Goal: Task Accomplishment & Management: Manage account settings

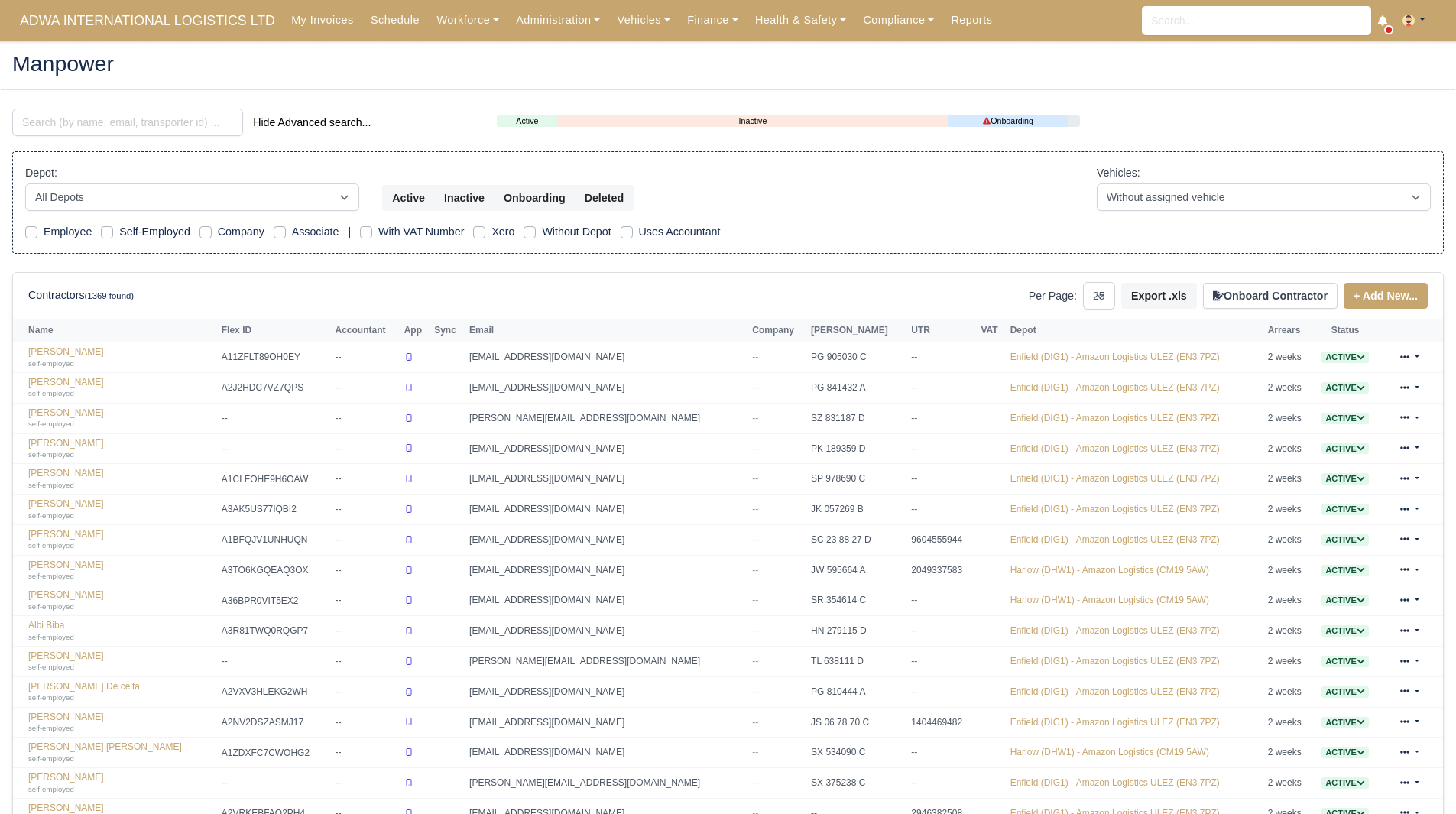
select select "25"
click at [65, 123] on input "search" at bounding box center [128, 122] width 231 height 27
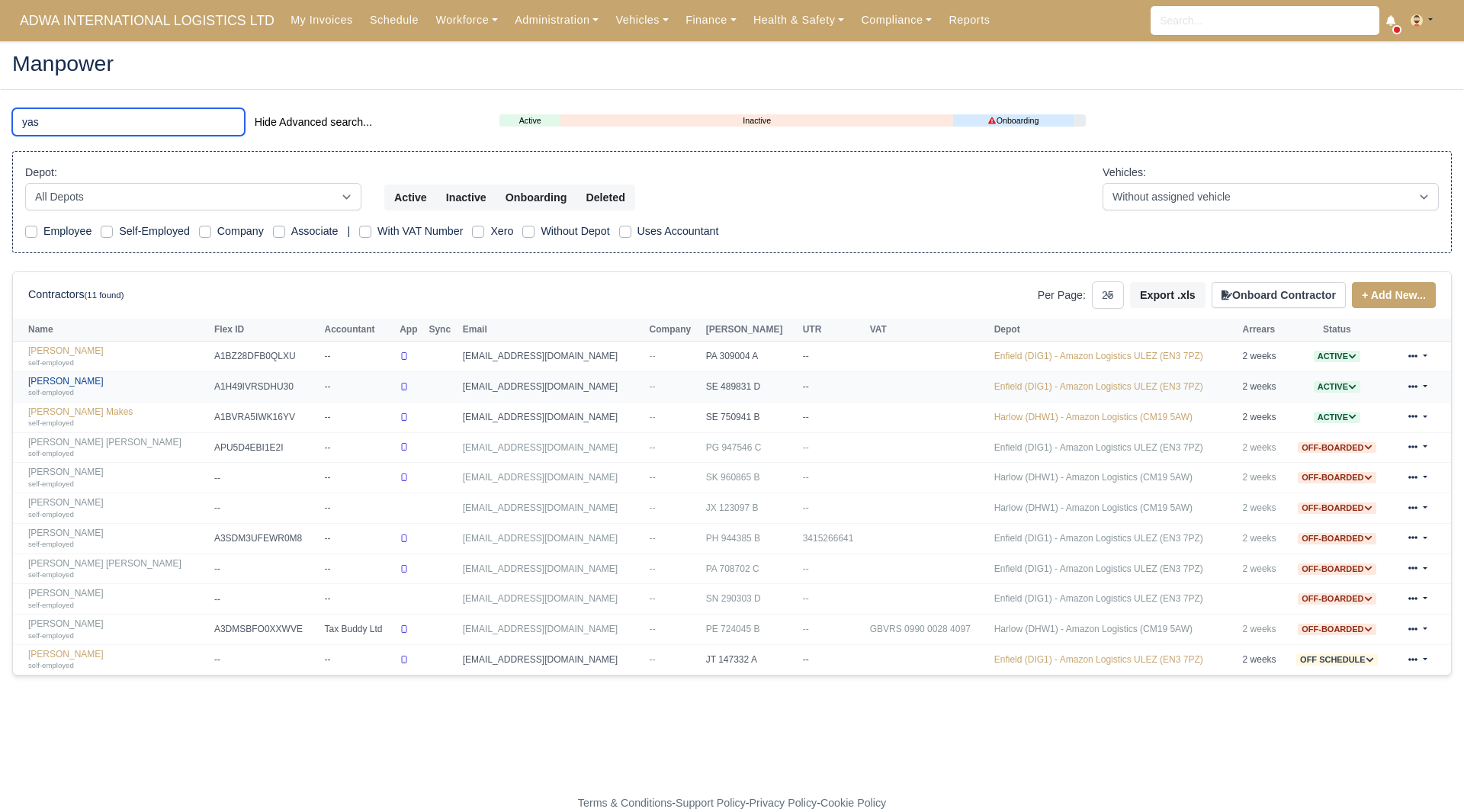
type input "yas"
click at [61, 393] on small "self-employed" at bounding box center [51, 392] width 45 height 9
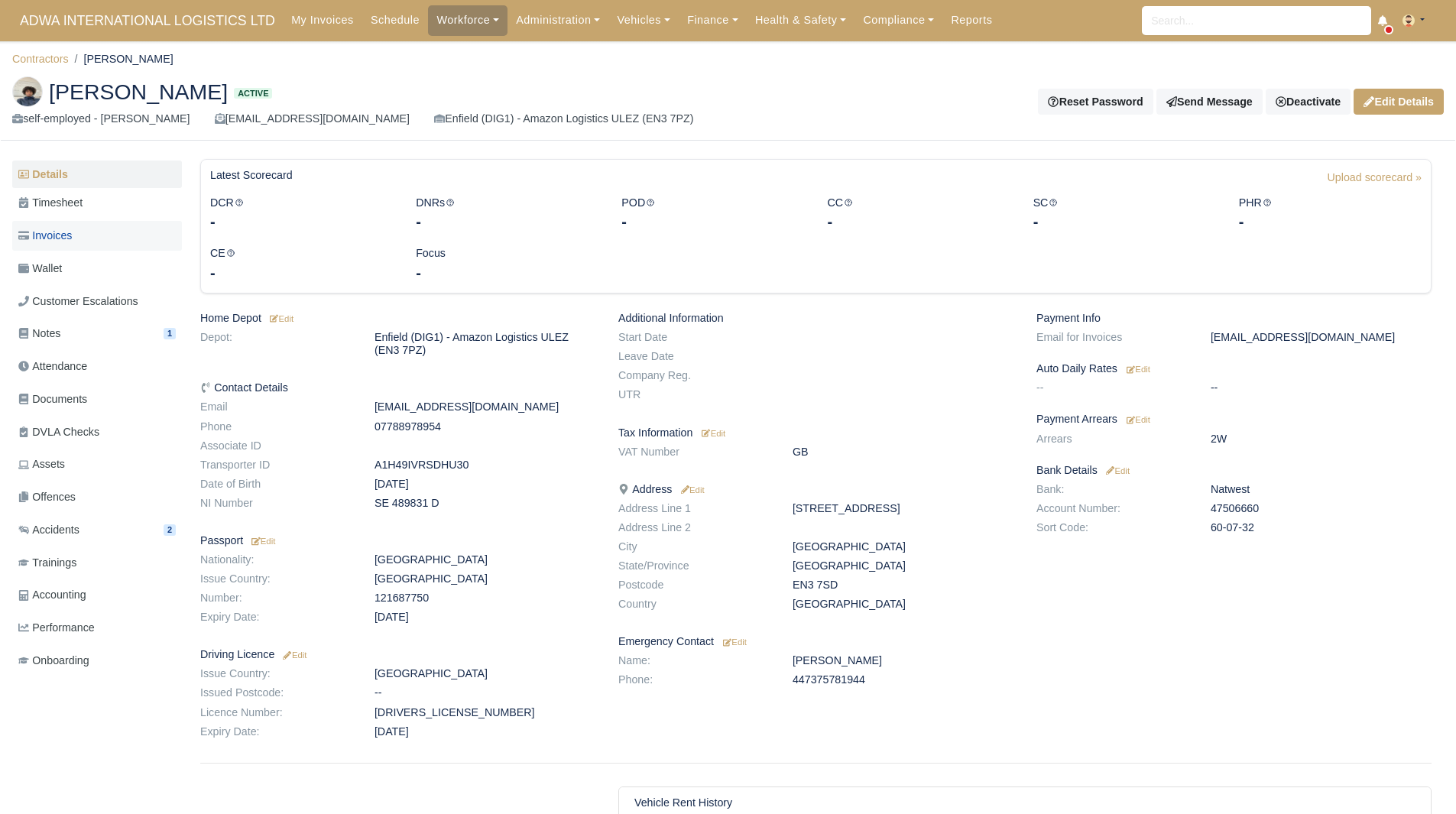
click at [89, 236] on link "Invoices" at bounding box center [97, 236] width 169 height 30
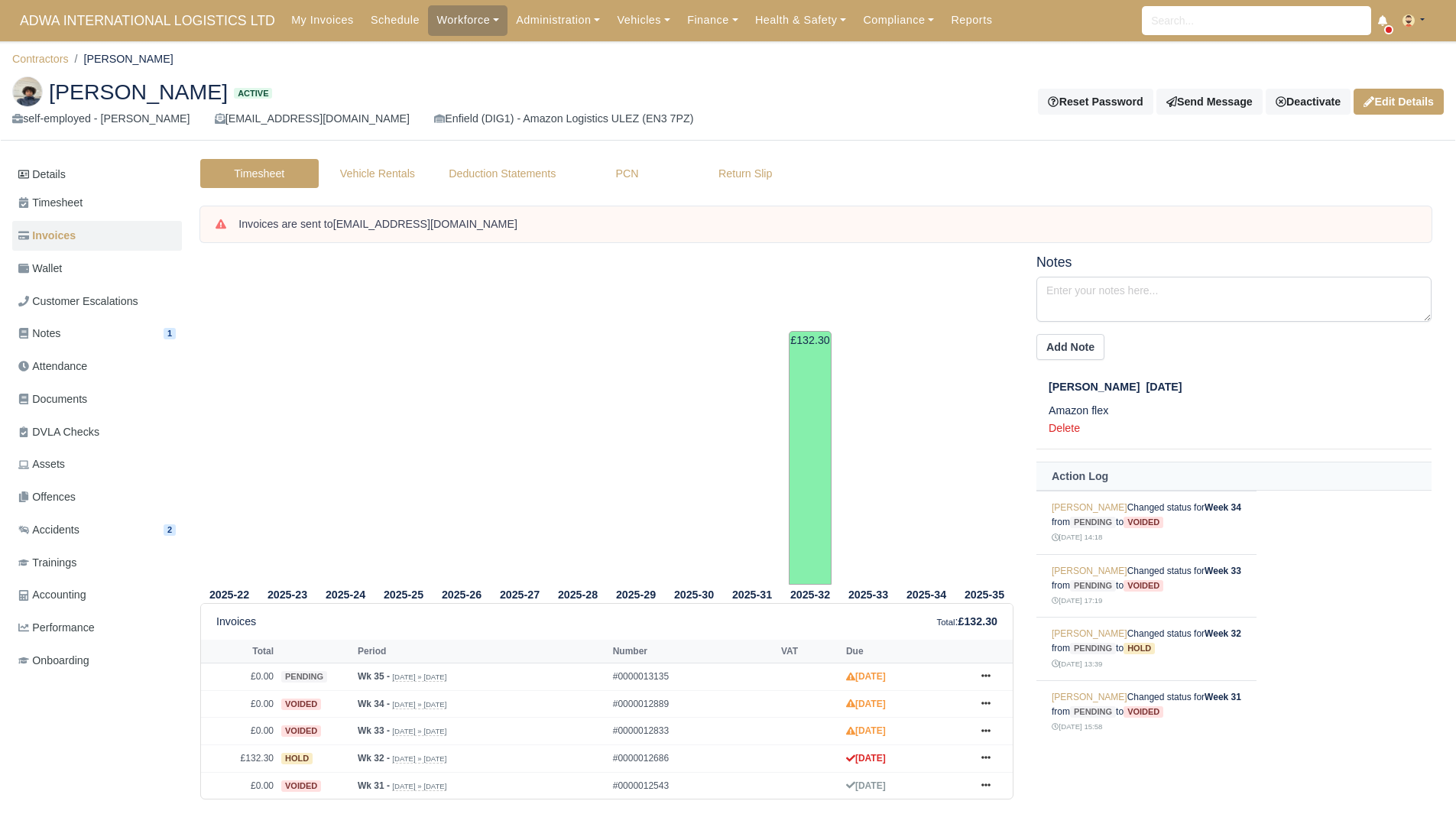
scroll to position [40, 0]
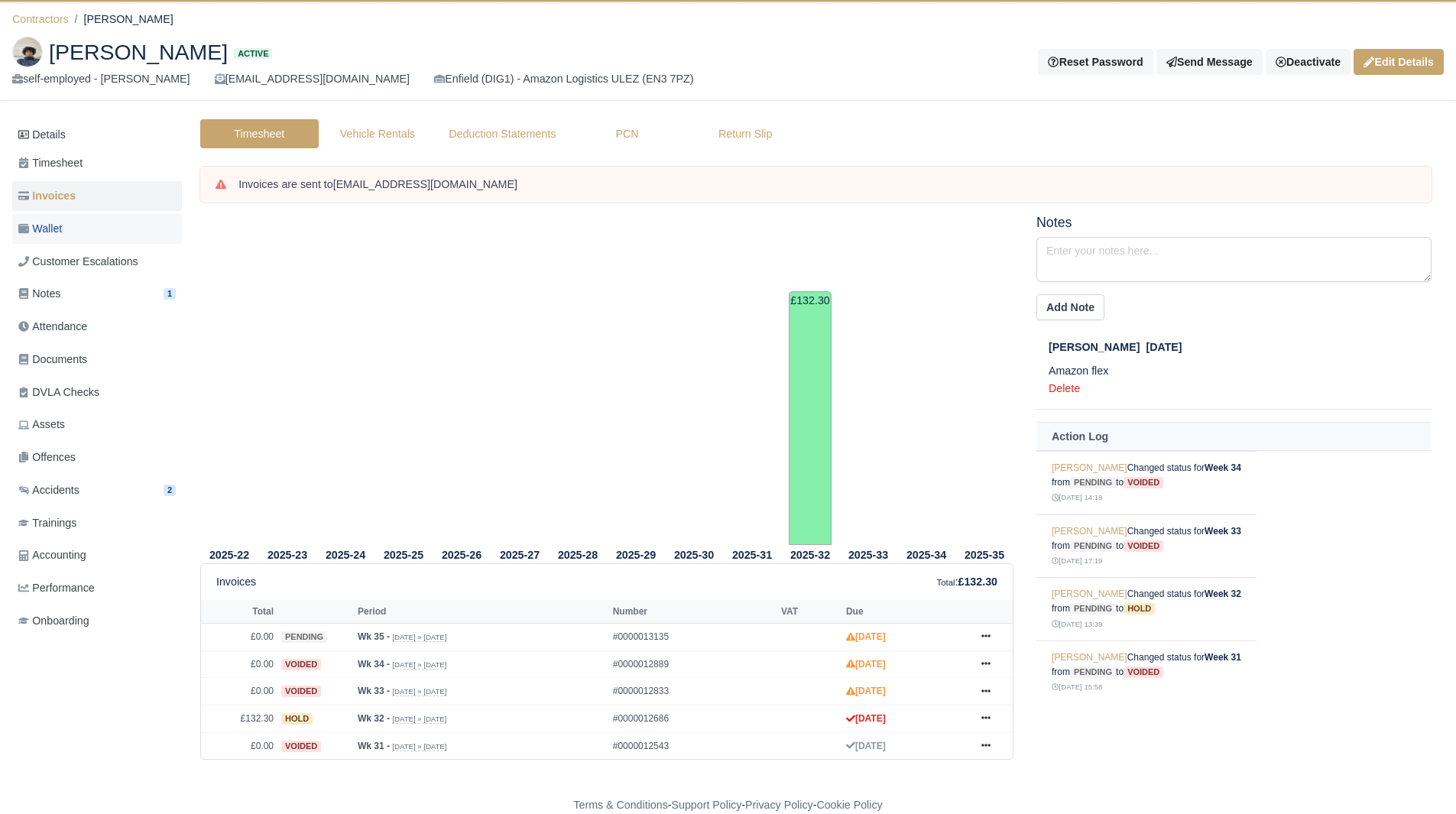
click at [78, 236] on link "Wallet" at bounding box center [97, 229] width 169 height 30
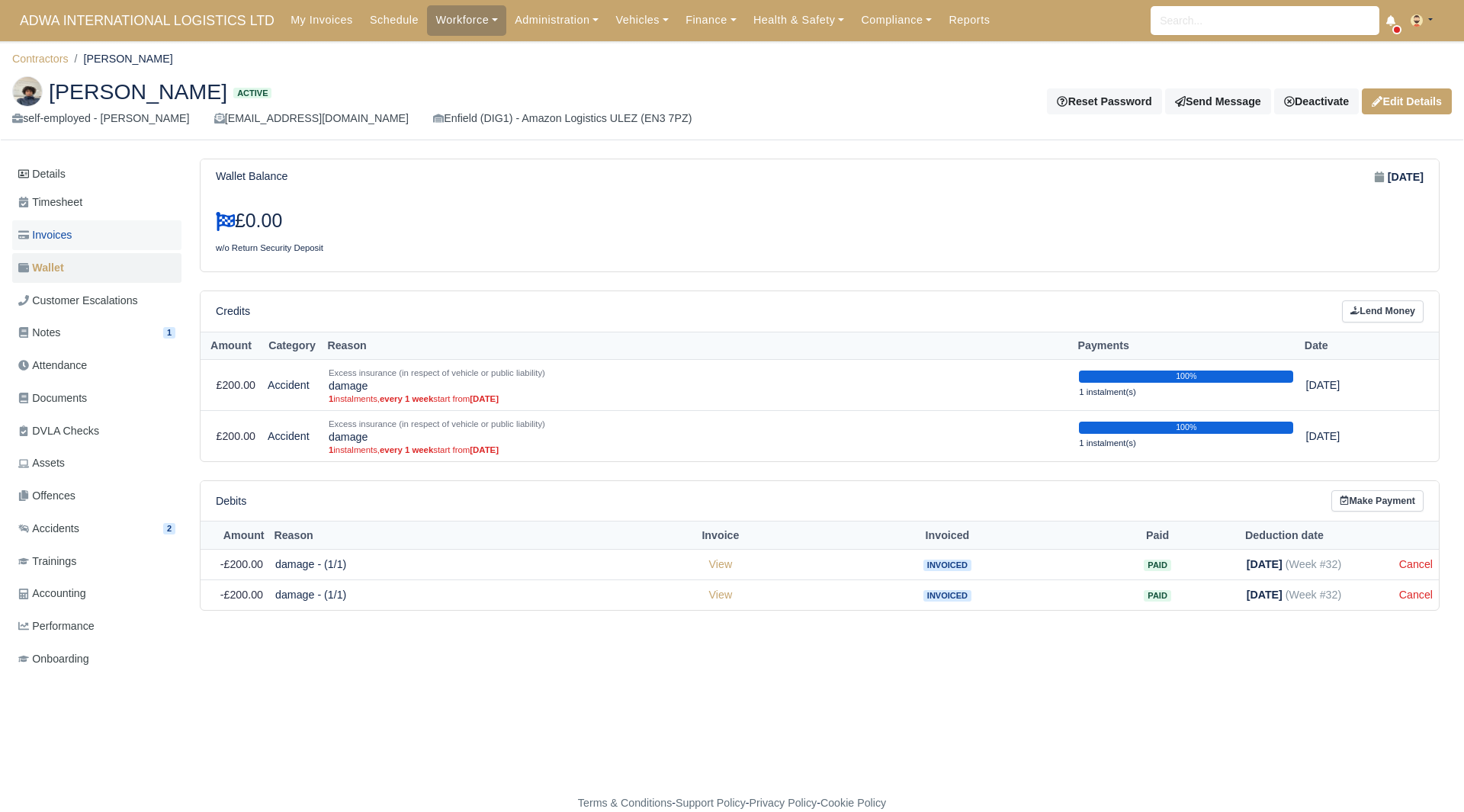
click at [111, 223] on link "Invoices" at bounding box center [97, 235] width 169 height 30
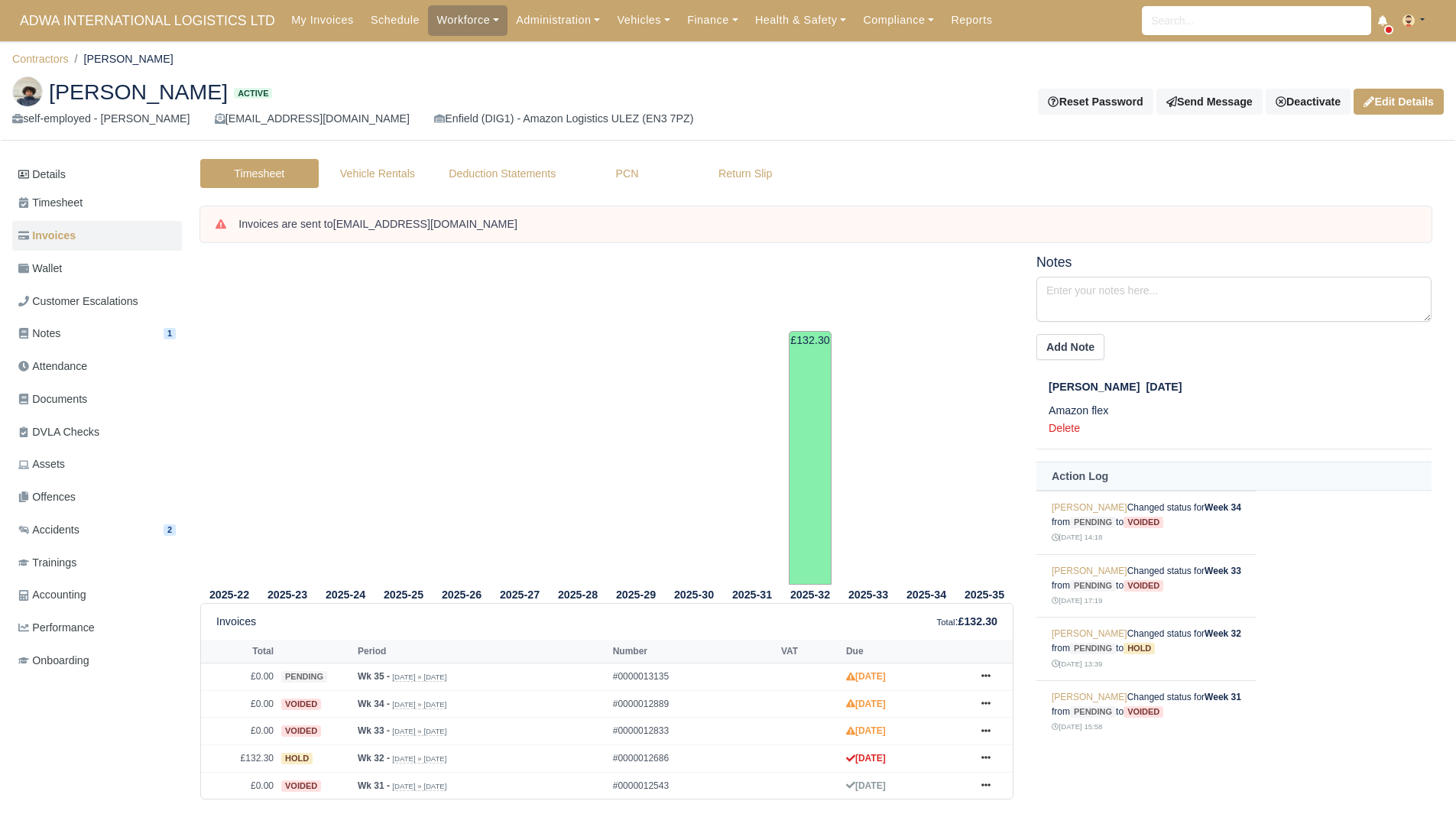
scroll to position [28, 0]
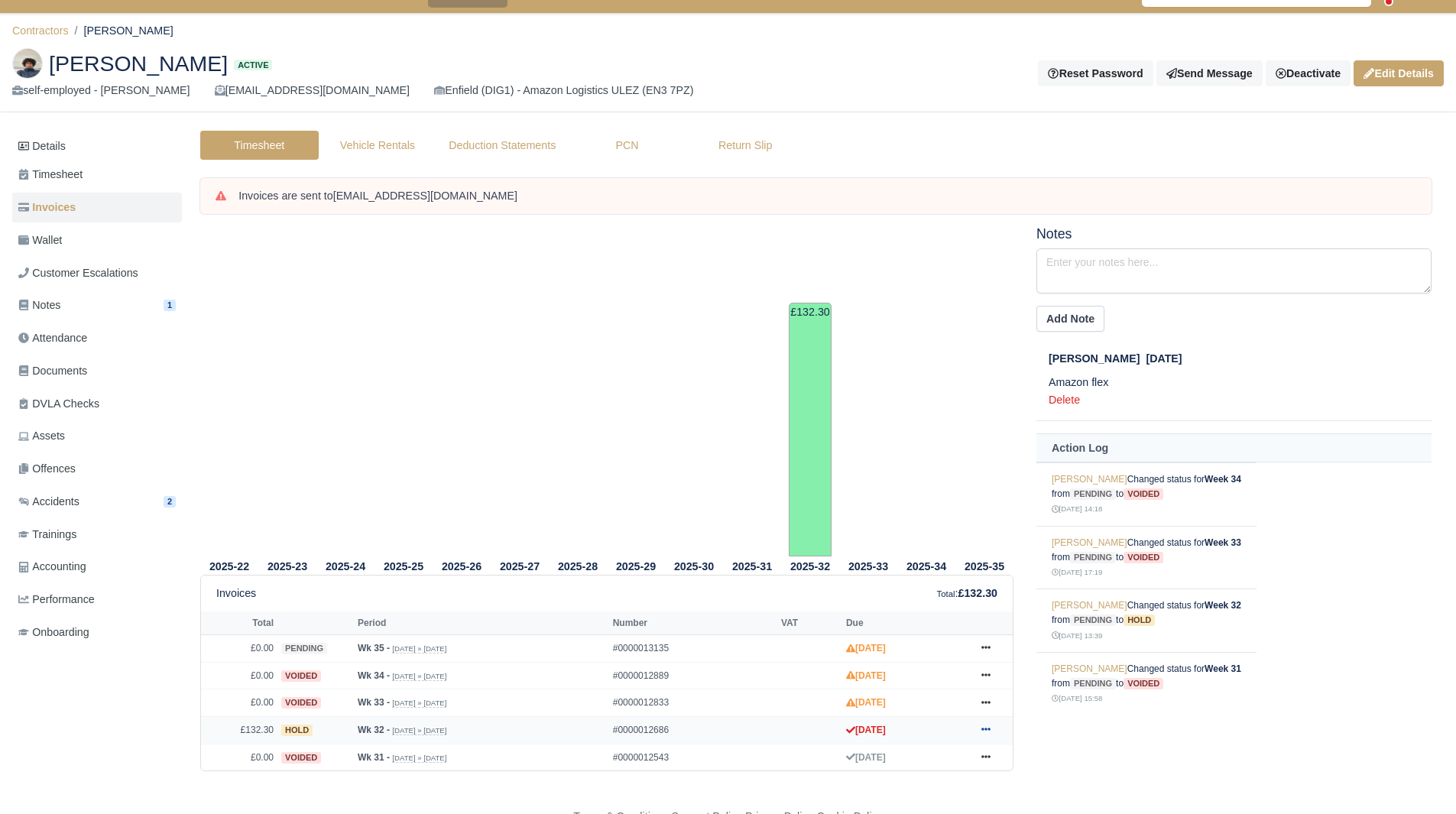
click at [991, 736] on link at bounding box center [986, 730] width 23 height 19
click at [934, 543] on link "Show Invoice" at bounding box center [928, 542] width 136 height 32
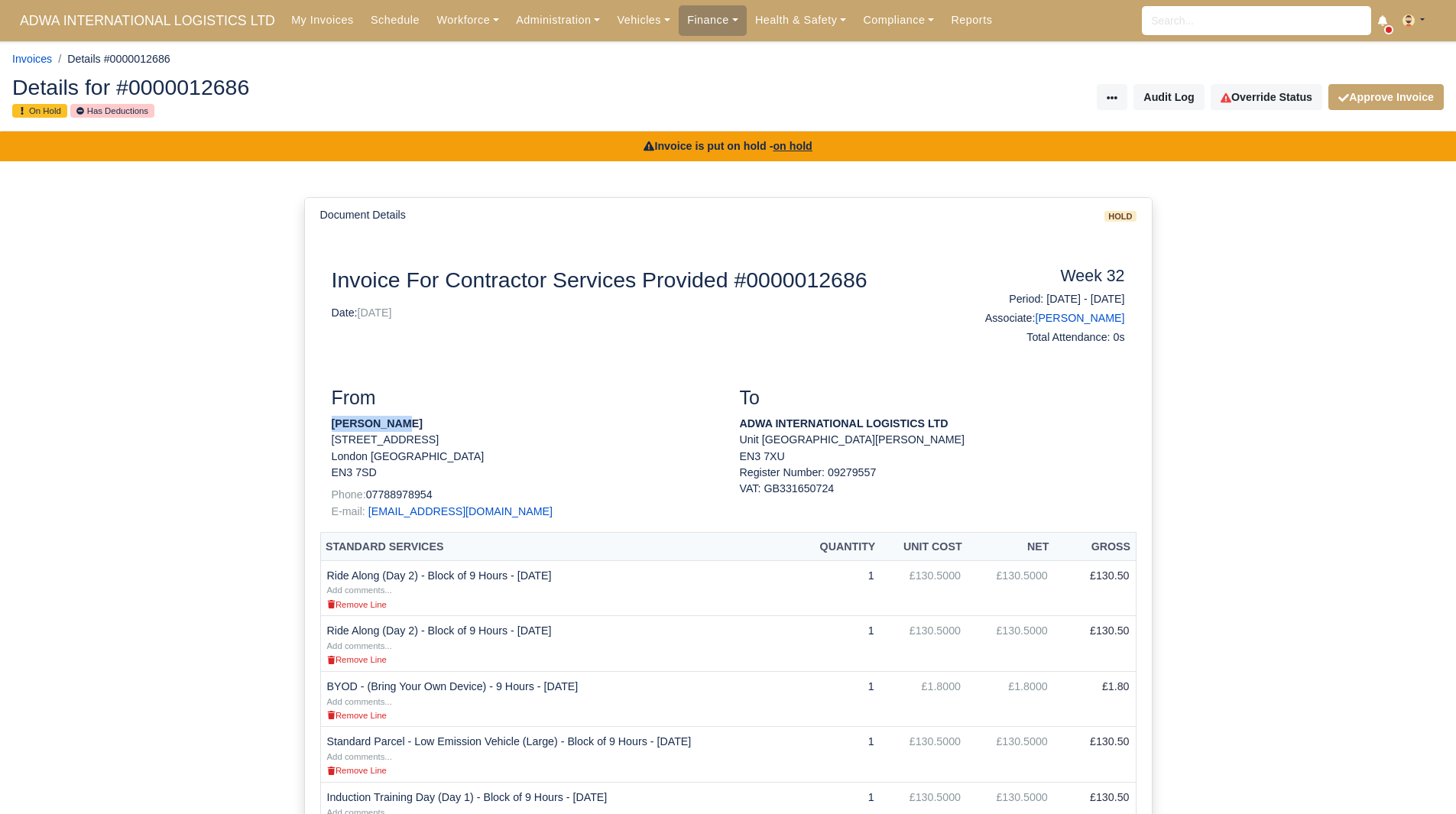
drag, startPoint x: 332, startPoint y: 423, endPoint x: 384, endPoint y: 423, distance: 52.0
click at [384, 423] on p "Yasin Hirsi" at bounding box center [524, 423] width 385 height 16
copy strong "[PERSON_NAME]"
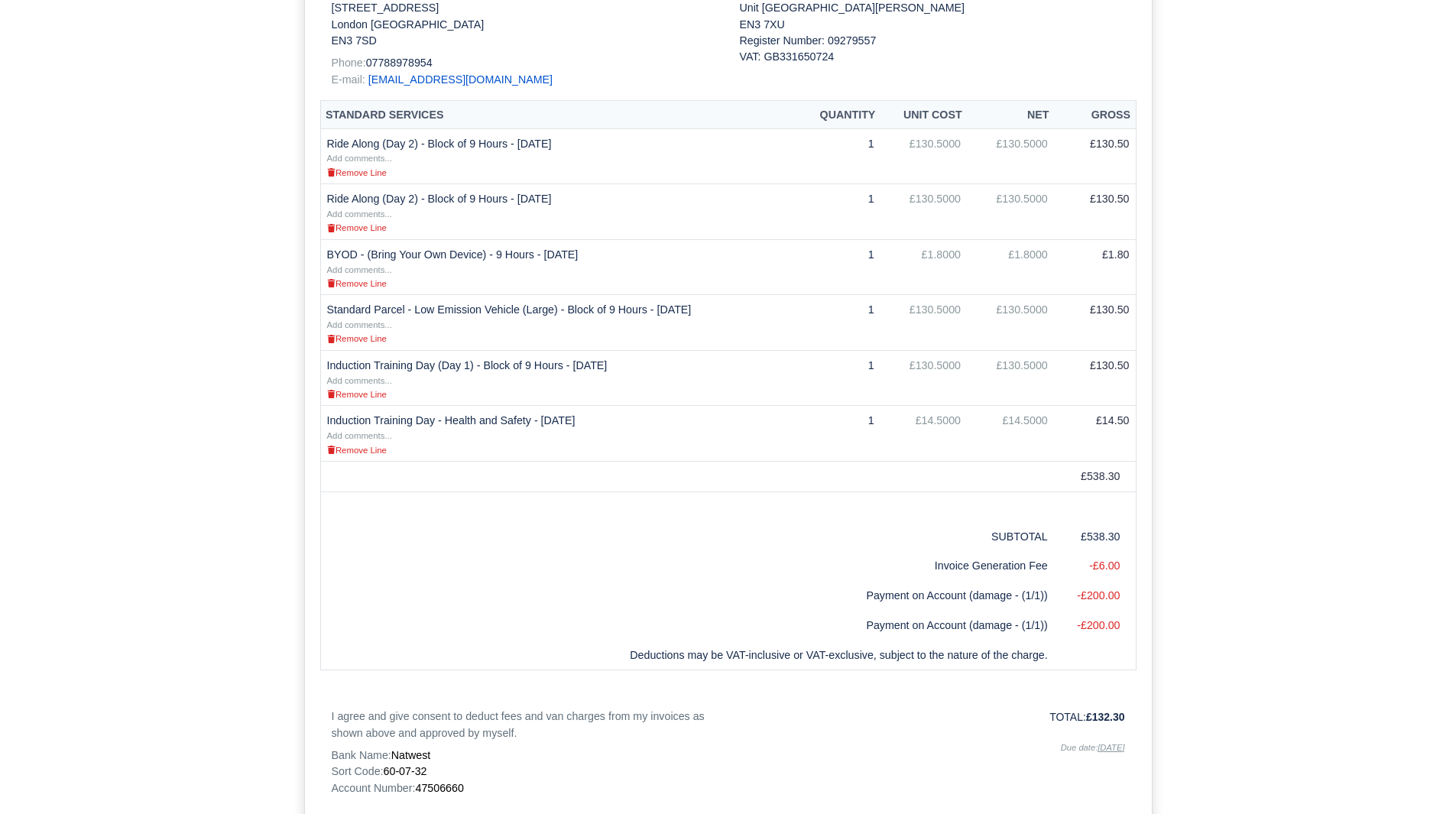
scroll to position [579, 0]
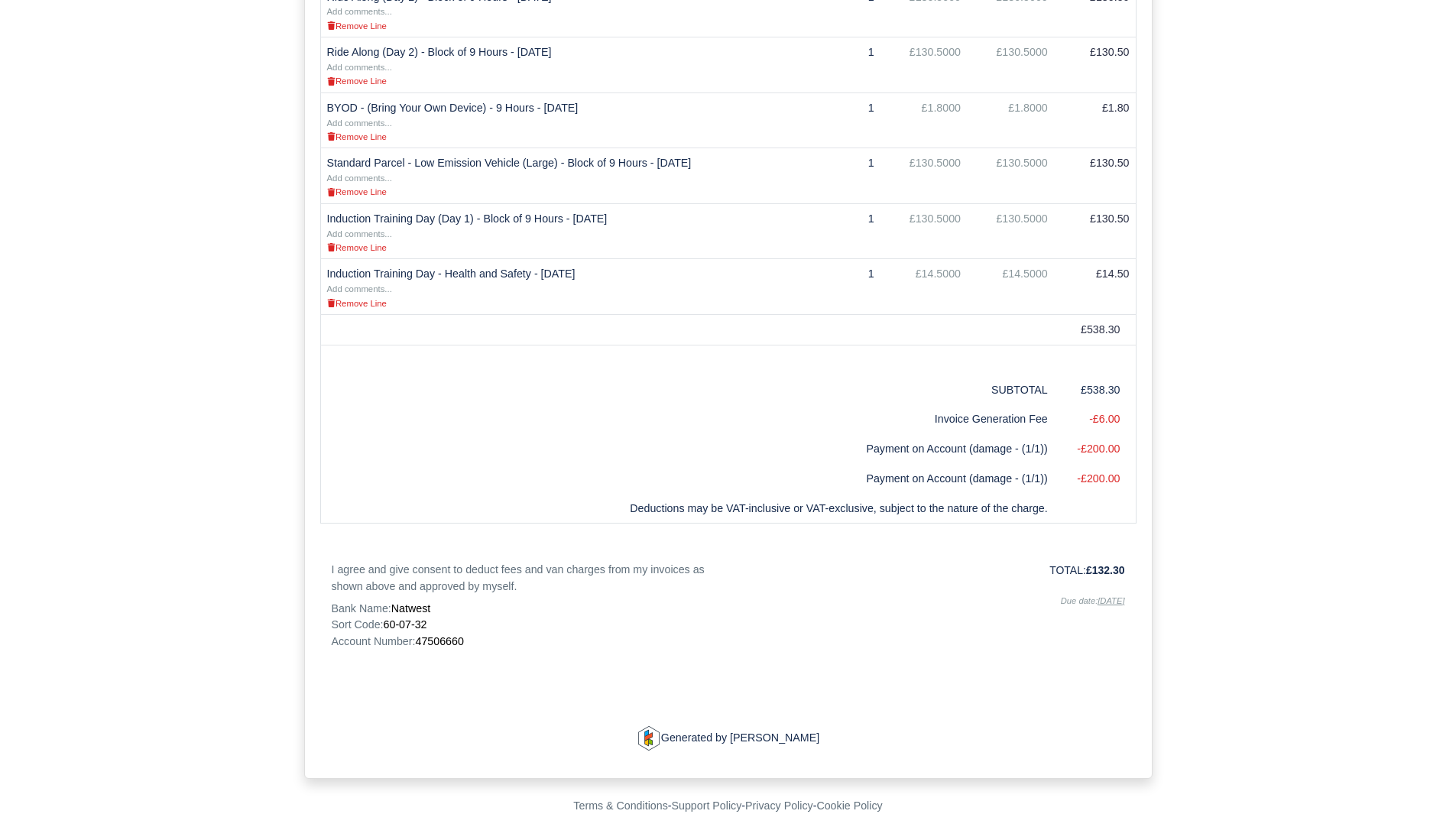
click at [452, 635] on span "47506660" at bounding box center [438, 641] width 48 height 13
copy span "47506660"
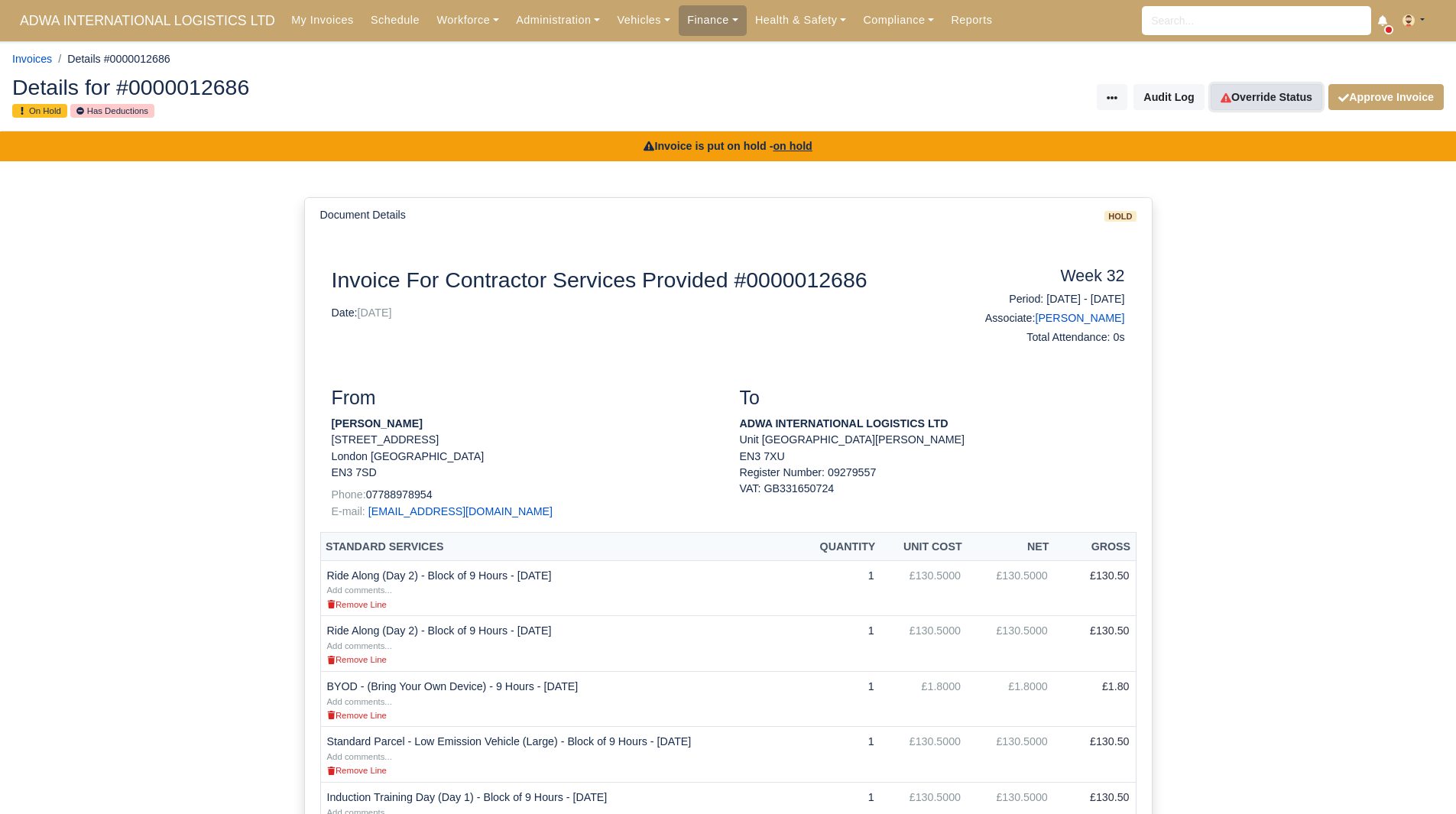
click at [1250, 97] on link "Override Status" at bounding box center [1266, 96] width 111 height 26
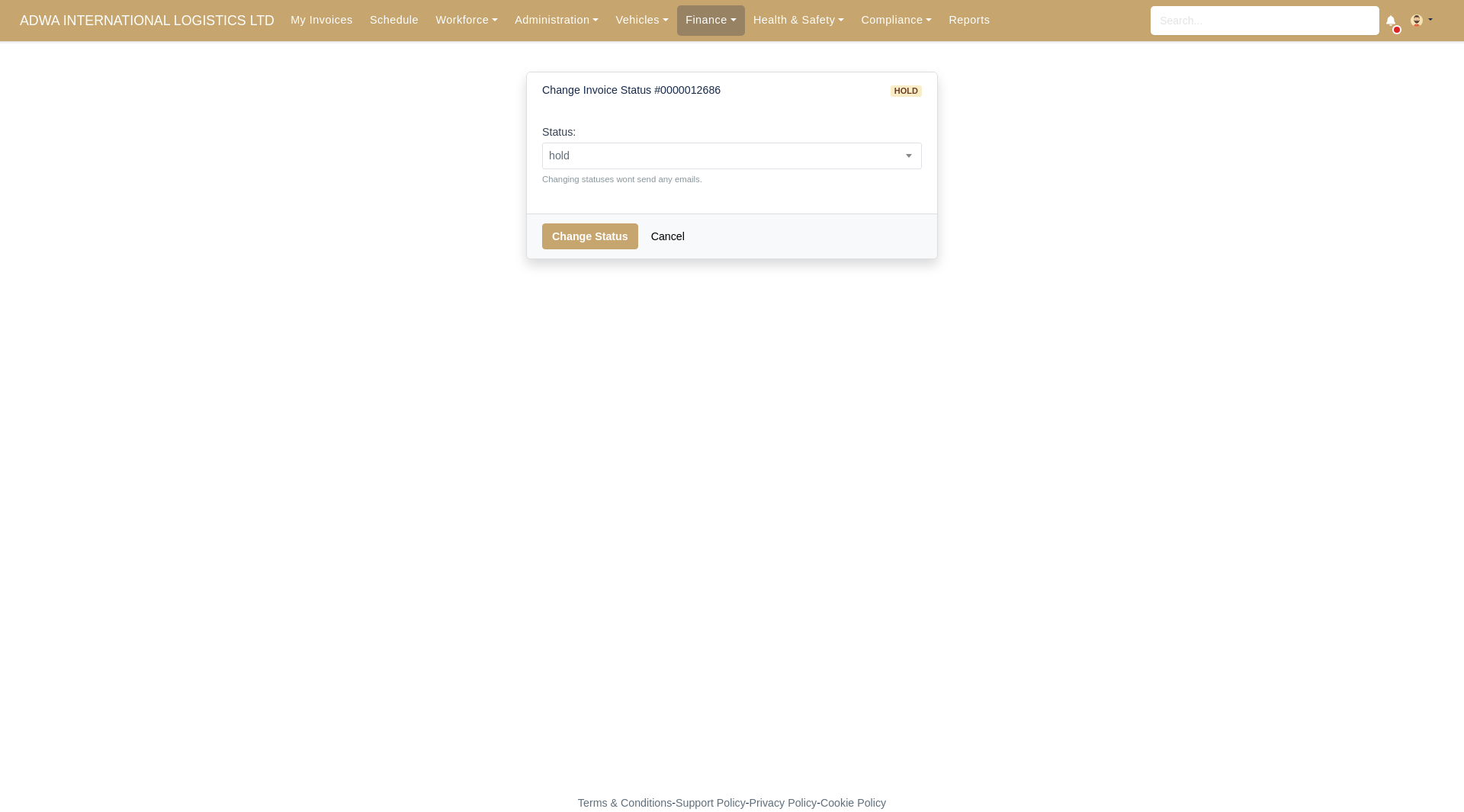
click at [811, 170] on div "Status: pending approved hold sent paid voided deducted disputed transferred ho…" at bounding box center [732, 155] width 379 height 63
click at [770, 159] on span "hold" at bounding box center [732, 156] width 378 height 19
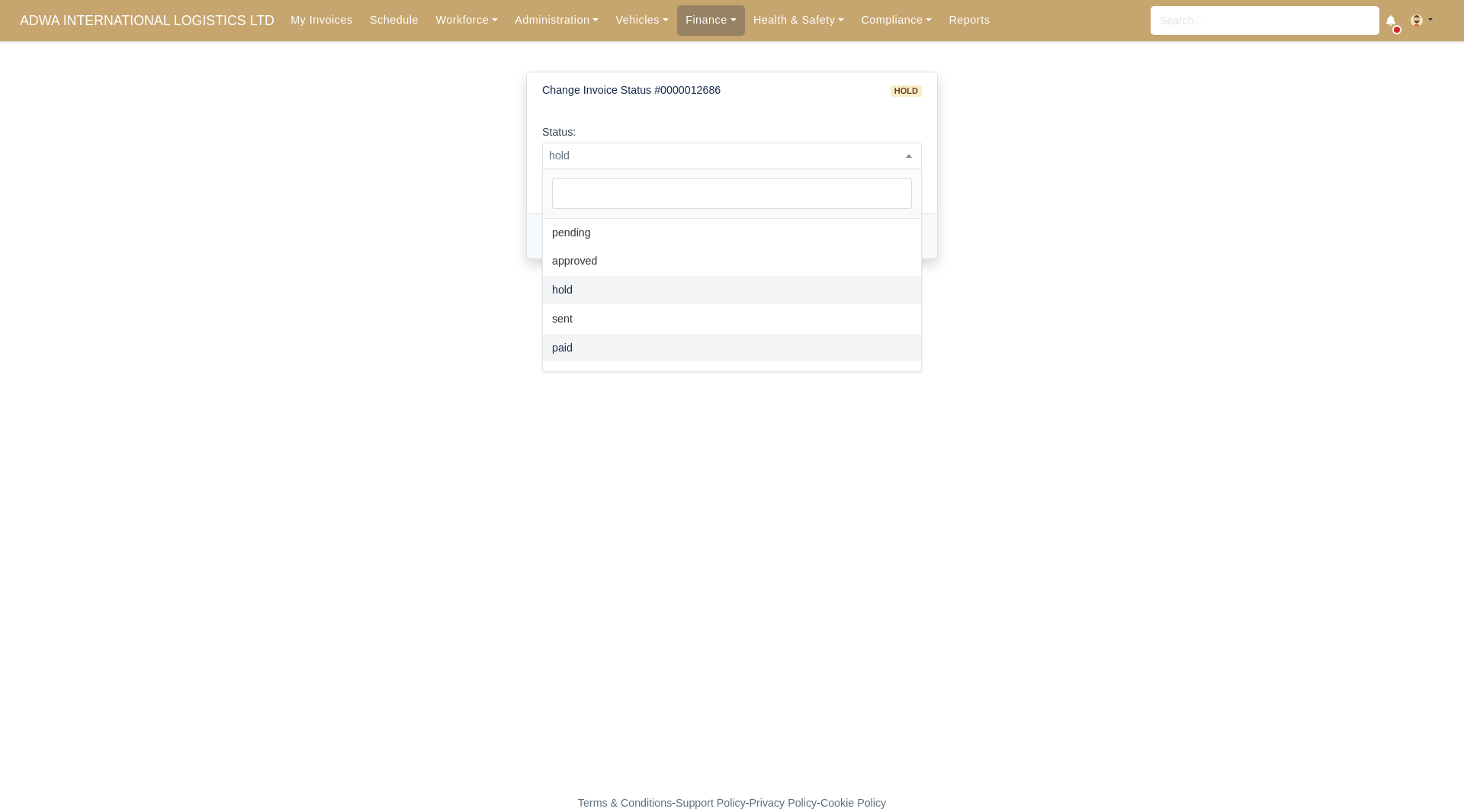
select select "paid"
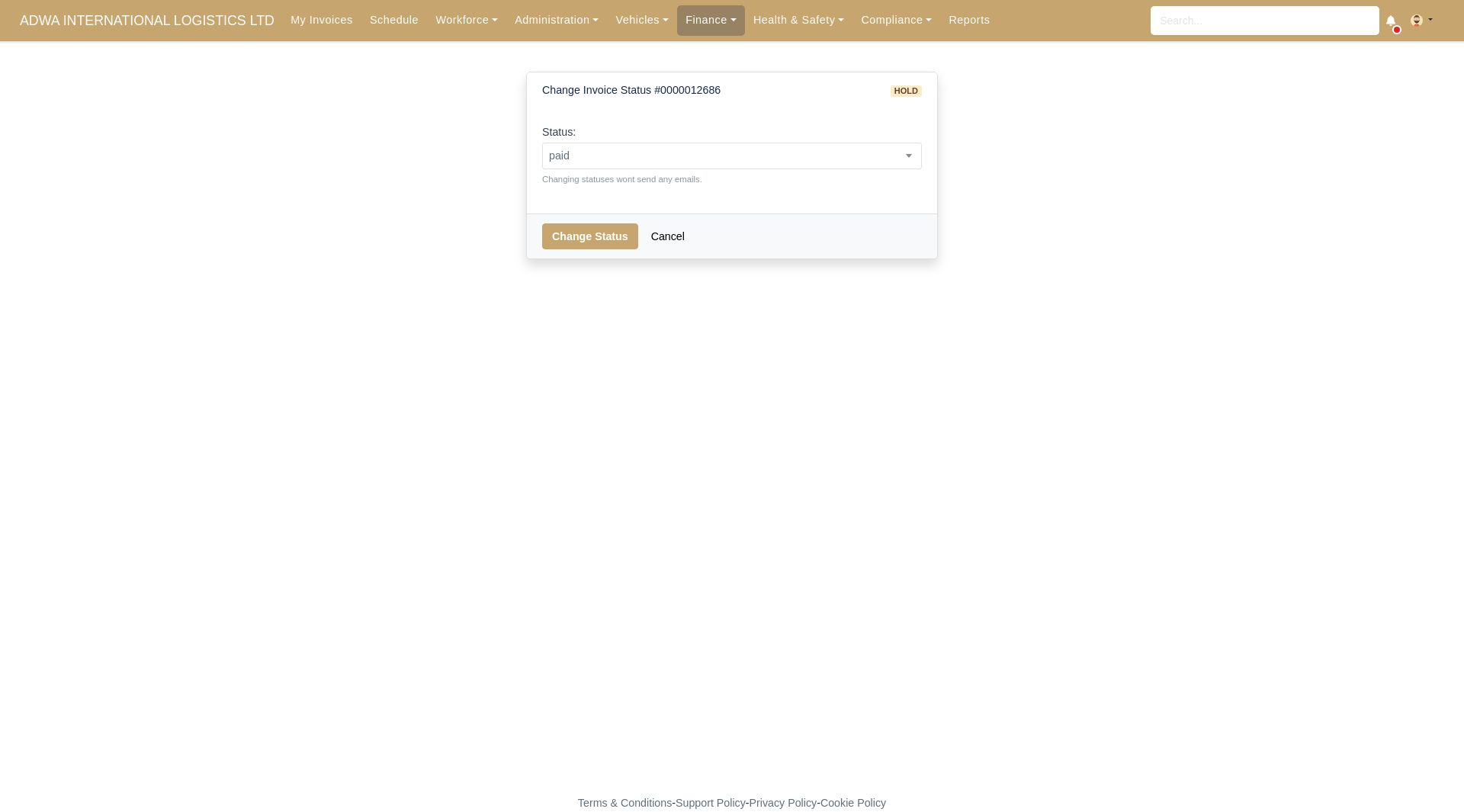
click at [581, 221] on div "Change Status Cancel" at bounding box center [732, 236] width 410 height 45
click at [583, 225] on button "Change Status" at bounding box center [590, 236] width 96 height 26
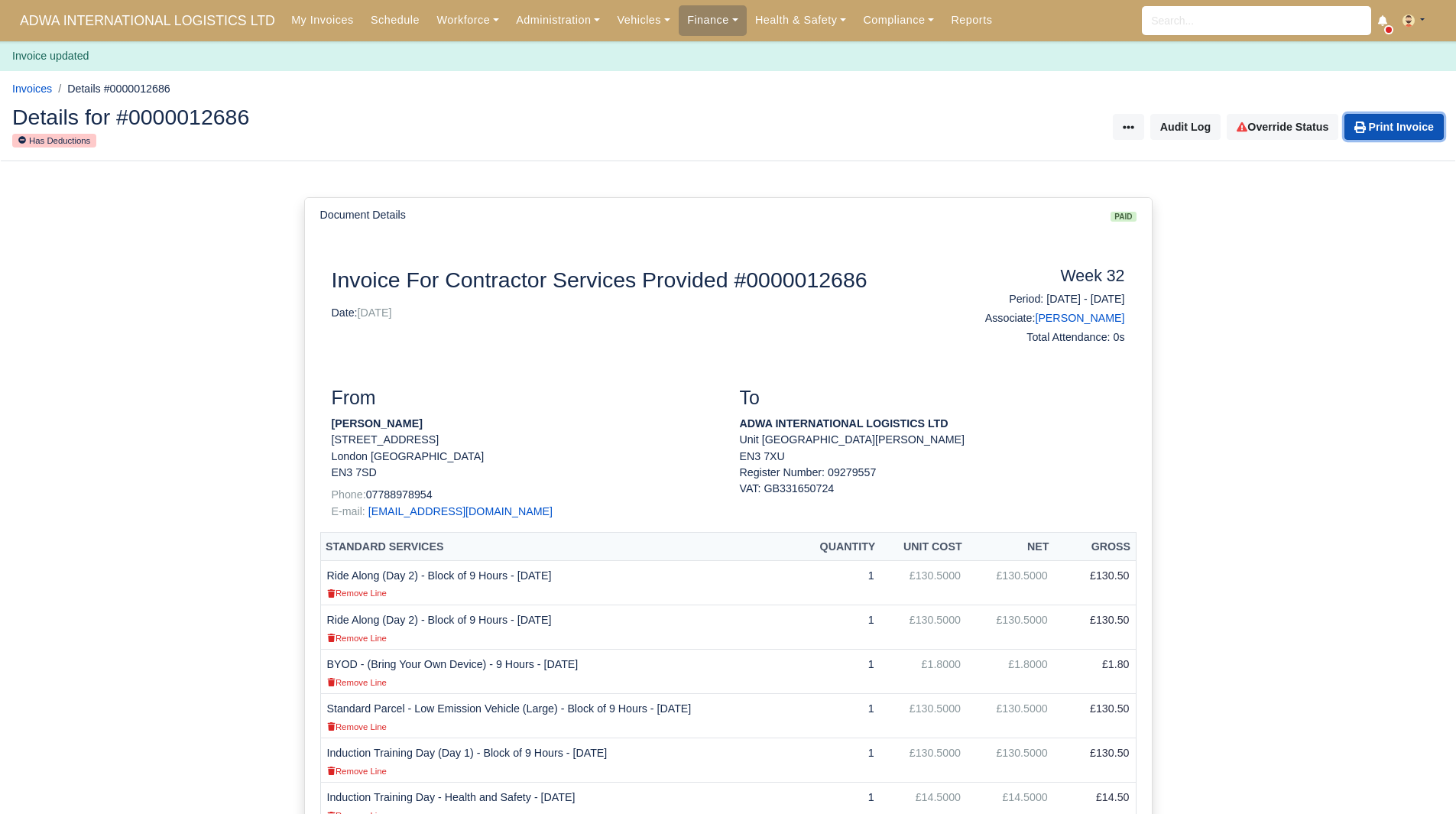
click at [1396, 125] on link "Print Invoice" at bounding box center [1393, 126] width 100 height 26
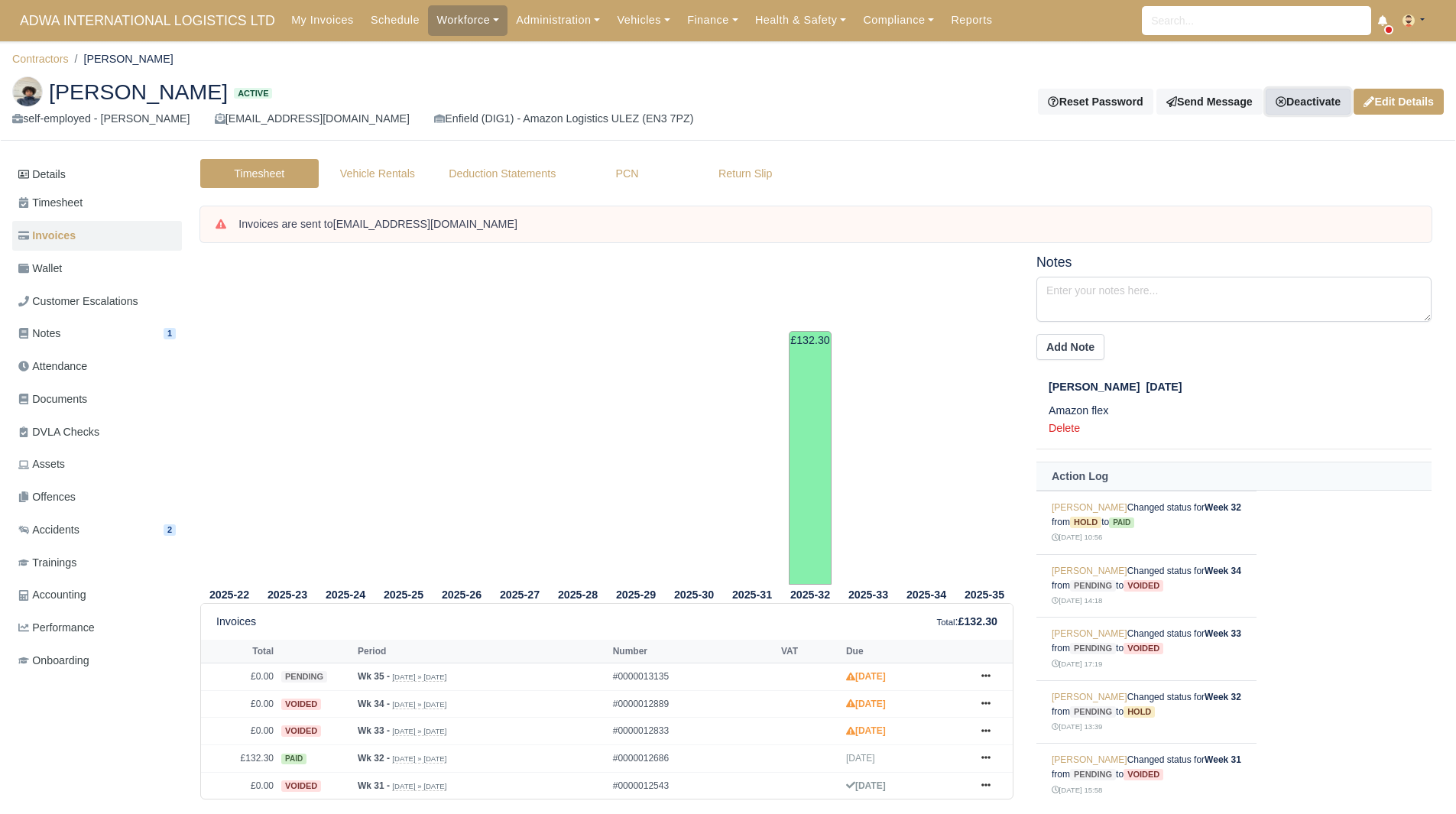
click at [1292, 89] on link "Deactivate" at bounding box center [1308, 101] width 85 height 26
click at [1278, 182] on link "Off-board" at bounding box center [1282, 178] width 136 height 24
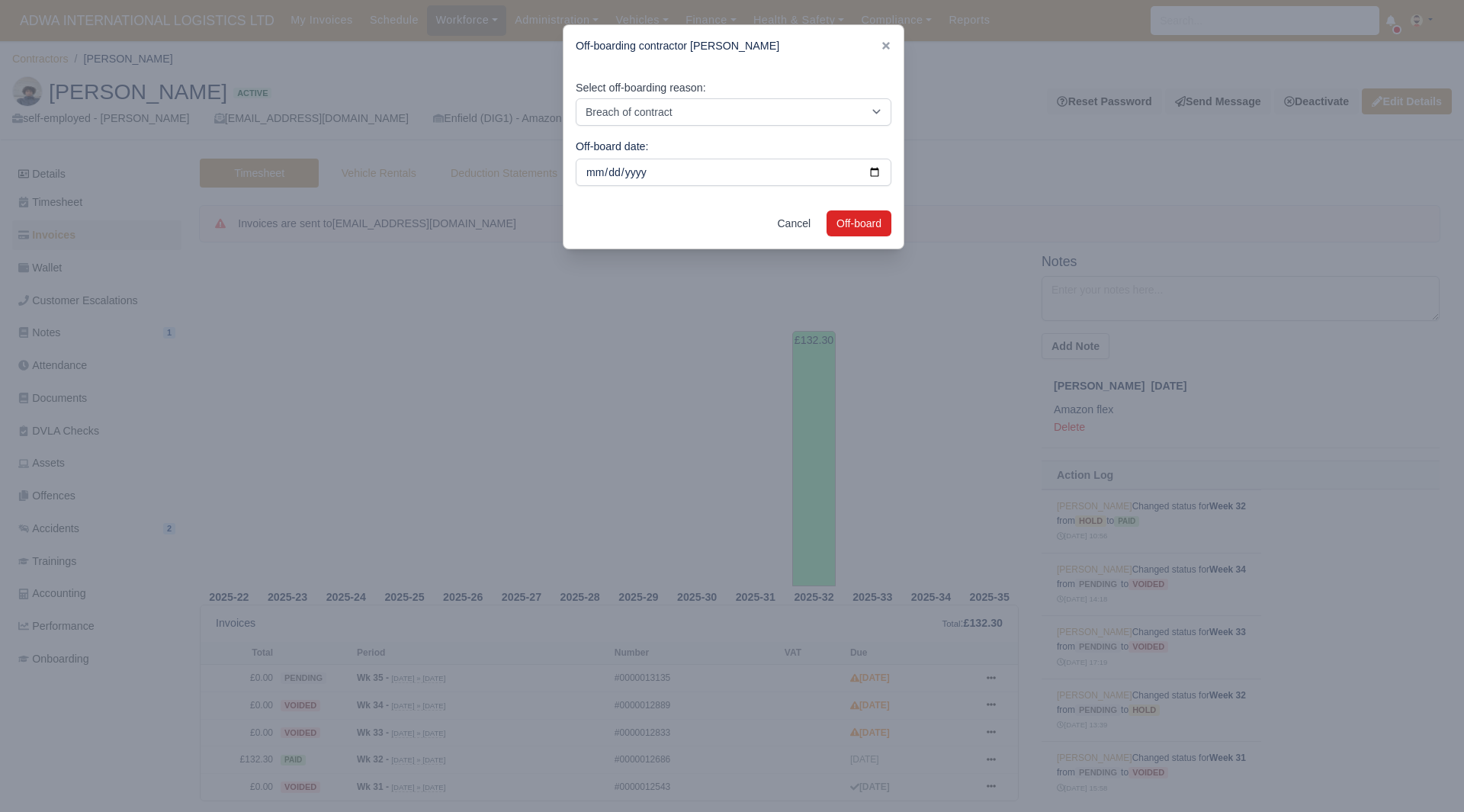
click at [732, 127] on div "Select off-boarding reason: Breach of contract Personal decision Too many parce…" at bounding box center [733, 133] width 340 height 131
click at [732, 121] on select "Breach of contract Personal decision Too many parcels Heavy routes Another comp…" at bounding box center [733, 112] width 315 height 27
select select "personal-decision"
click at [576, 99] on select "Breach of contract Personal decision Too many parcels Heavy routes Another comp…" at bounding box center [733, 112] width 315 height 27
click at [855, 219] on button "Off-board" at bounding box center [858, 223] width 65 height 26
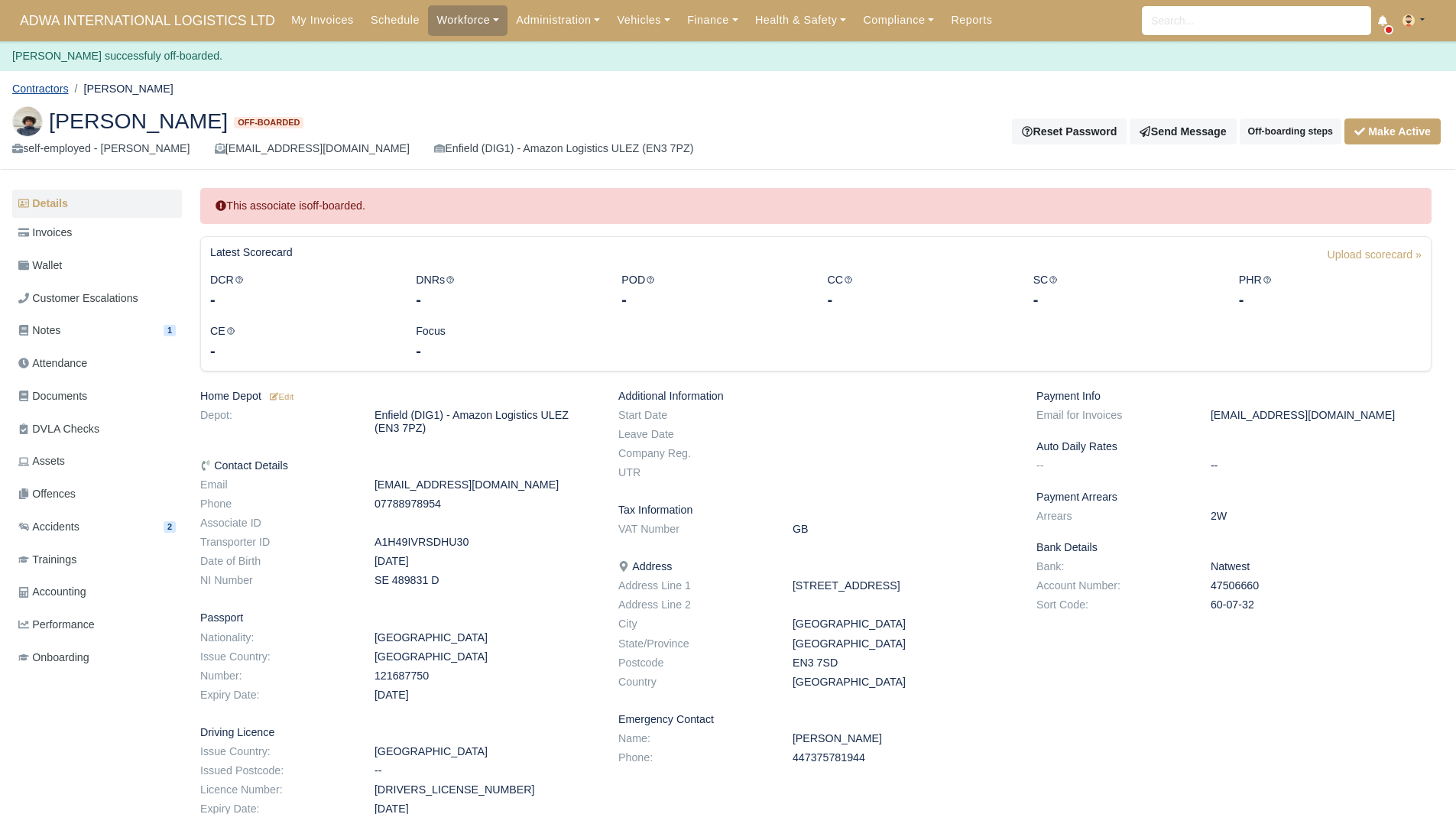
click at [49, 88] on link "Contractors" at bounding box center [41, 89] width 56 height 13
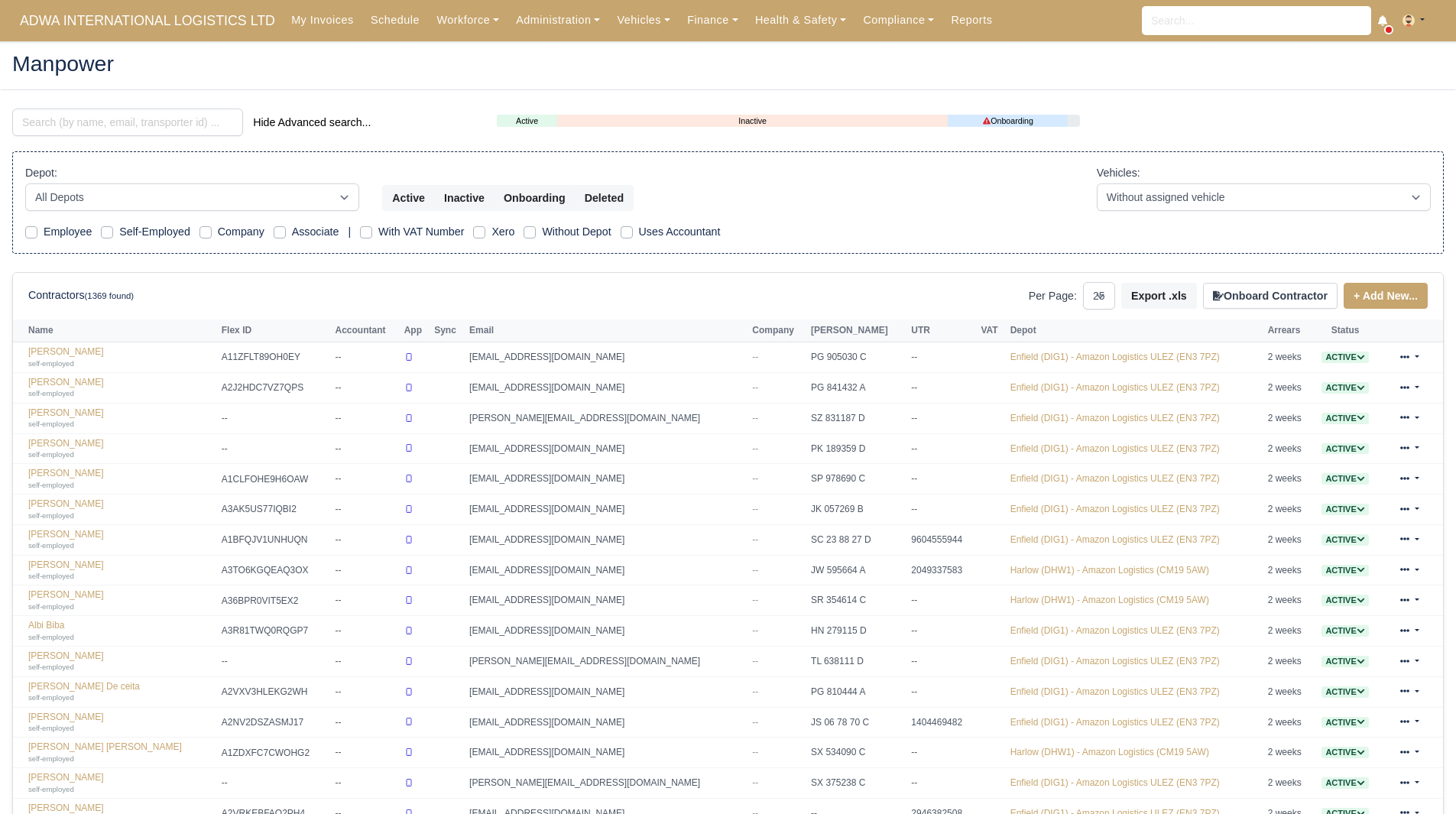
select select "25"
click at [103, 132] on input "search" at bounding box center [128, 122] width 231 height 27
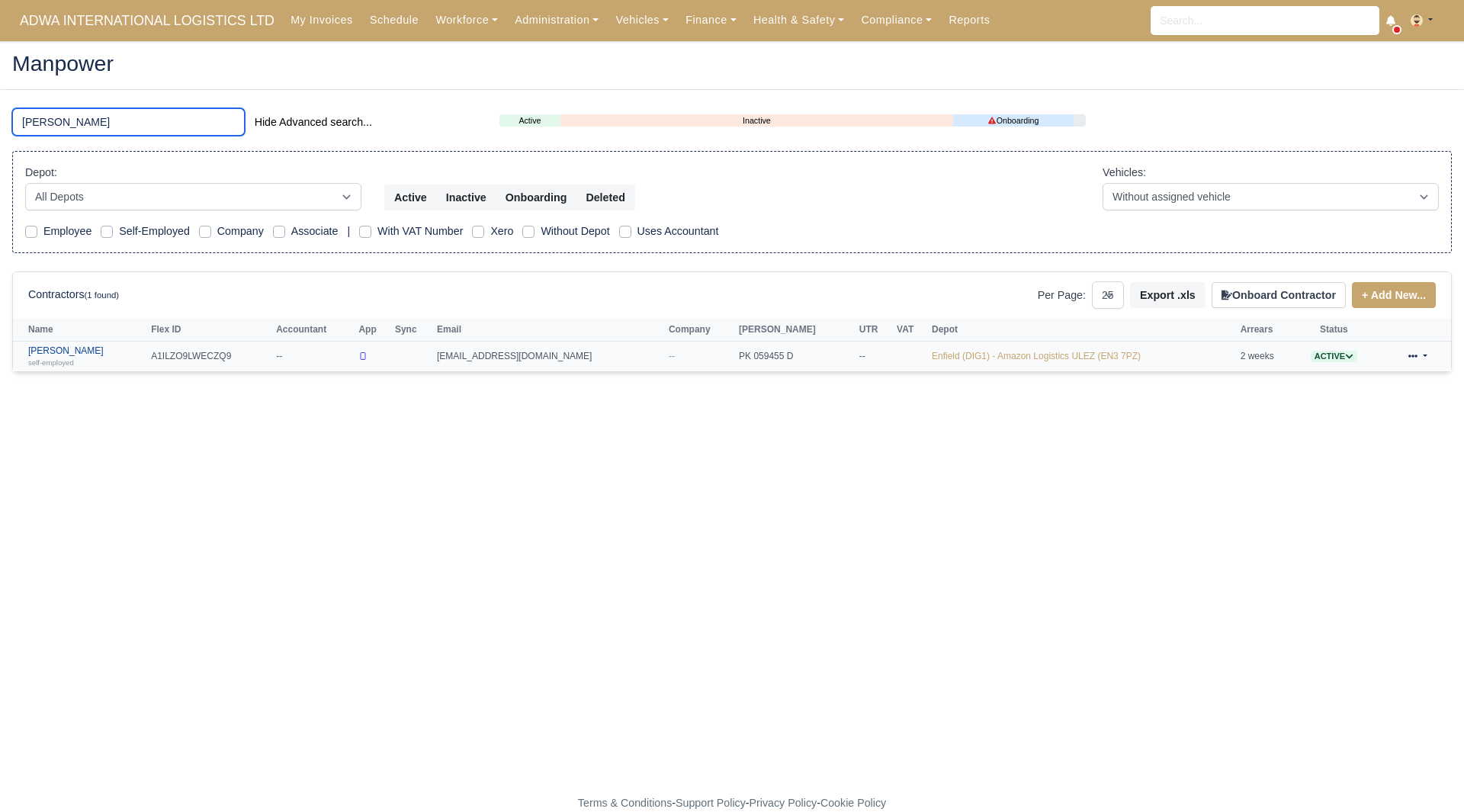
type input "berda"
click at [67, 359] on small "self-employed" at bounding box center [51, 362] width 45 height 9
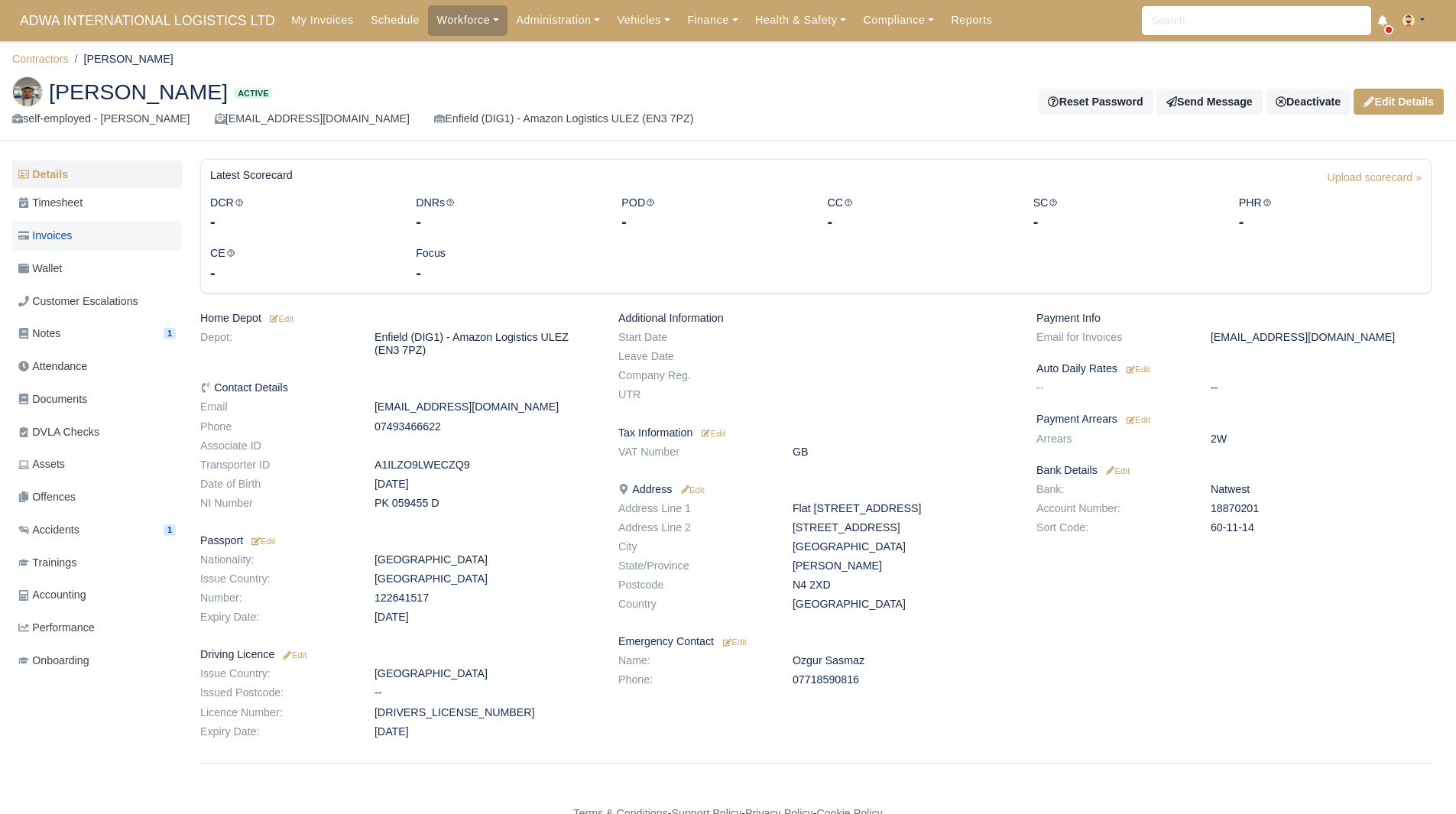
click at [85, 230] on link "Invoices" at bounding box center [97, 236] width 169 height 30
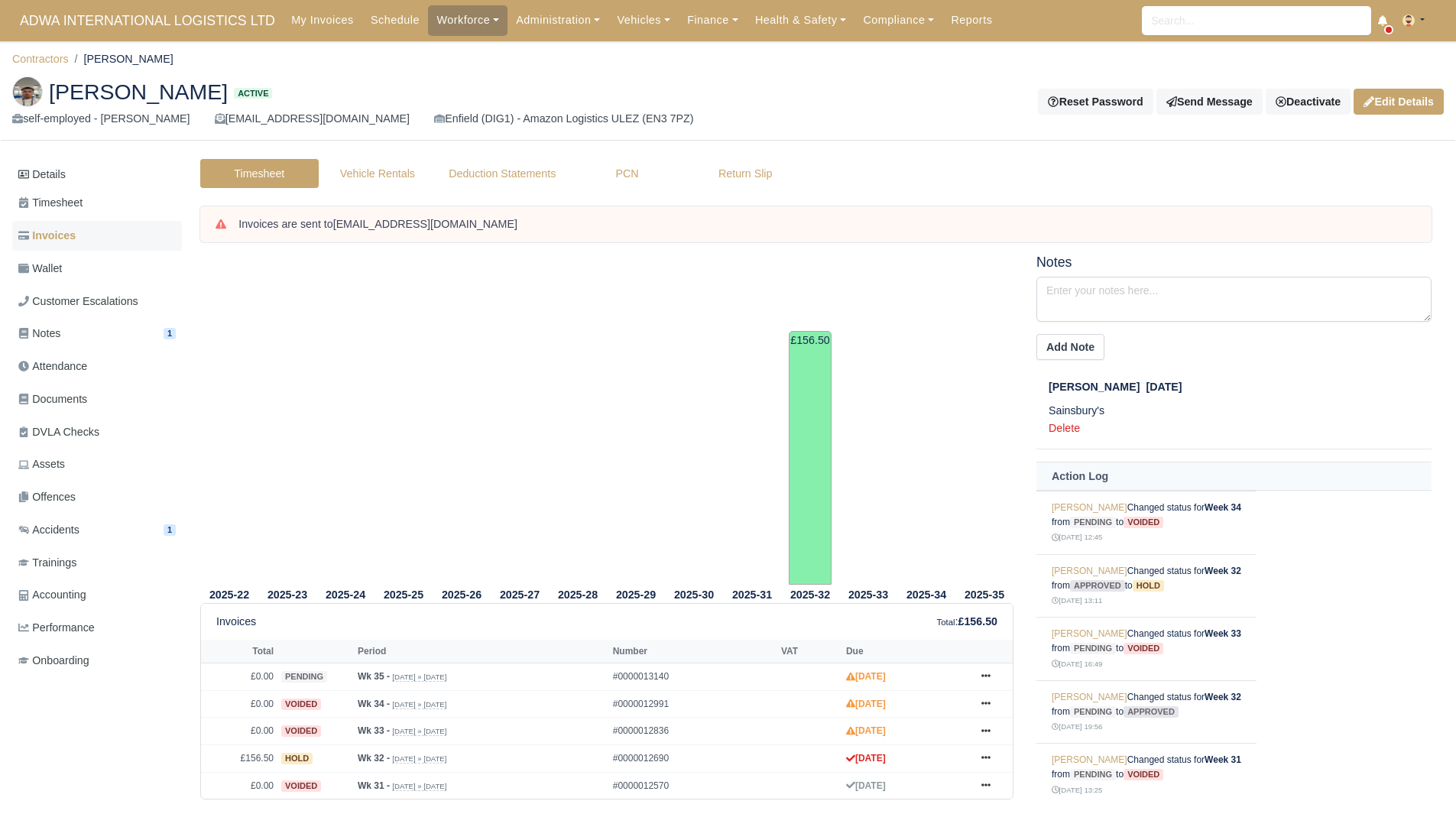
click at [70, 239] on span "Invoices" at bounding box center [46, 235] width 57 height 17
click at [68, 261] on link "Wallet" at bounding box center [97, 269] width 169 height 30
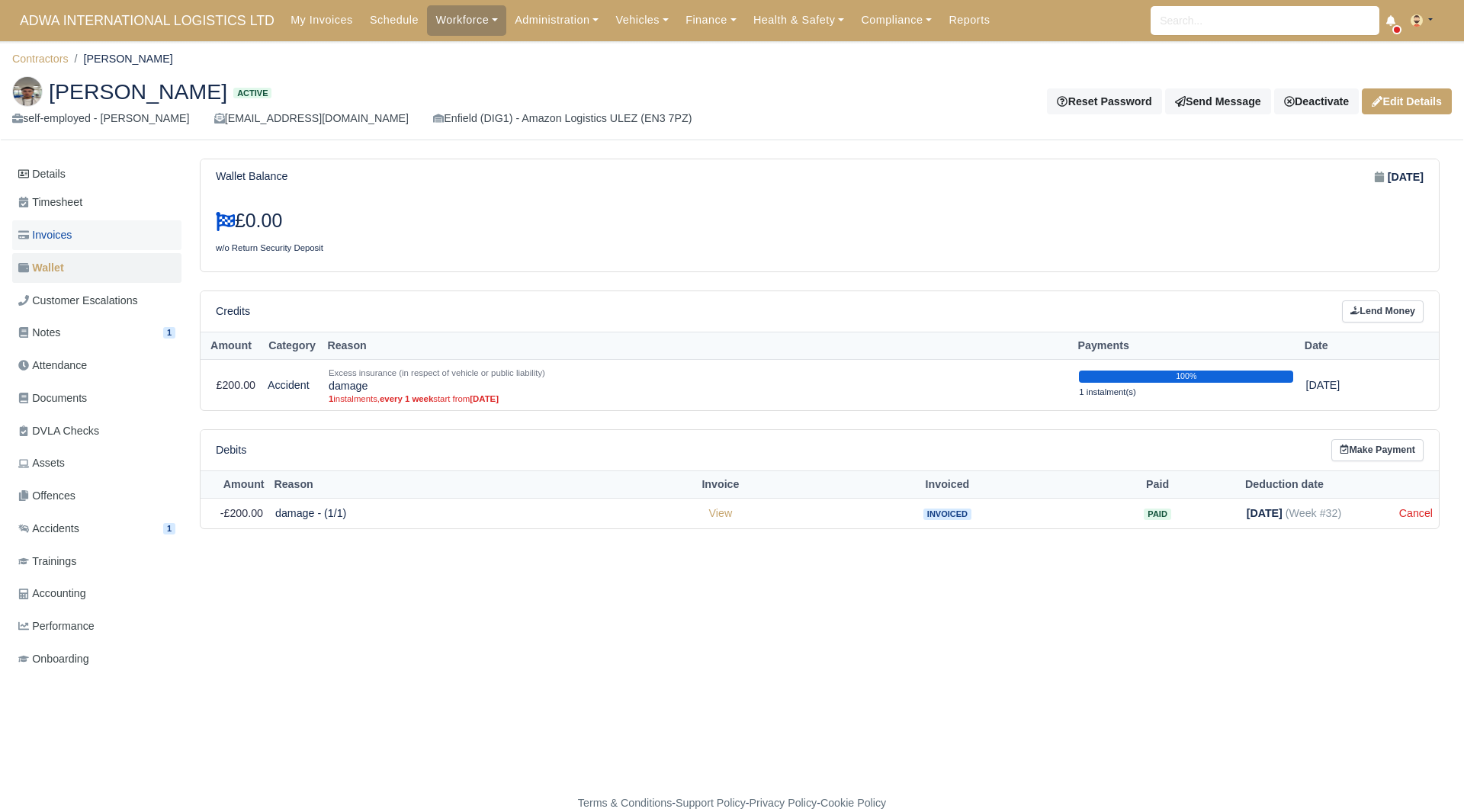
click at [117, 244] on link "Invoices" at bounding box center [97, 235] width 169 height 30
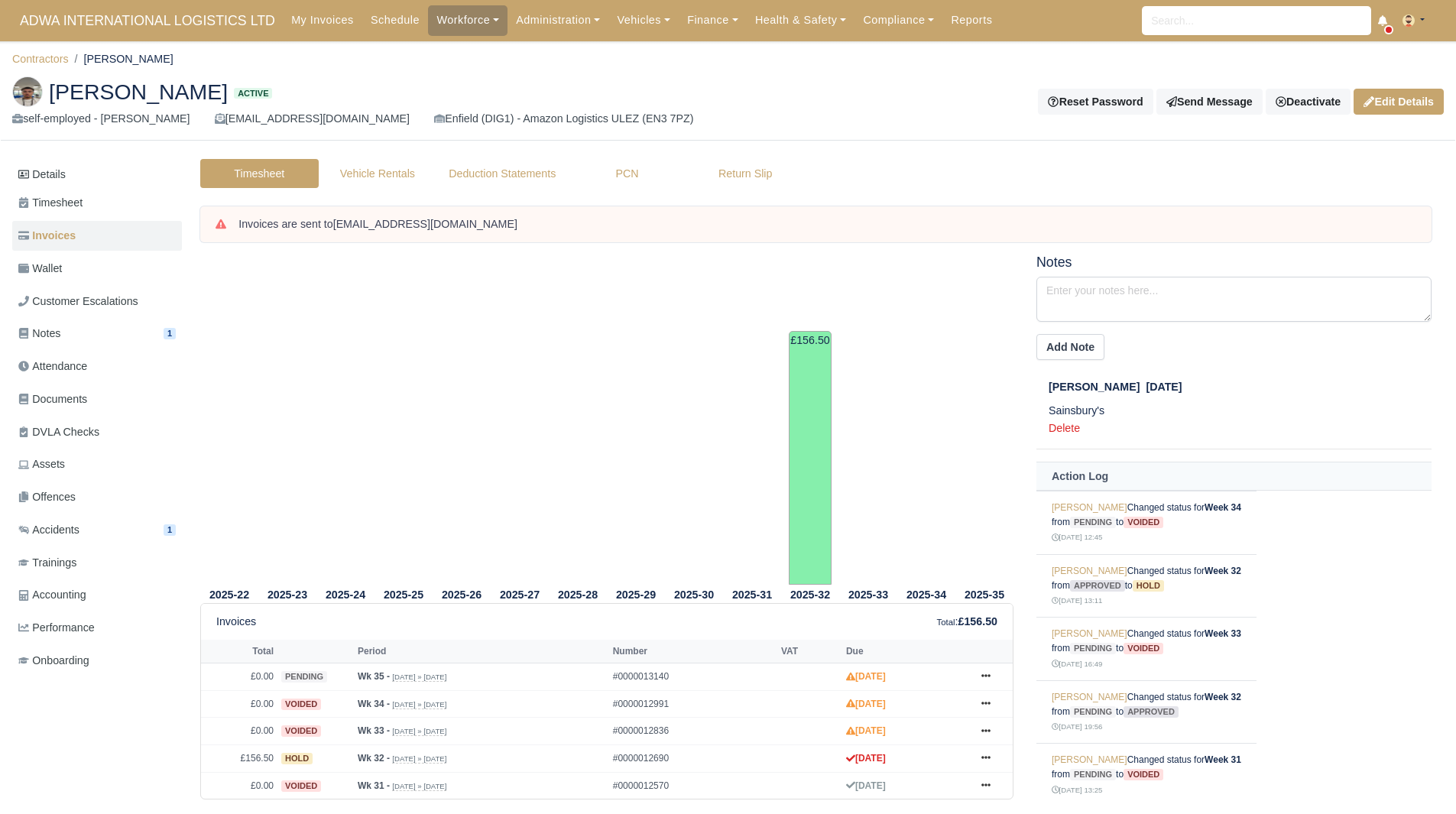
scroll to position [40, 0]
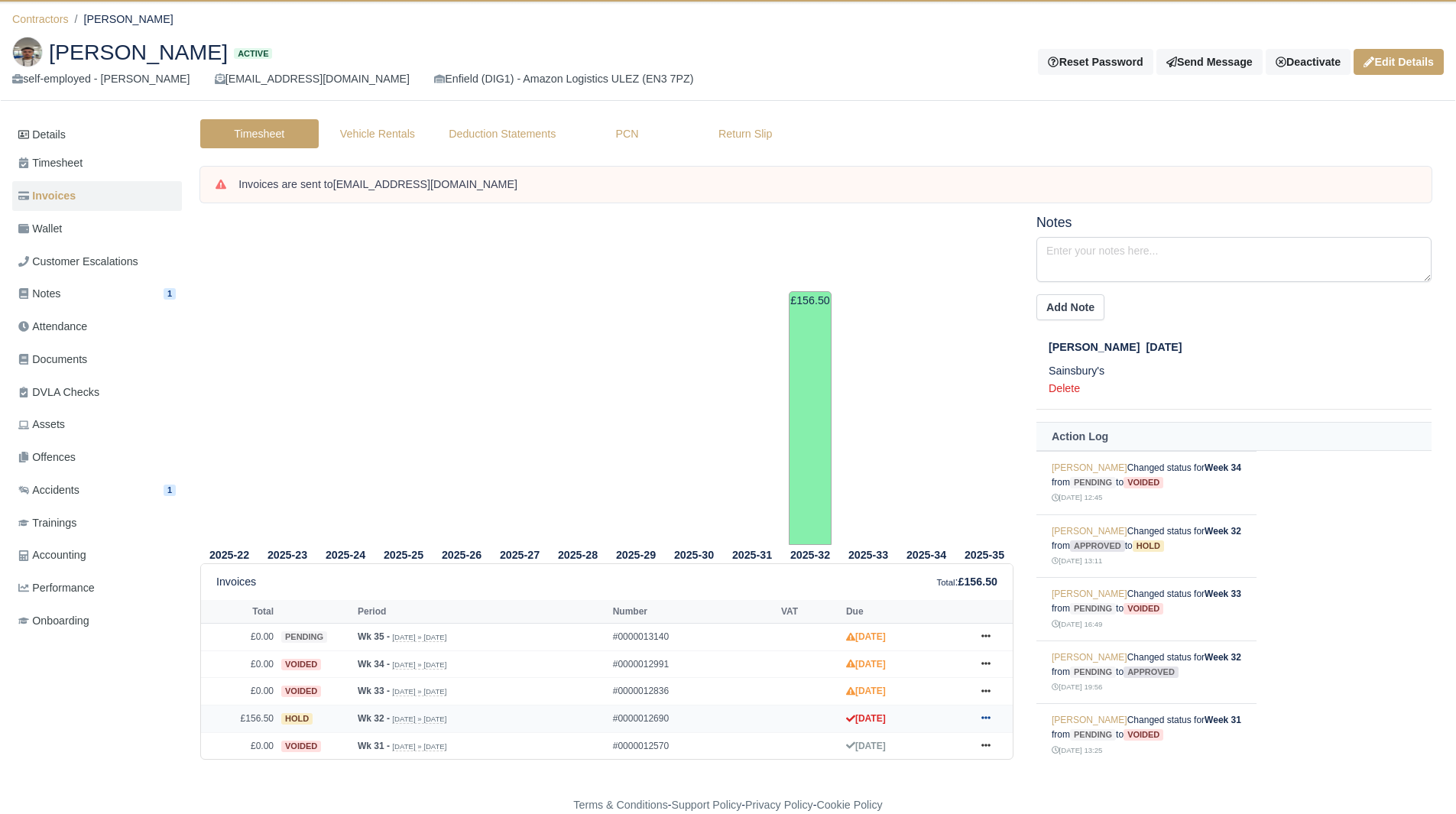
click at [981, 722] on icon at bounding box center [986, 718] width 9 height 9
click at [920, 535] on link "Show Invoice" at bounding box center [928, 530] width 136 height 32
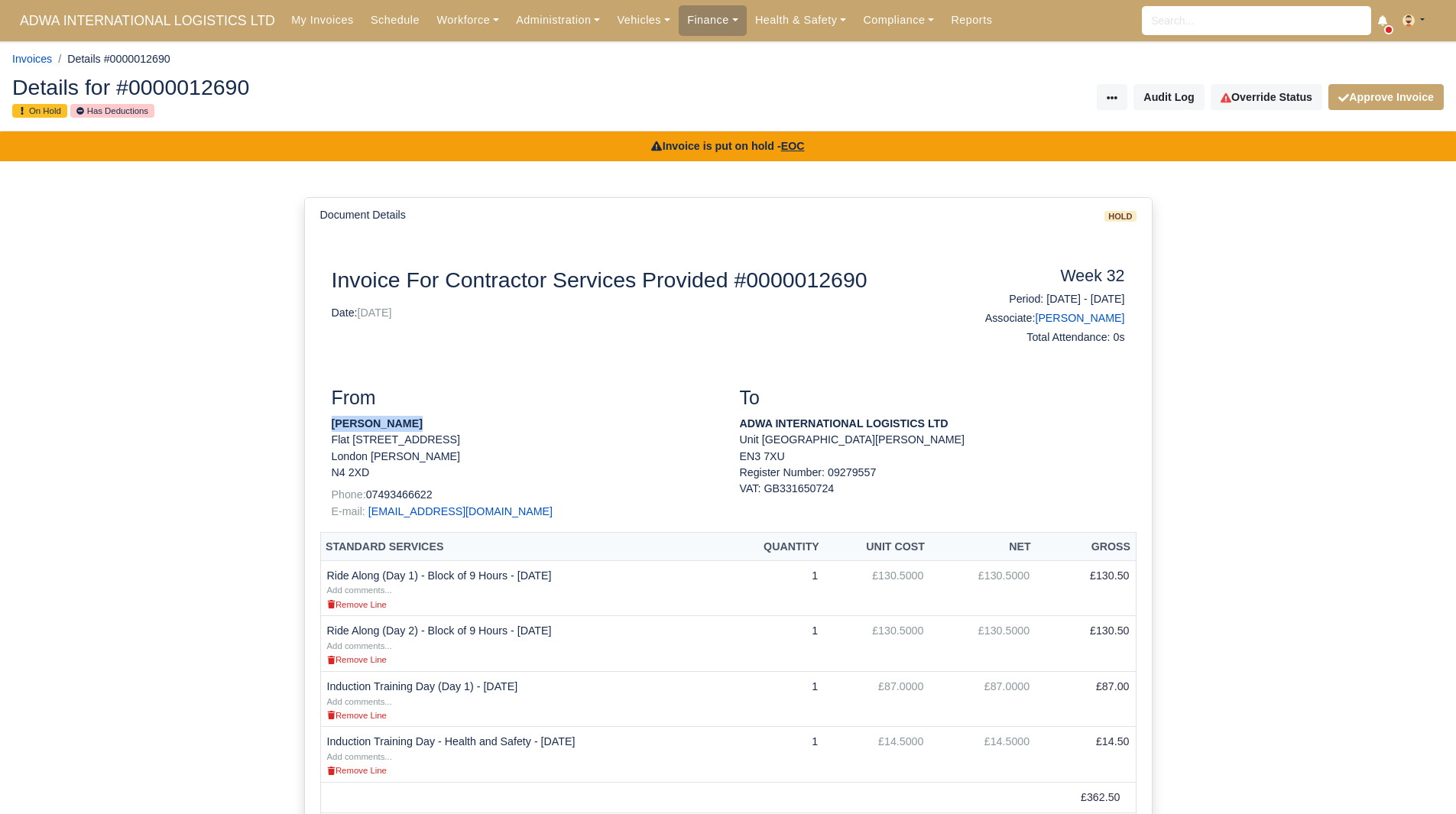
drag, startPoint x: 332, startPoint y: 423, endPoint x: 419, endPoint y: 422, distance: 87.0
click at [419, 422] on p "[PERSON_NAME]" at bounding box center [524, 423] width 385 height 16
copy strong "[PERSON_NAME]"
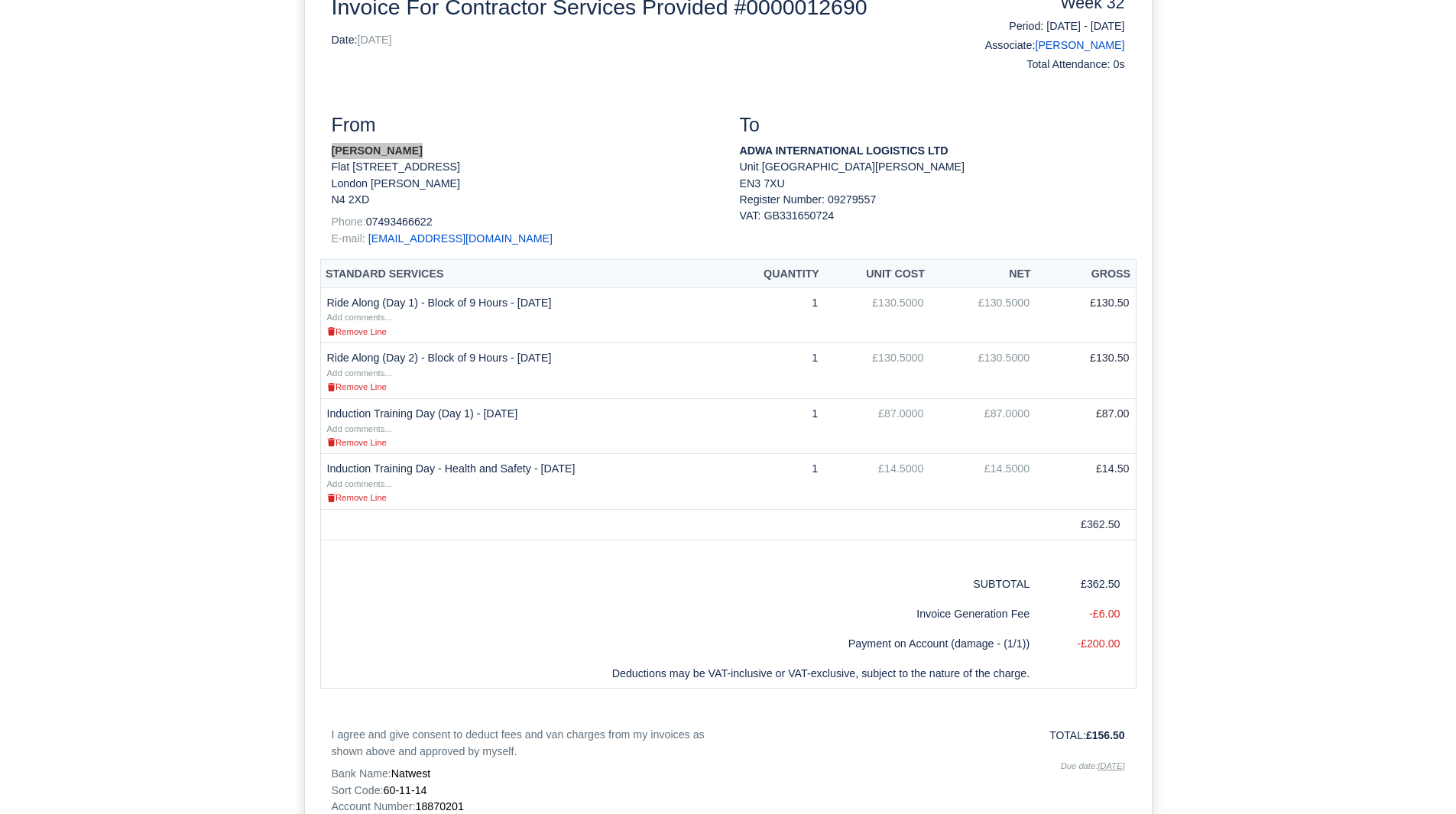
scroll to position [438, 0]
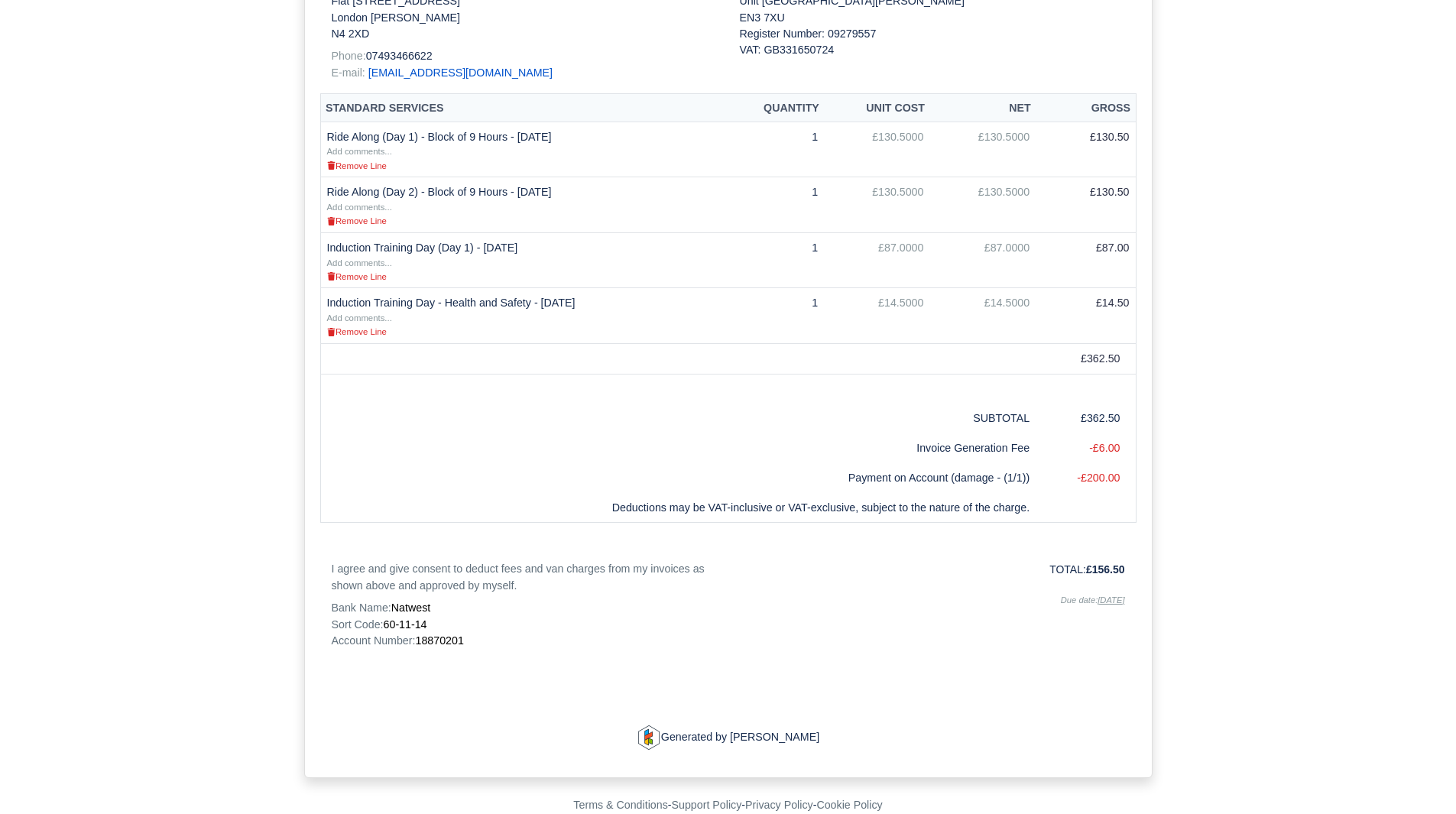
click at [439, 641] on span "18870201" at bounding box center [438, 641] width 48 height 13
copy span "18870201"
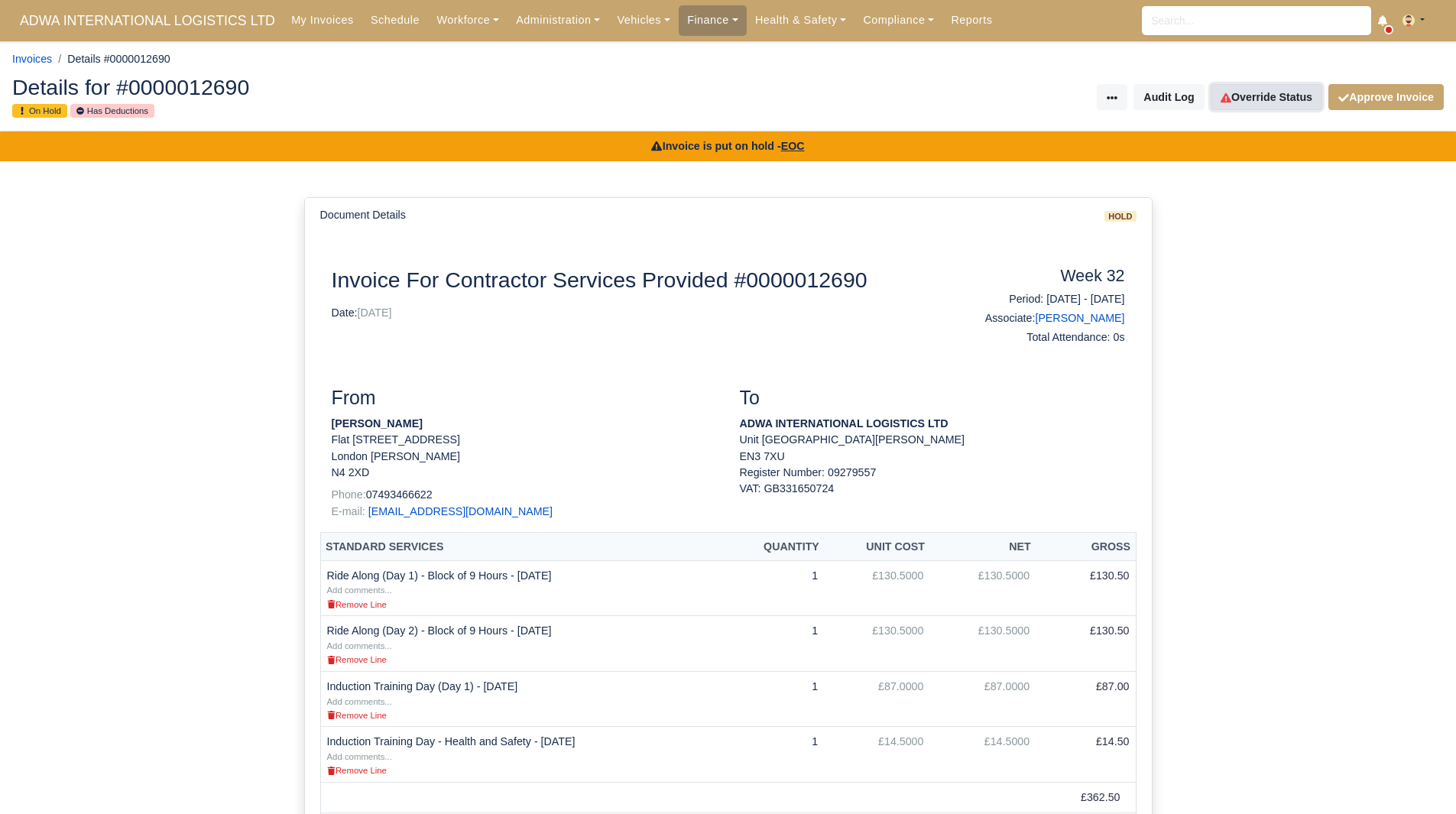
click at [1277, 97] on link "Override Status" at bounding box center [1266, 96] width 111 height 26
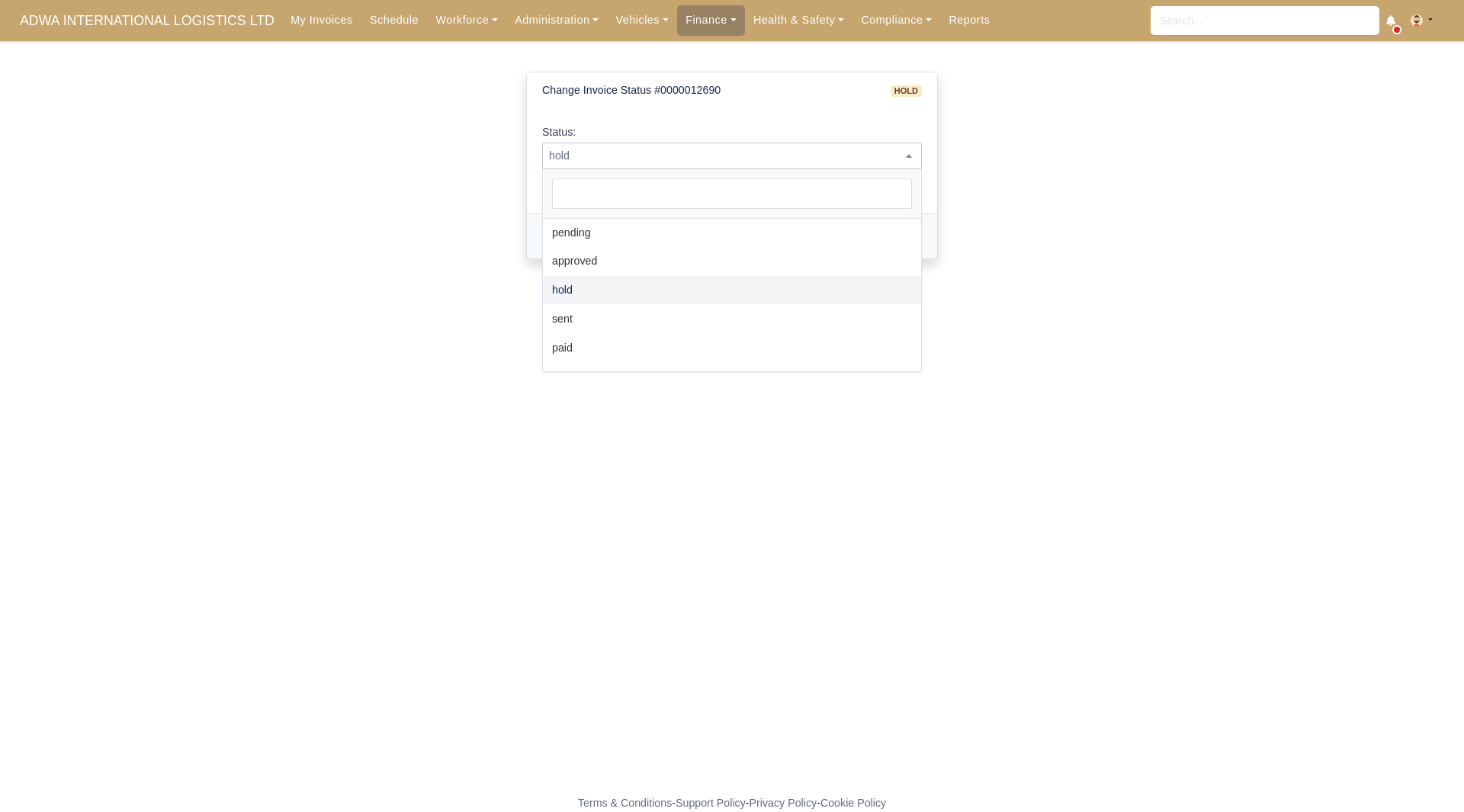
click at [627, 154] on span "hold" at bounding box center [732, 156] width 378 height 19
select select "paid"
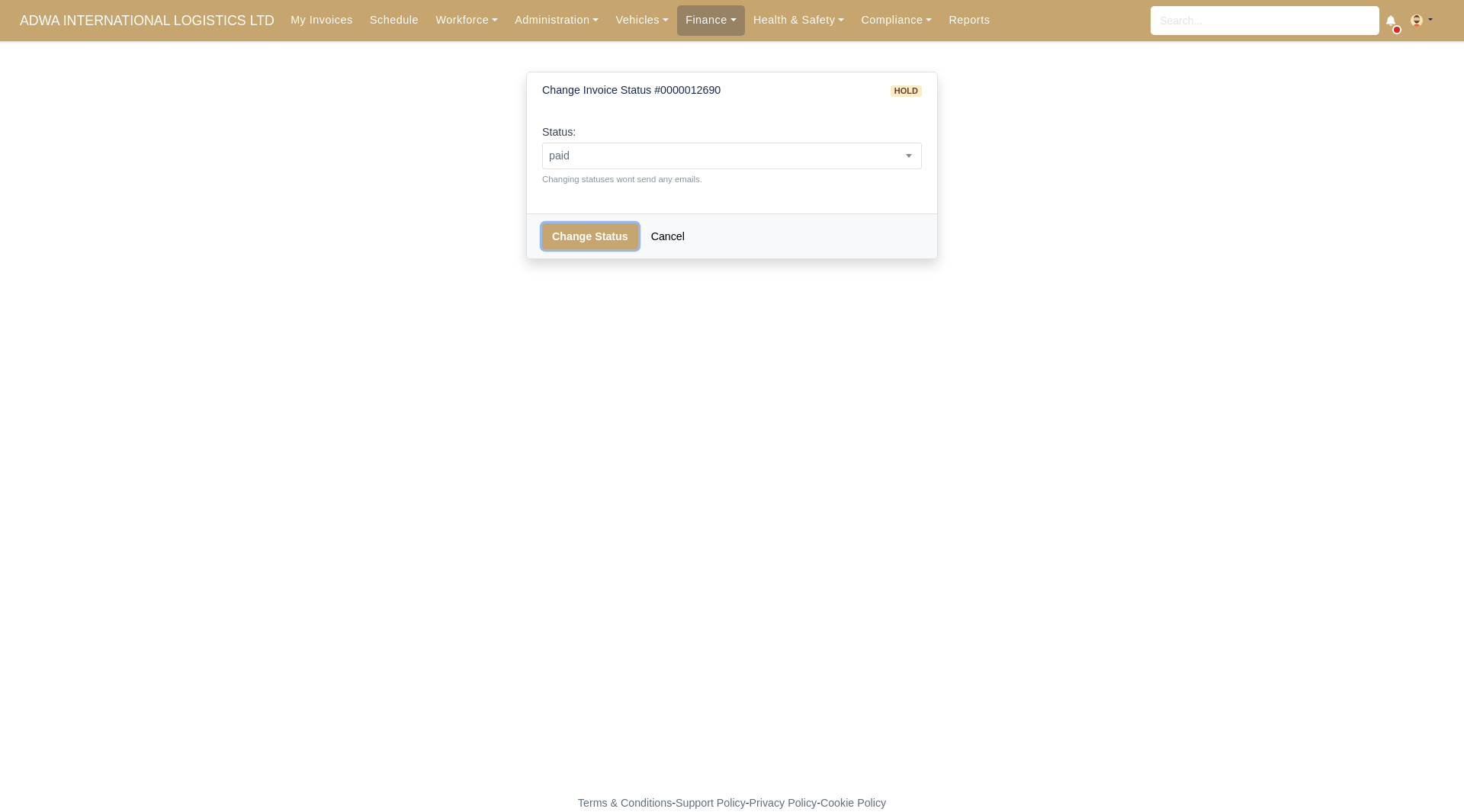
click at [585, 239] on button "Change Status" at bounding box center [590, 236] width 96 height 26
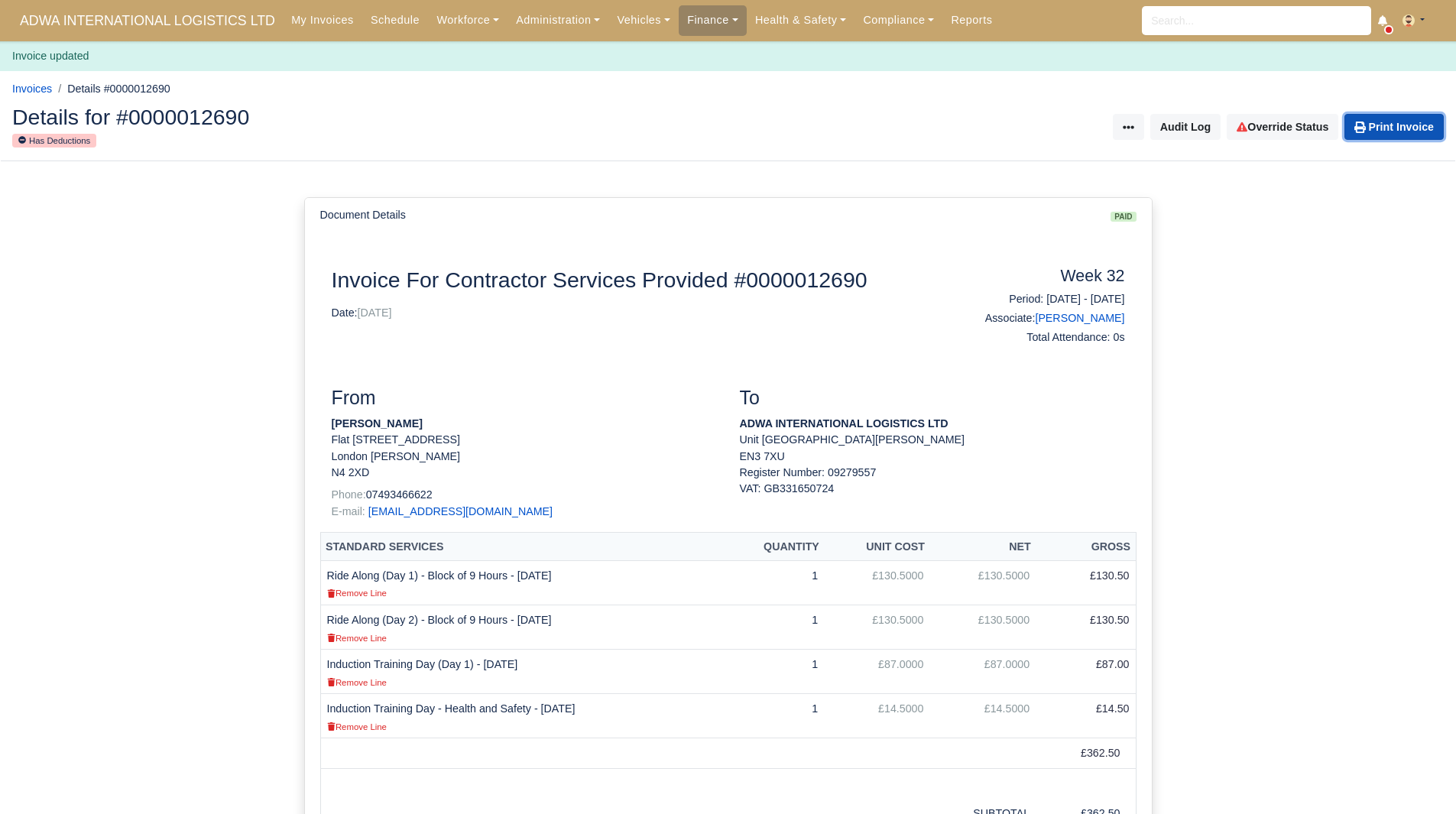
click at [1389, 131] on link "Print Invoice" at bounding box center [1393, 126] width 100 height 26
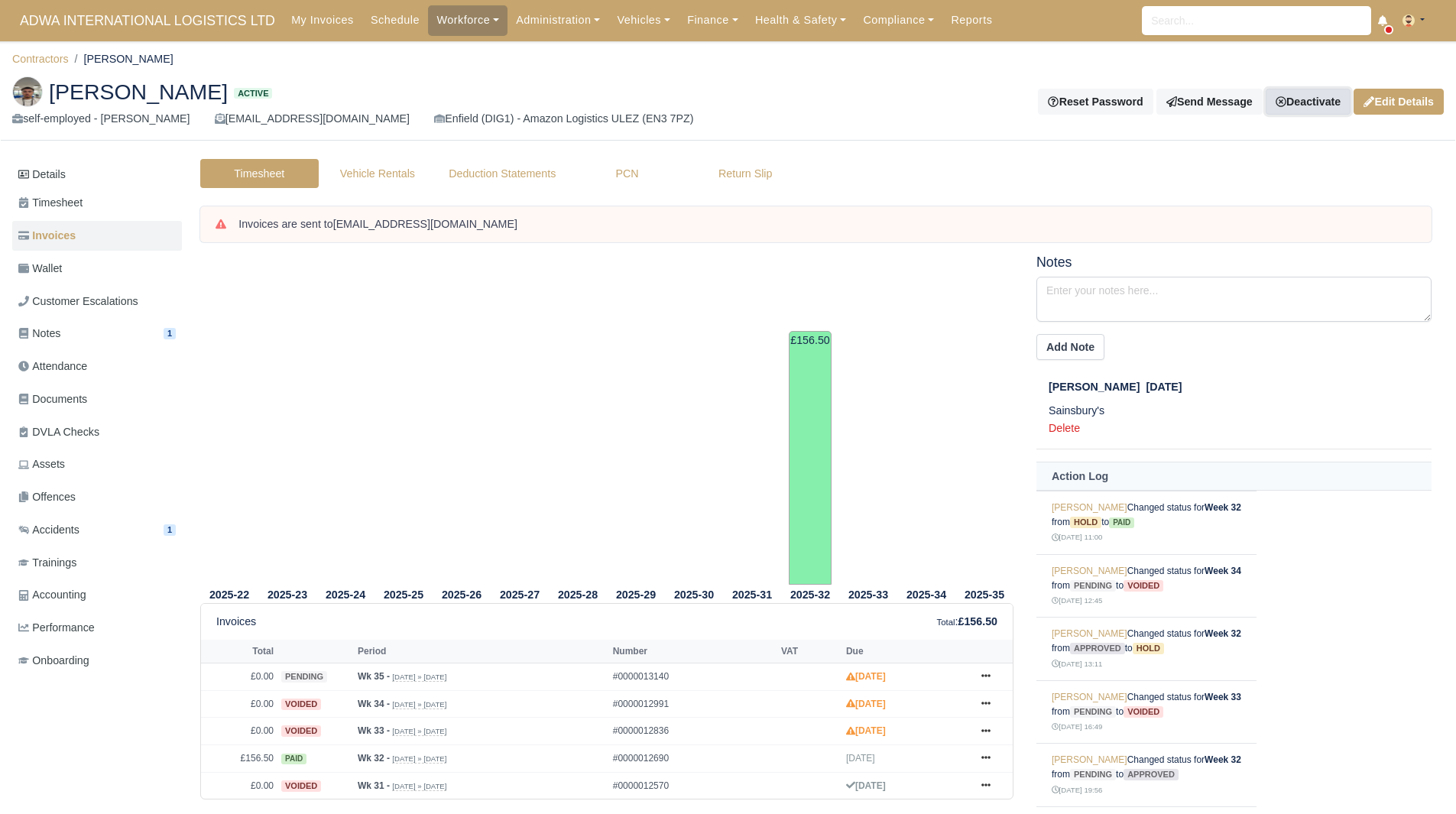
click at [1296, 97] on link "Deactivate" at bounding box center [1308, 101] width 85 height 26
click at [1251, 176] on link "Off-board" at bounding box center [1282, 178] width 136 height 24
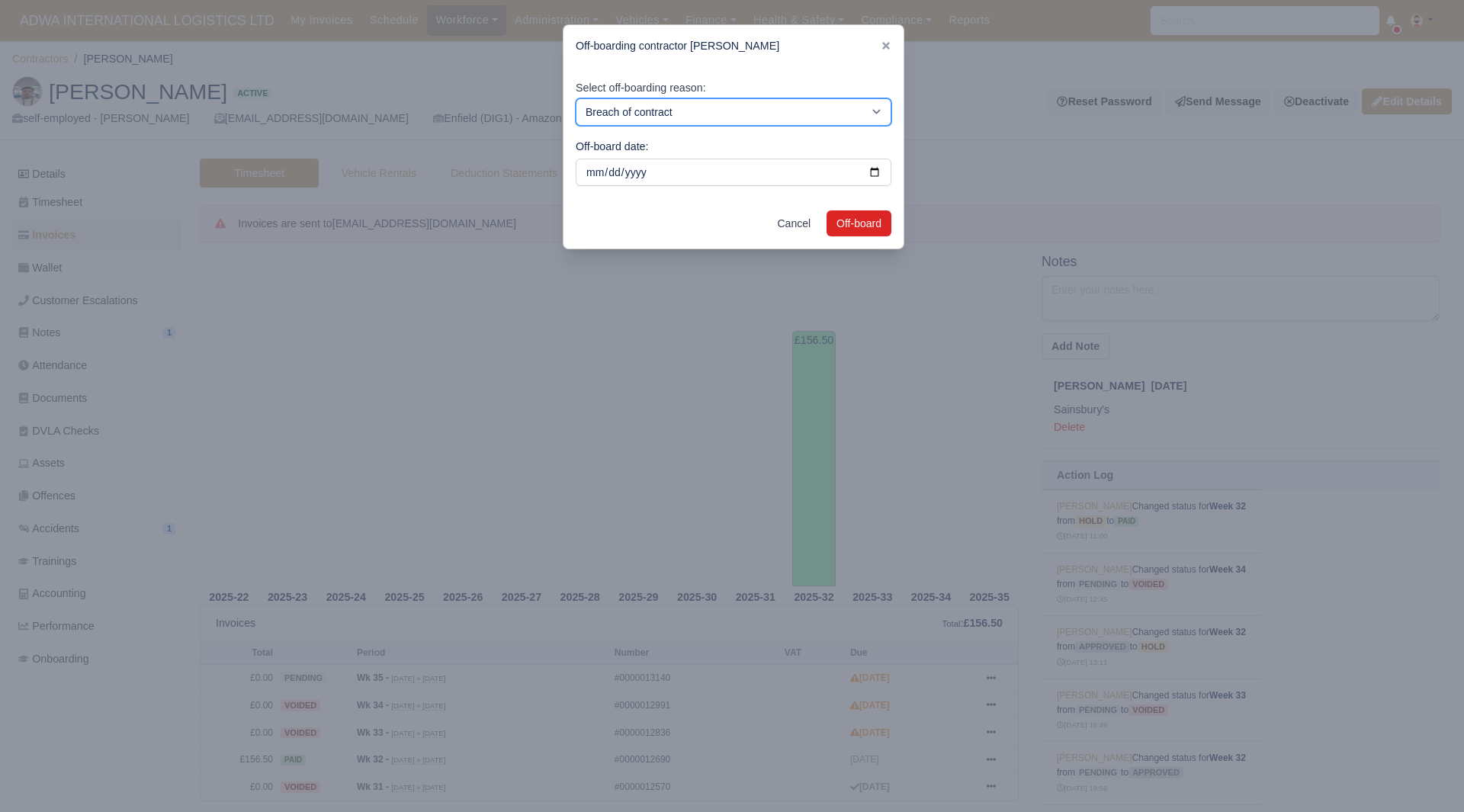
click at [800, 122] on select "Breach of contract Personal decision Too many parcels Heavy routes Another comp…" at bounding box center [733, 112] width 315 height 27
select select "personal-decision"
click at [576, 99] on select "Breach of contract Personal decision Too many parcels Heavy routes Another comp…" at bounding box center [733, 112] width 315 height 27
click at [883, 232] on button "Off-board" at bounding box center [858, 223] width 65 height 26
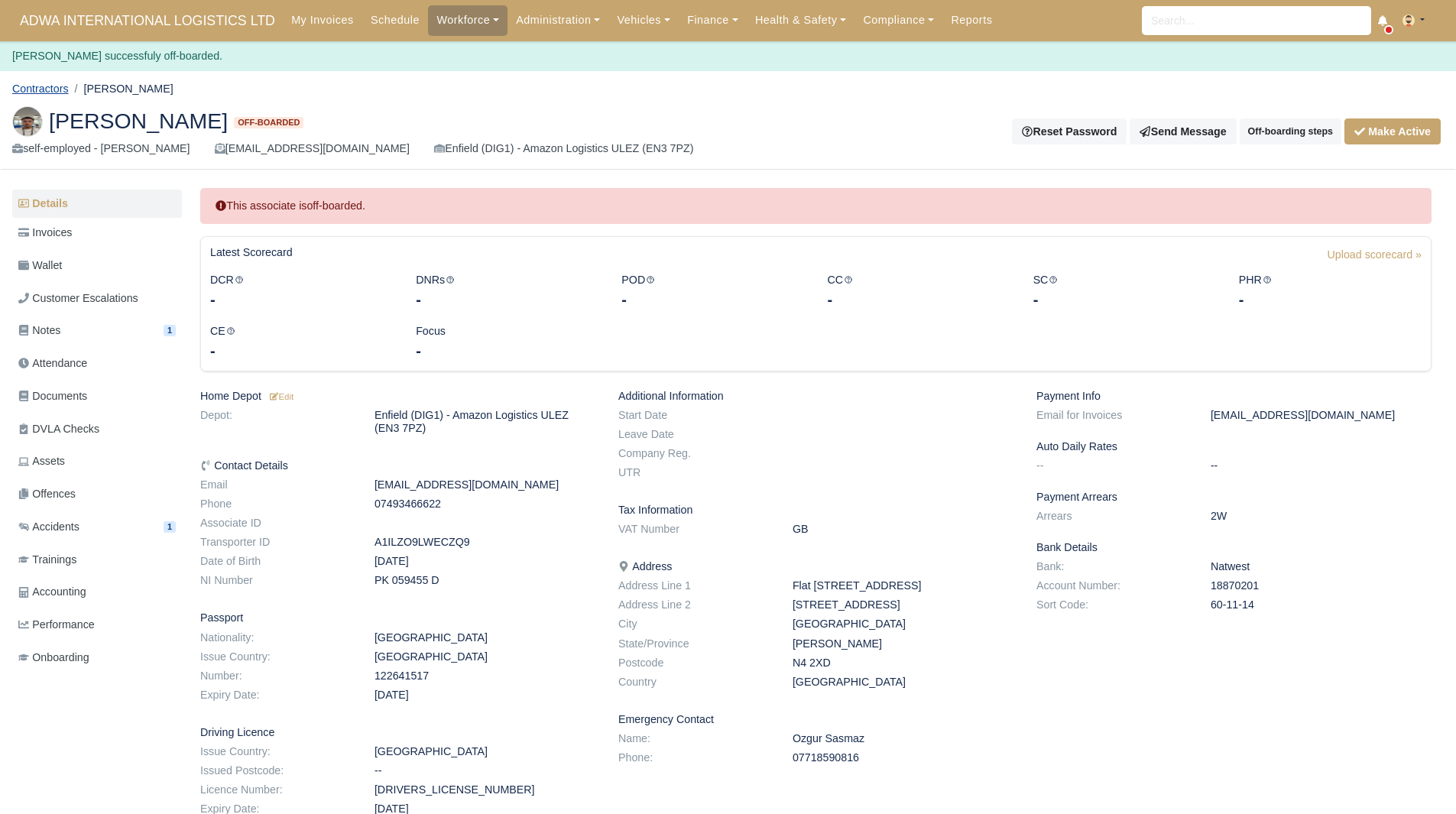
click at [21, 82] on link "Contractors" at bounding box center [41, 89] width 56 height 13
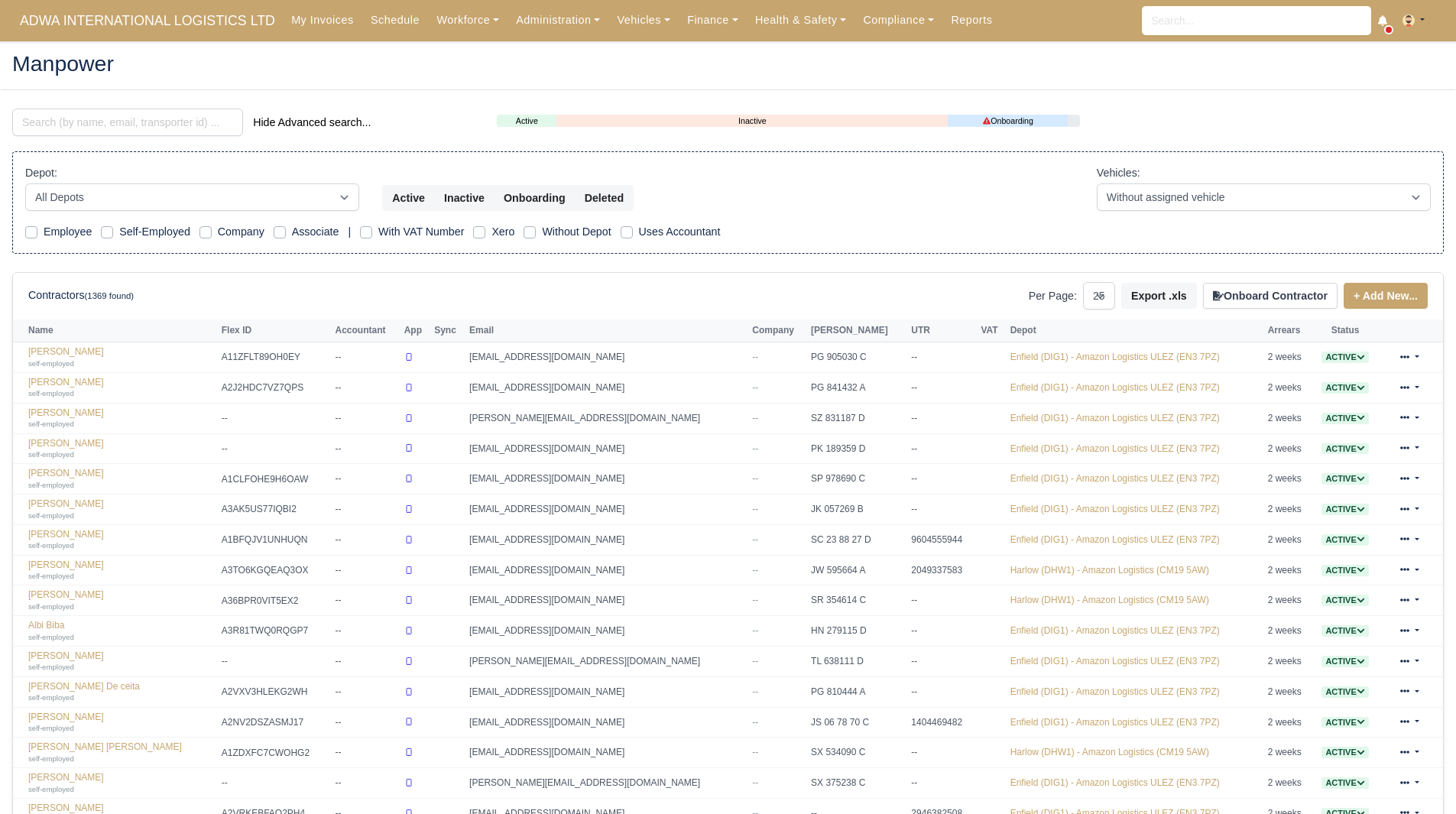
select select "25"
click at [100, 122] on input "search" at bounding box center [128, 122] width 231 height 27
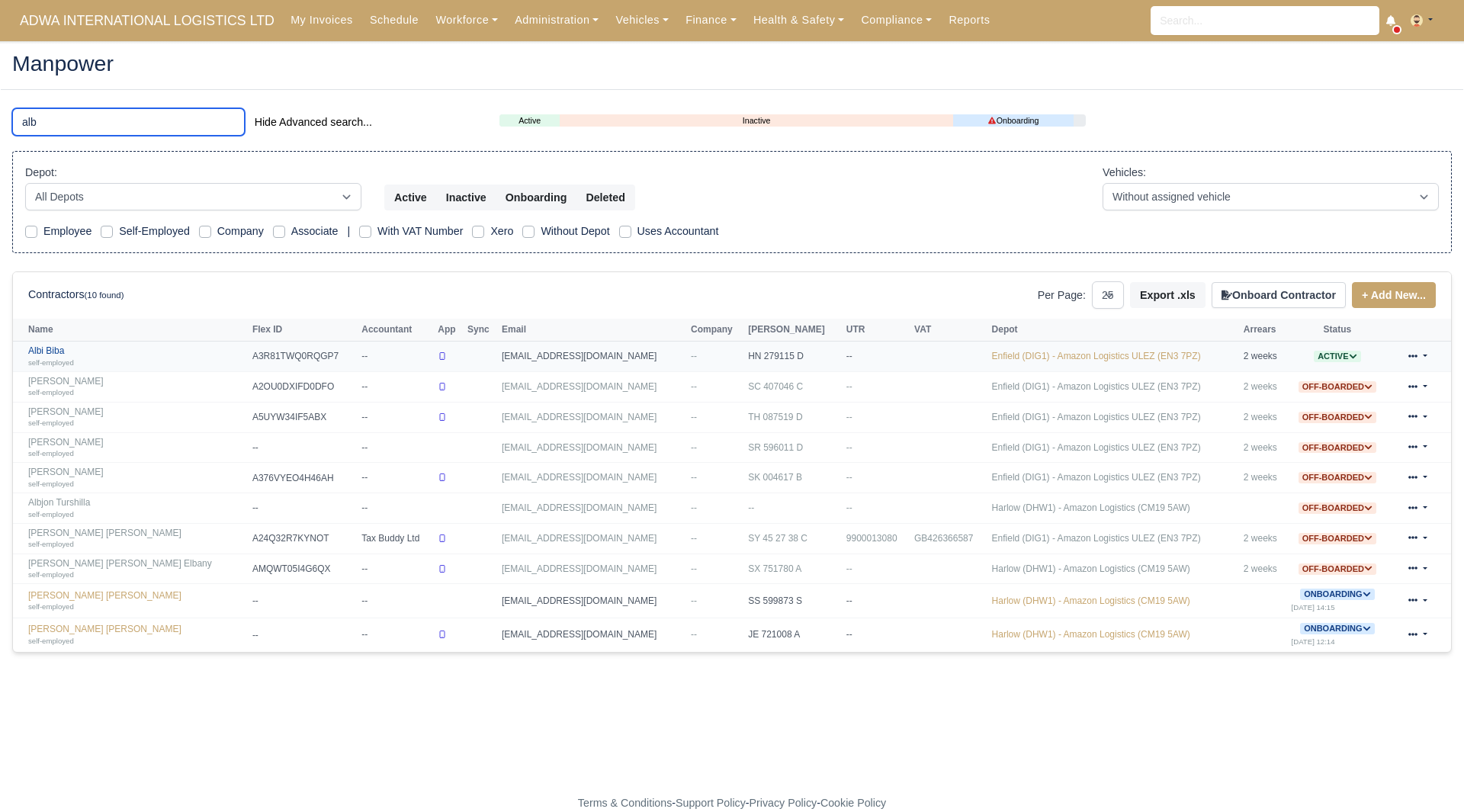
type input "alb"
click at [44, 352] on link "Albi Biba self-employed" at bounding box center [136, 357] width 217 height 22
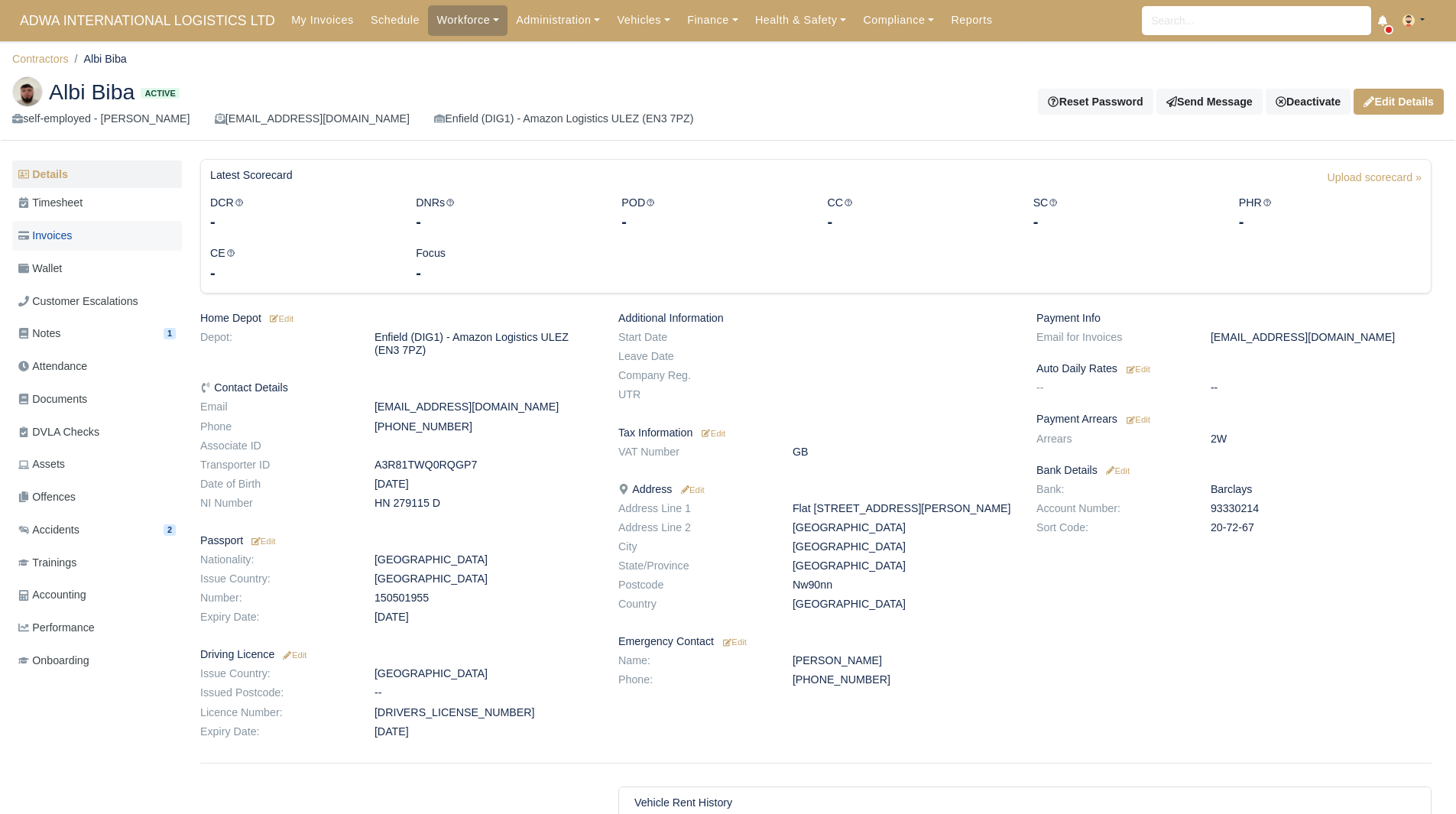
click at [78, 234] on link "Invoices" at bounding box center [97, 236] width 169 height 30
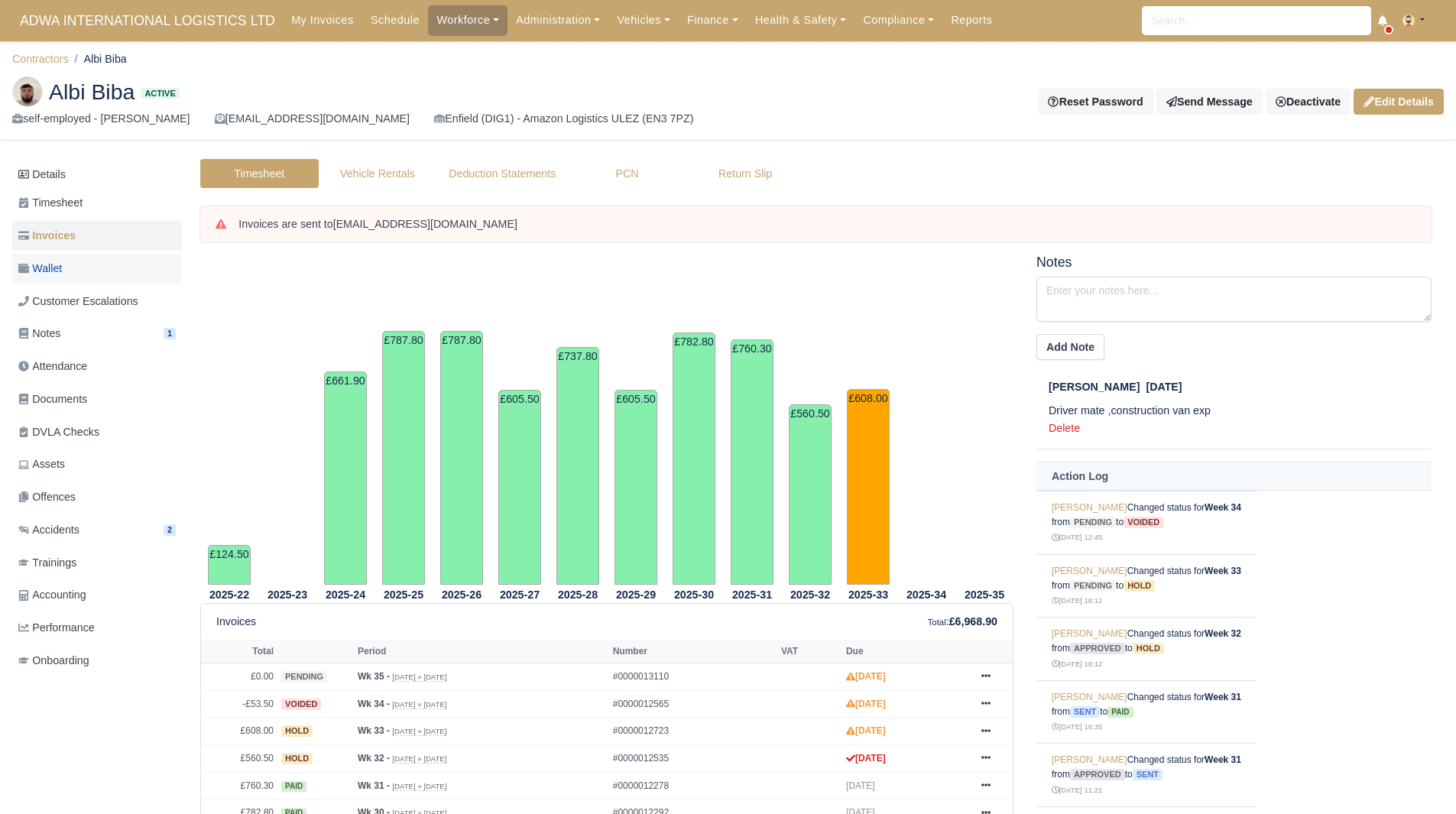
click at [105, 273] on link "Wallet" at bounding box center [97, 269] width 169 height 30
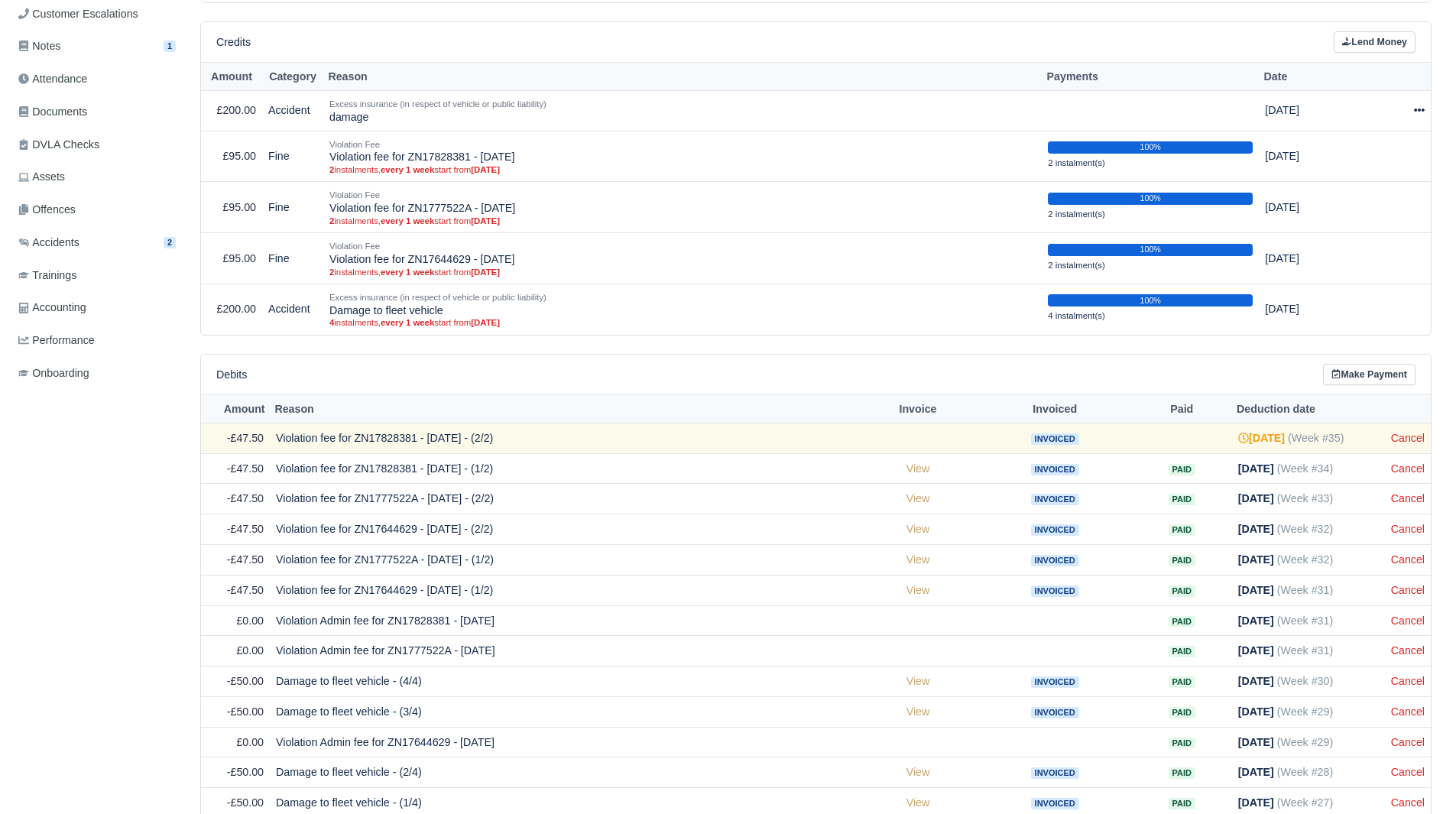
scroll to position [307, 0]
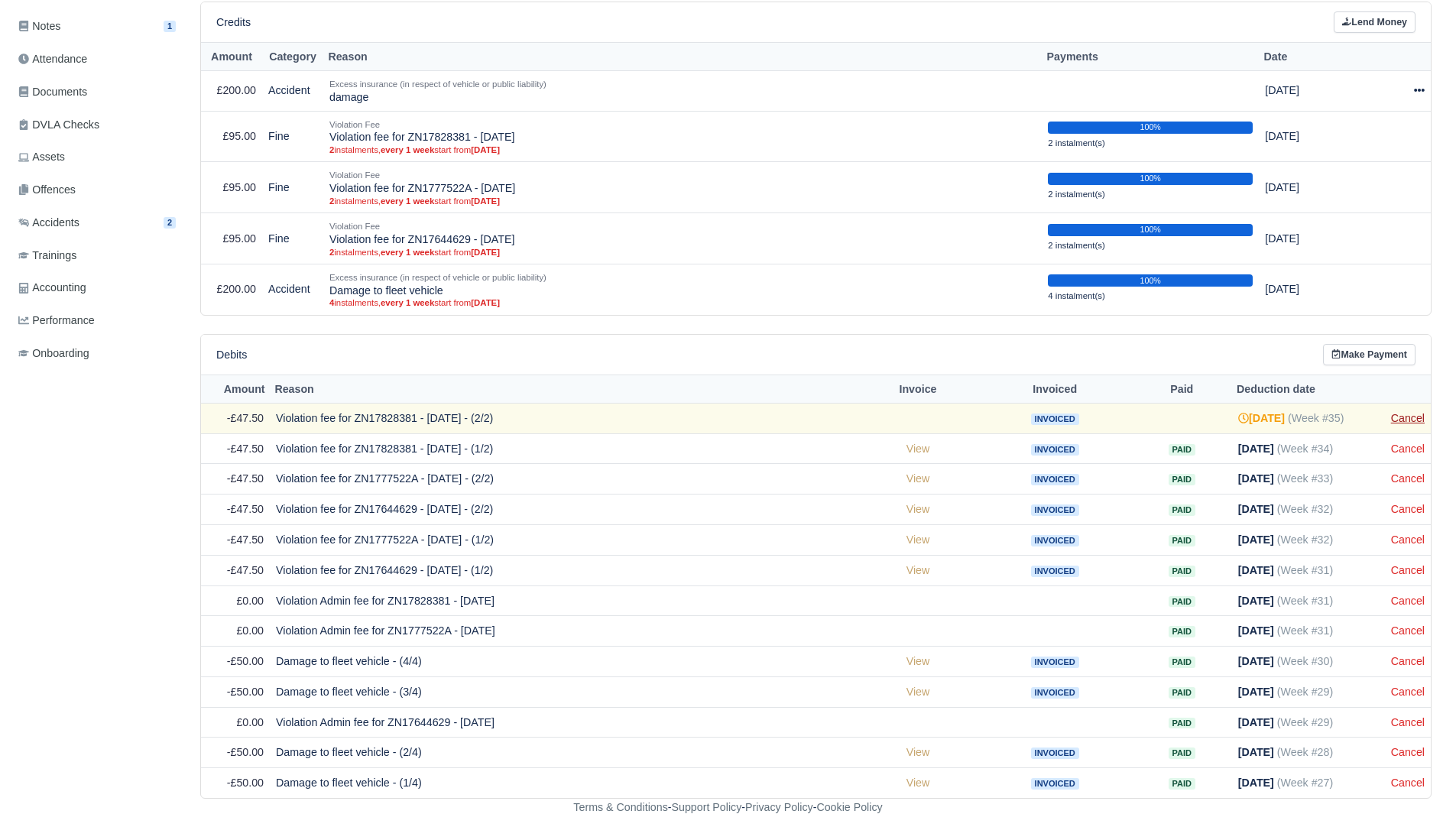
click at [1407, 419] on link "Cancel" at bounding box center [1407, 418] width 34 height 13
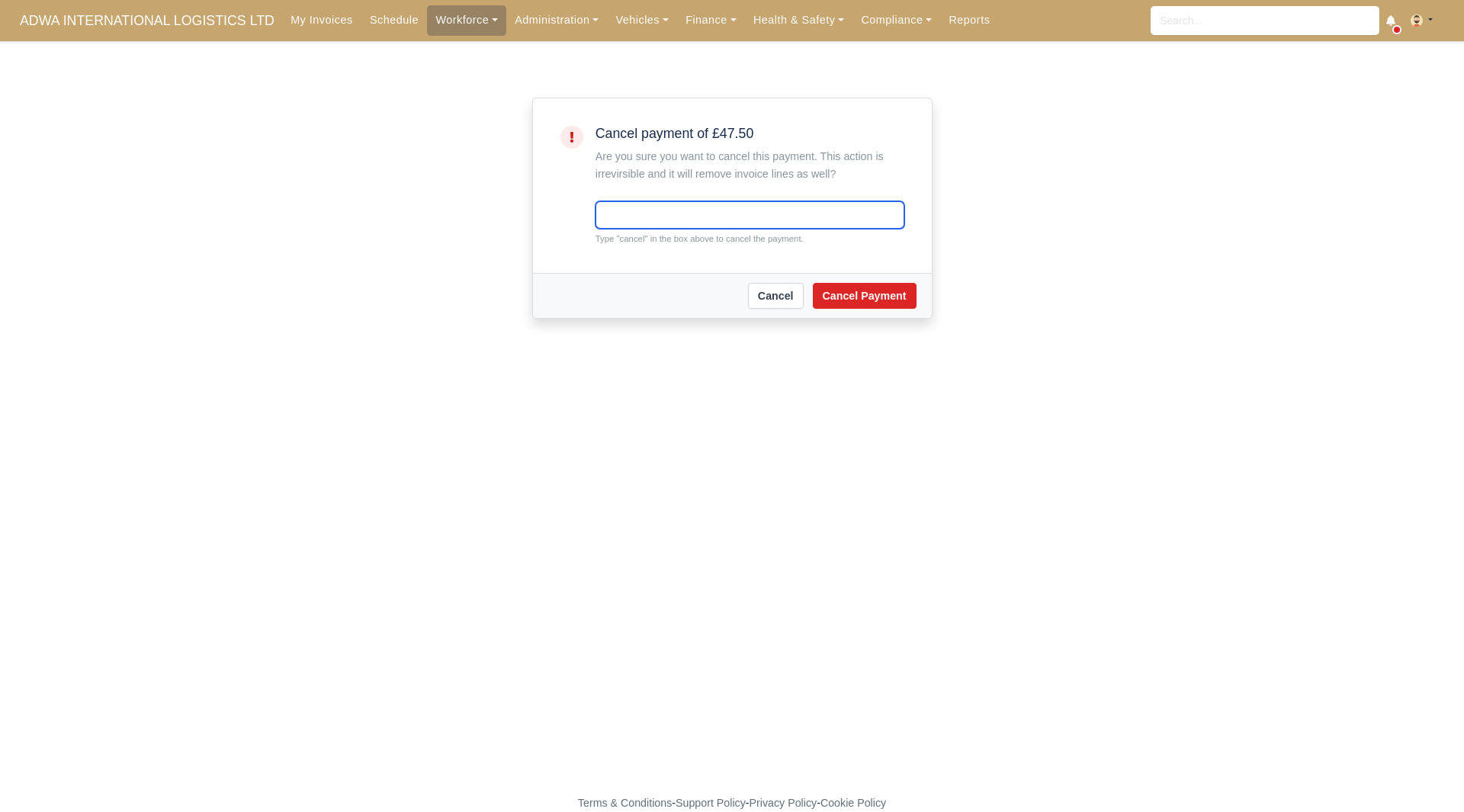
click at [677, 217] on input "text" at bounding box center [750, 214] width 309 height 27
type input "cancel"
click at [854, 296] on button "Cancel Payment" at bounding box center [865, 296] width 104 height 26
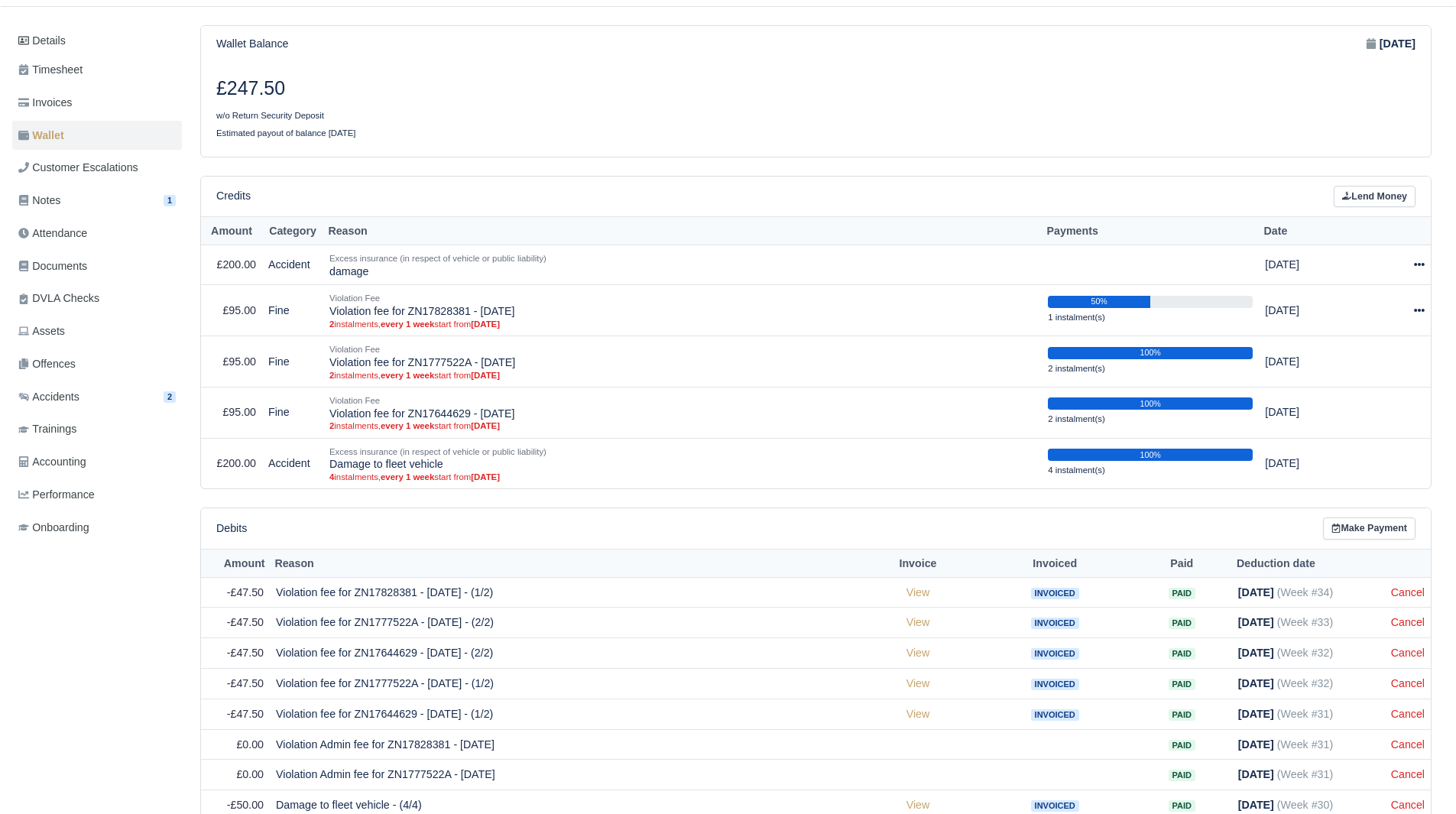
scroll to position [162, 0]
click at [1412, 598] on link "Cancel" at bounding box center [1407, 594] width 34 height 13
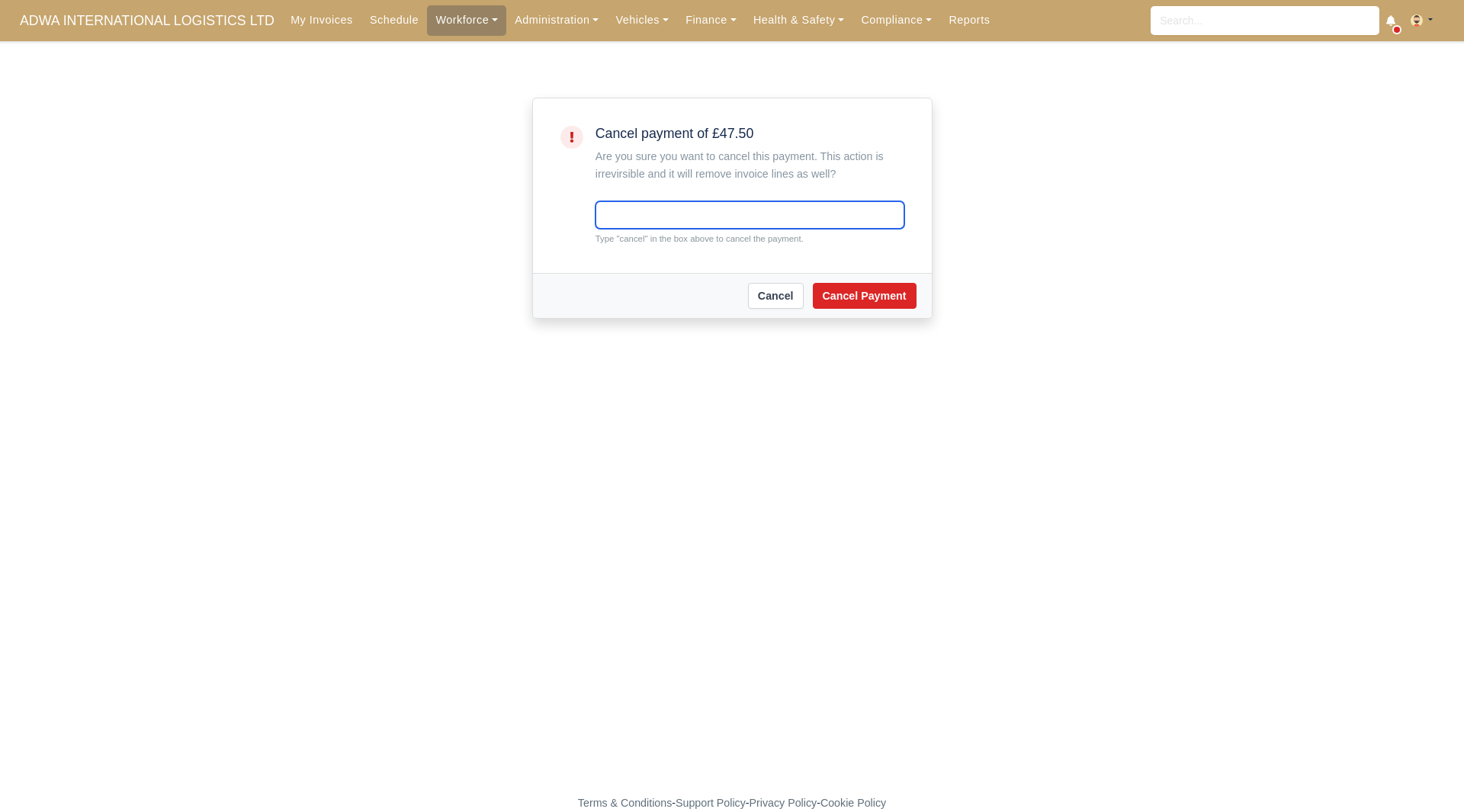
click at [674, 209] on input "text" at bounding box center [750, 214] width 309 height 27
type input "cancel"
click at [879, 295] on button "Cancel Payment" at bounding box center [865, 296] width 104 height 26
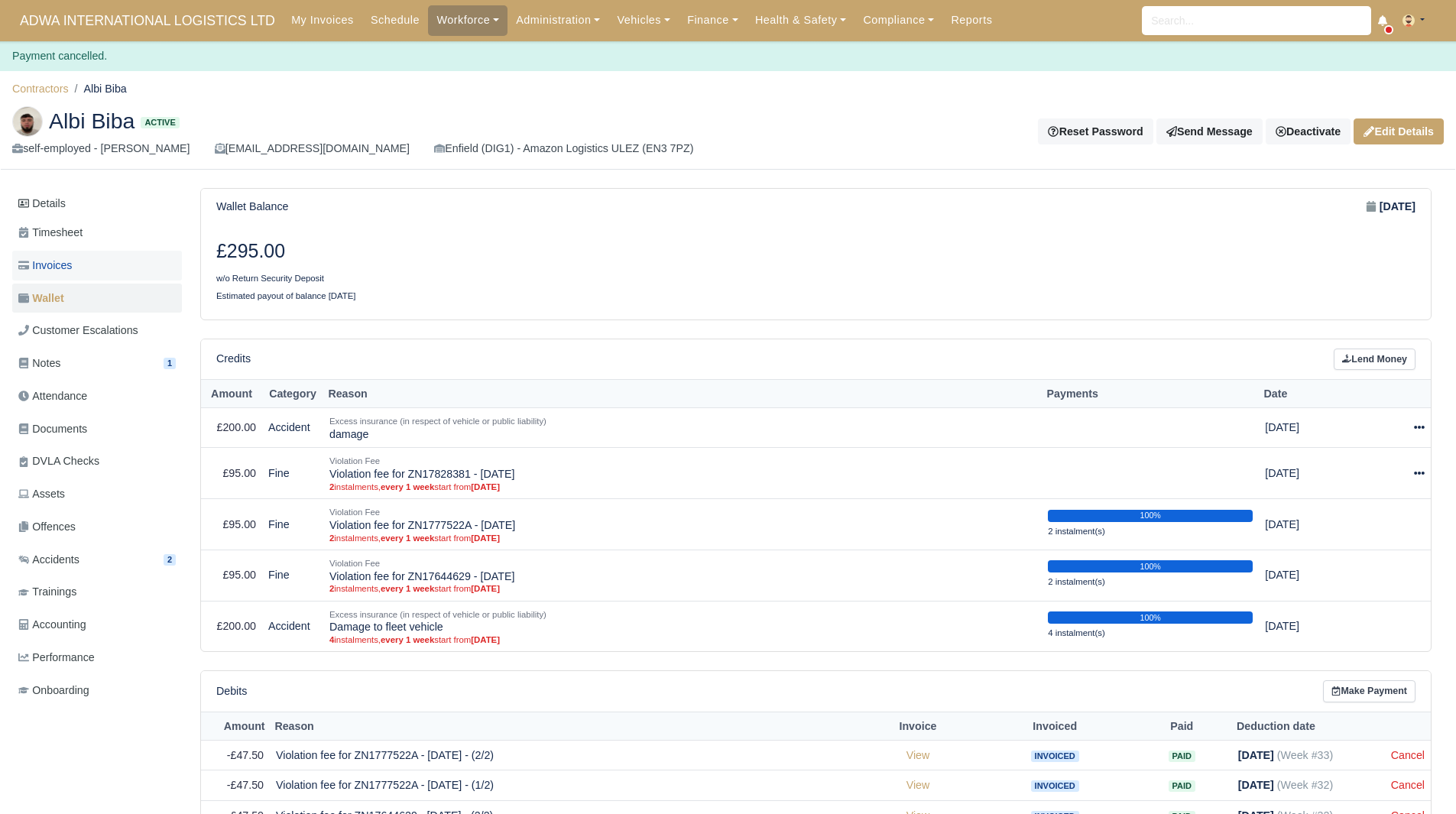
click at [102, 261] on link "Invoices" at bounding box center [97, 266] width 169 height 30
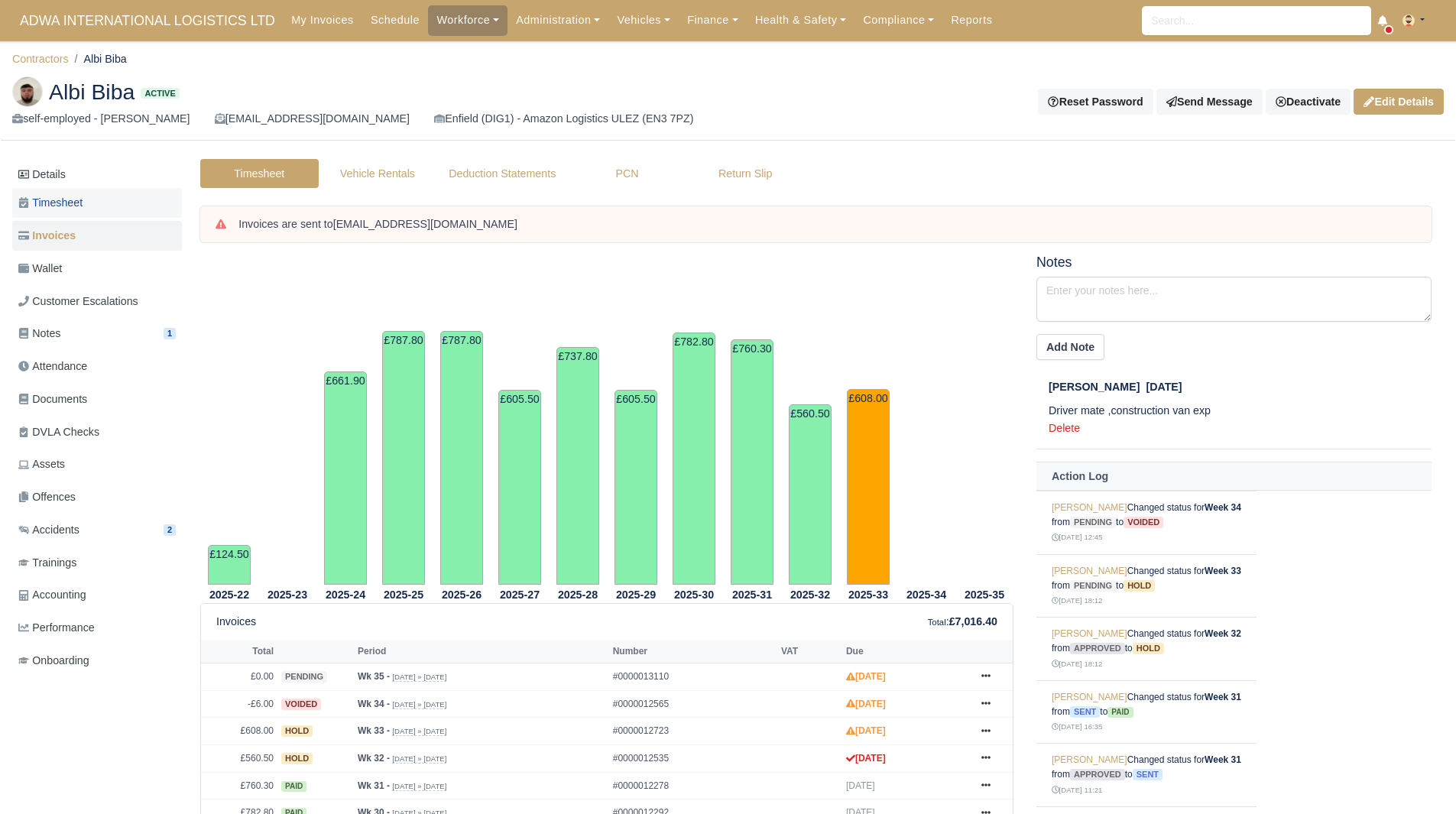
click at [86, 209] on link "Timesheet" at bounding box center [97, 203] width 169 height 30
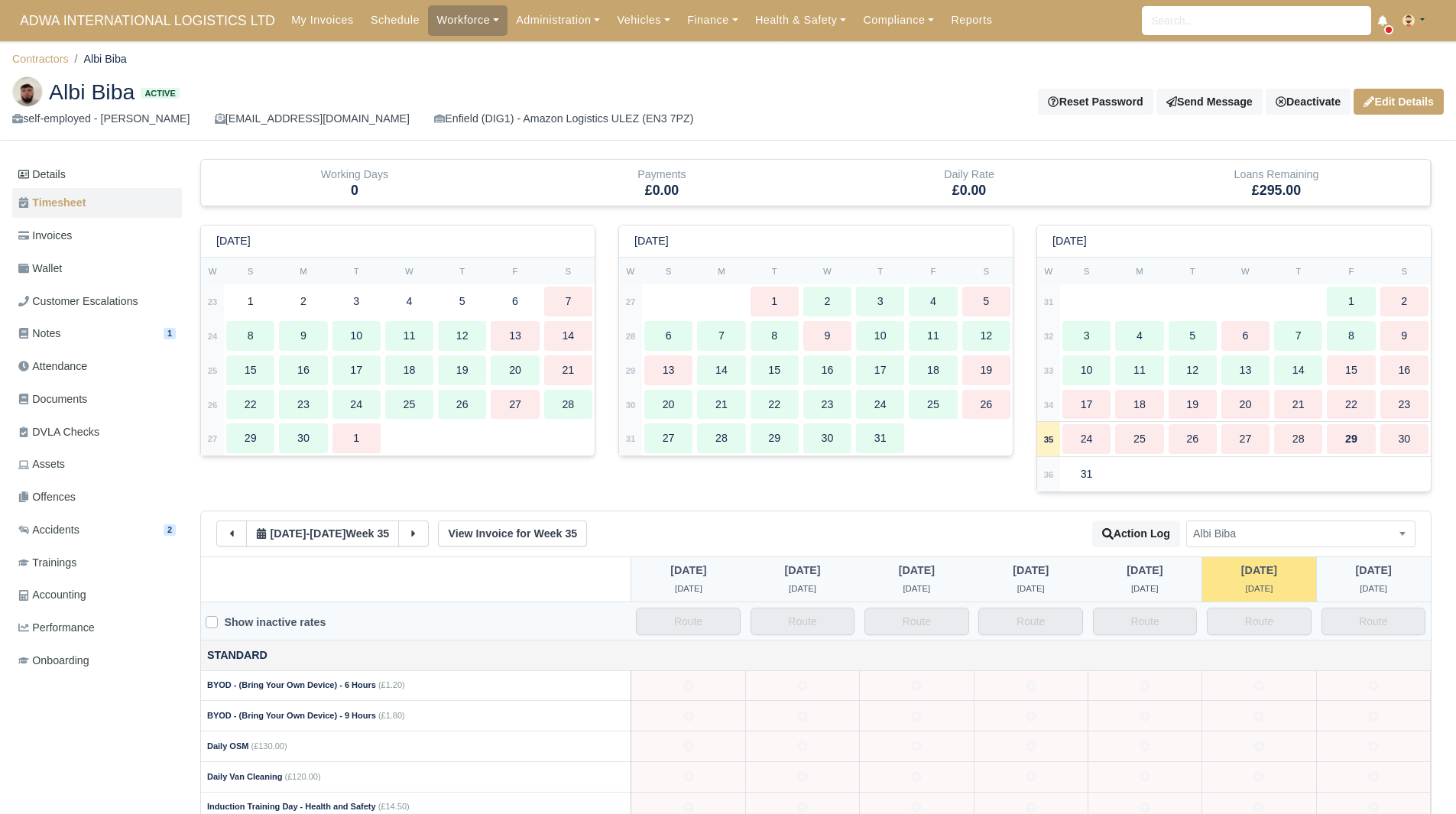
click at [74, 278] on link "Wallet" at bounding box center [97, 269] width 169 height 30
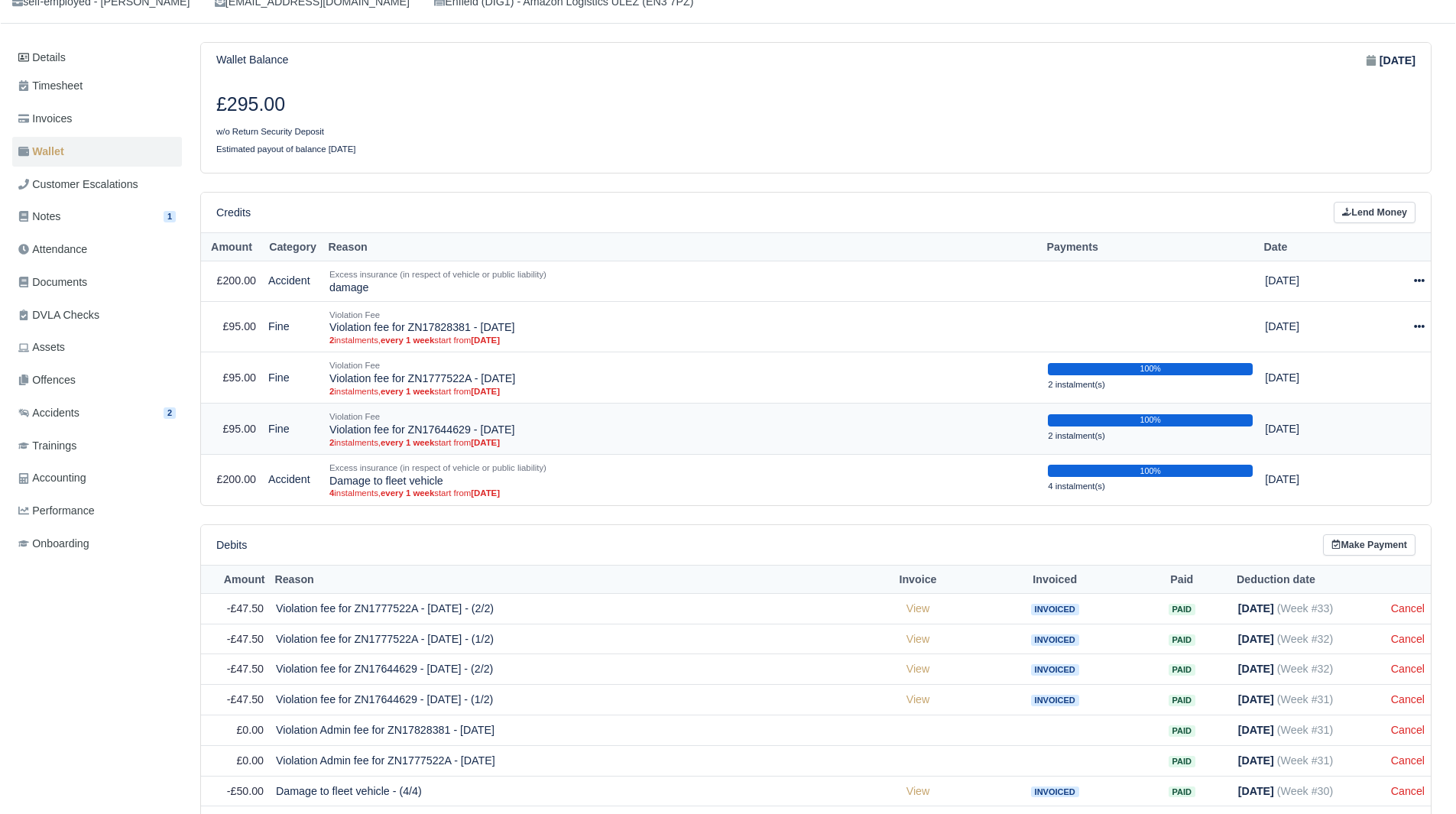
scroll to position [118, 0]
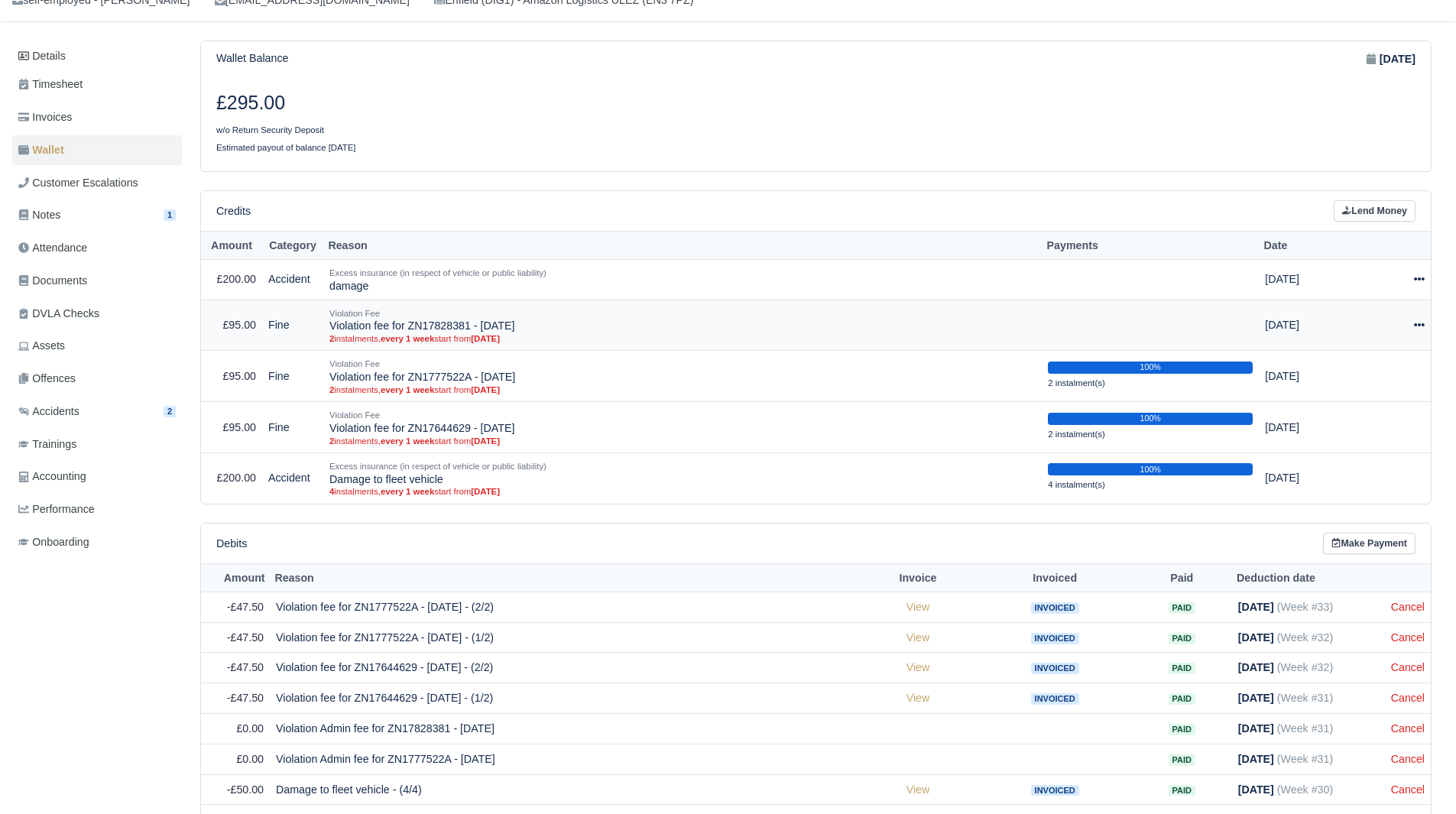
click at [1414, 322] on icon at bounding box center [1419, 325] width 11 height 11
click at [1349, 366] on button "Make Payment" at bounding box center [1356, 372] width 136 height 24
select select "4977"
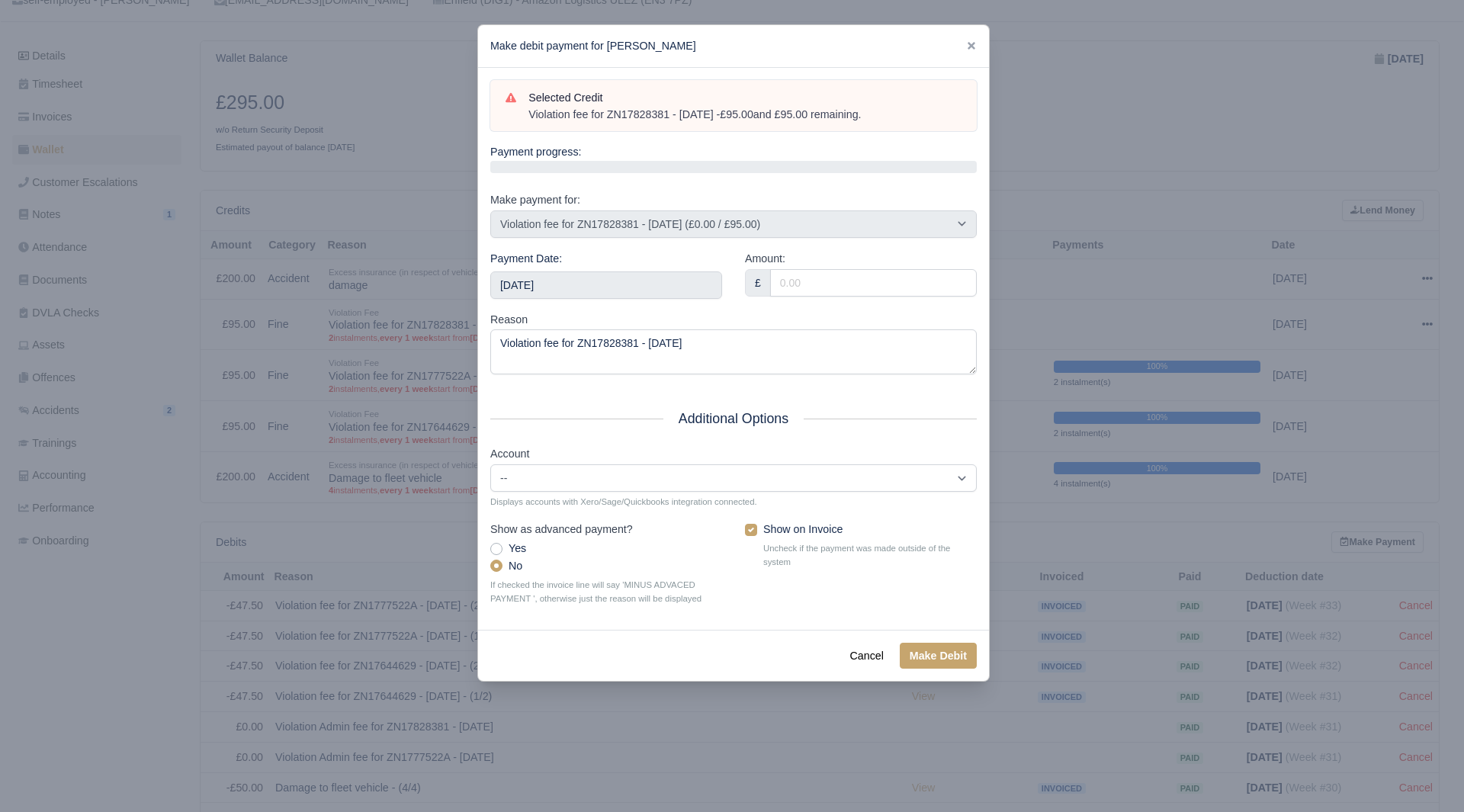
drag, startPoint x: 890, startPoint y: 119, endPoint x: 526, endPoint y: 115, distance: 364.0
click at [526, 115] on div "Selected Credit Violation fee for ZN17828381 - 17/07/2025 - £95.00 and £95.00 r…" at bounding box center [733, 106] width 456 height 34
click at [574, 300] on div "Payment Date: 2025-08-30" at bounding box center [606, 281] width 255 height 61
click at [615, 286] on input "2025-08-30" at bounding box center [606, 285] width 232 height 27
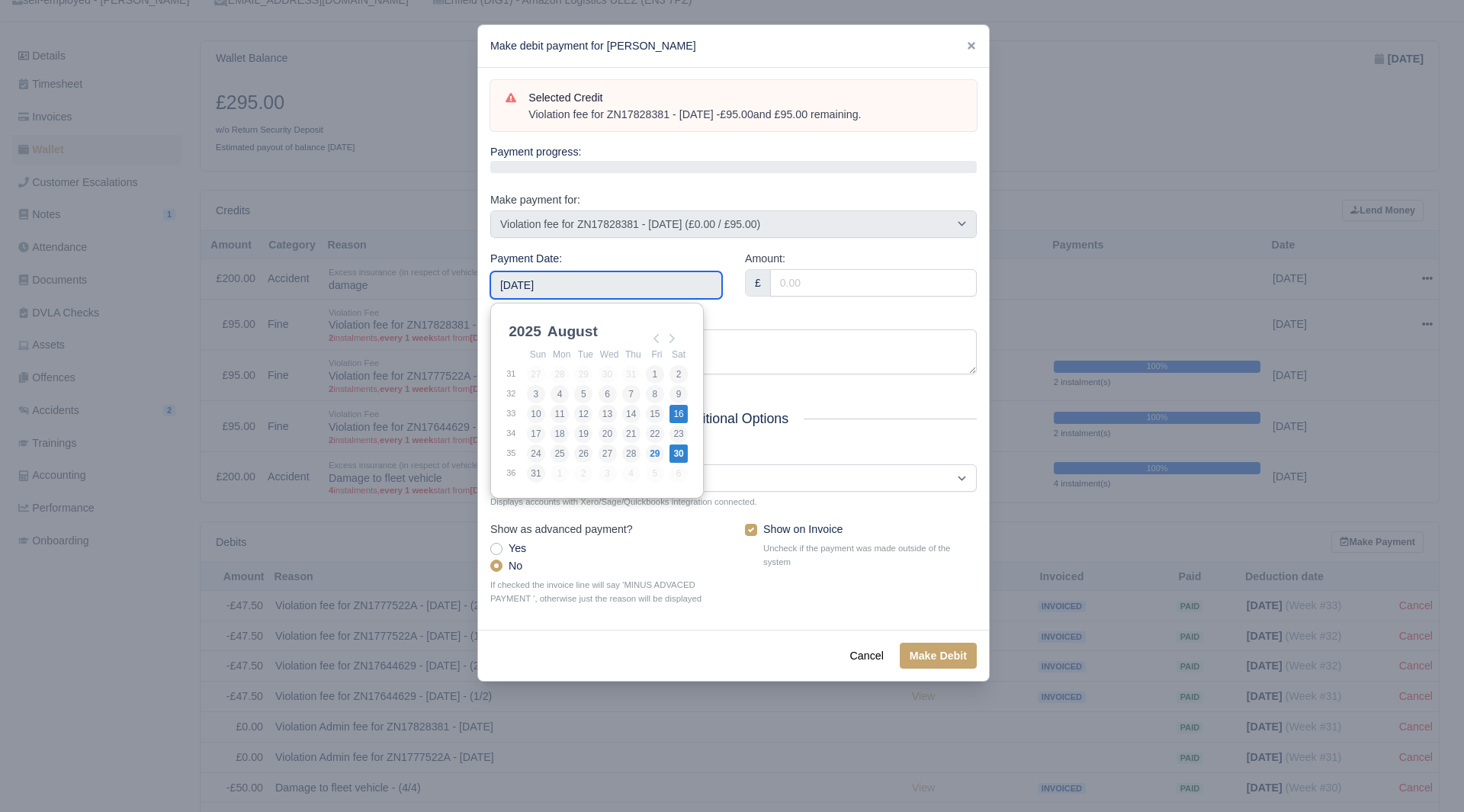
type input "2025-08-16"
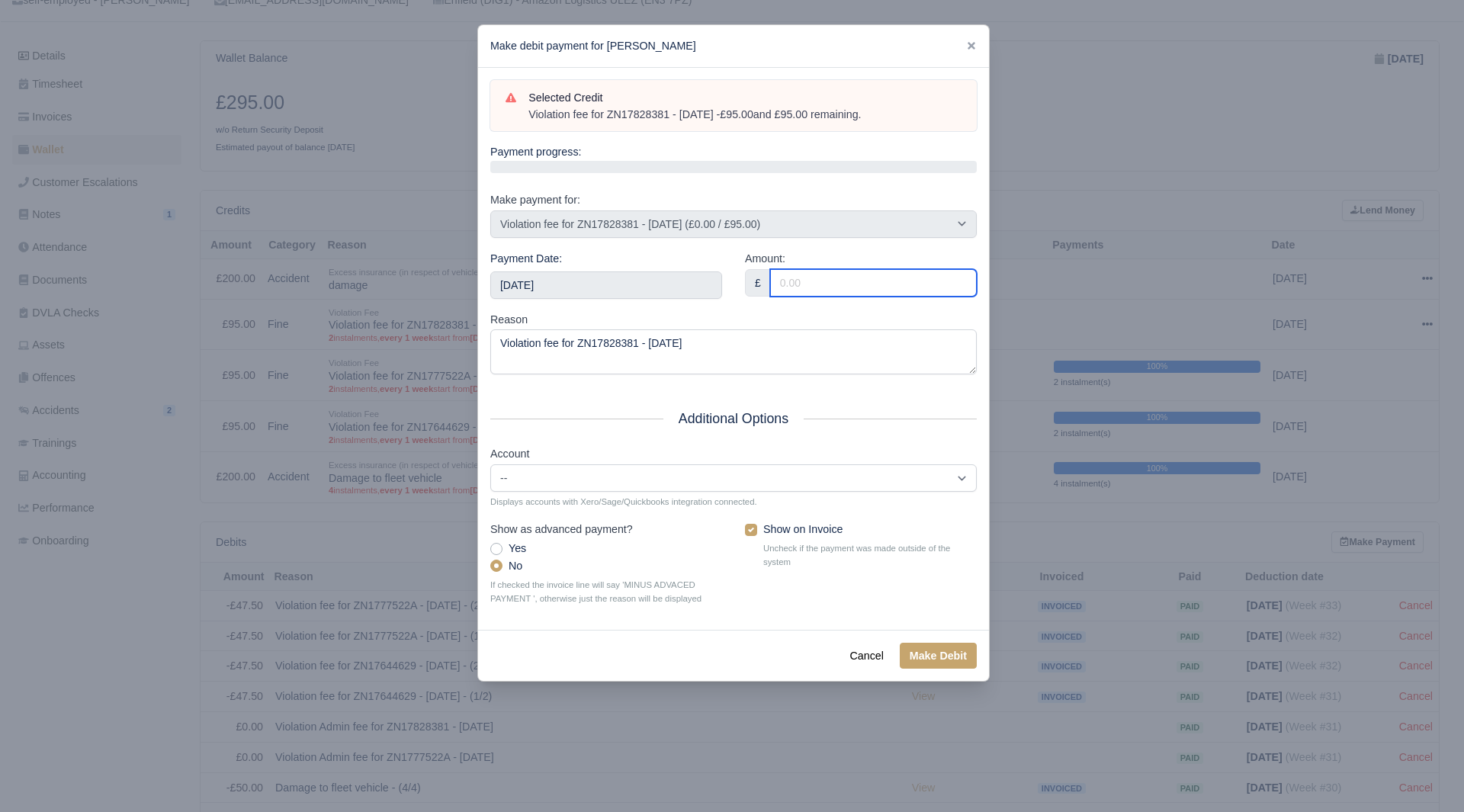
click at [813, 285] on input "Amount:" at bounding box center [873, 282] width 207 height 27
type input "95.00"
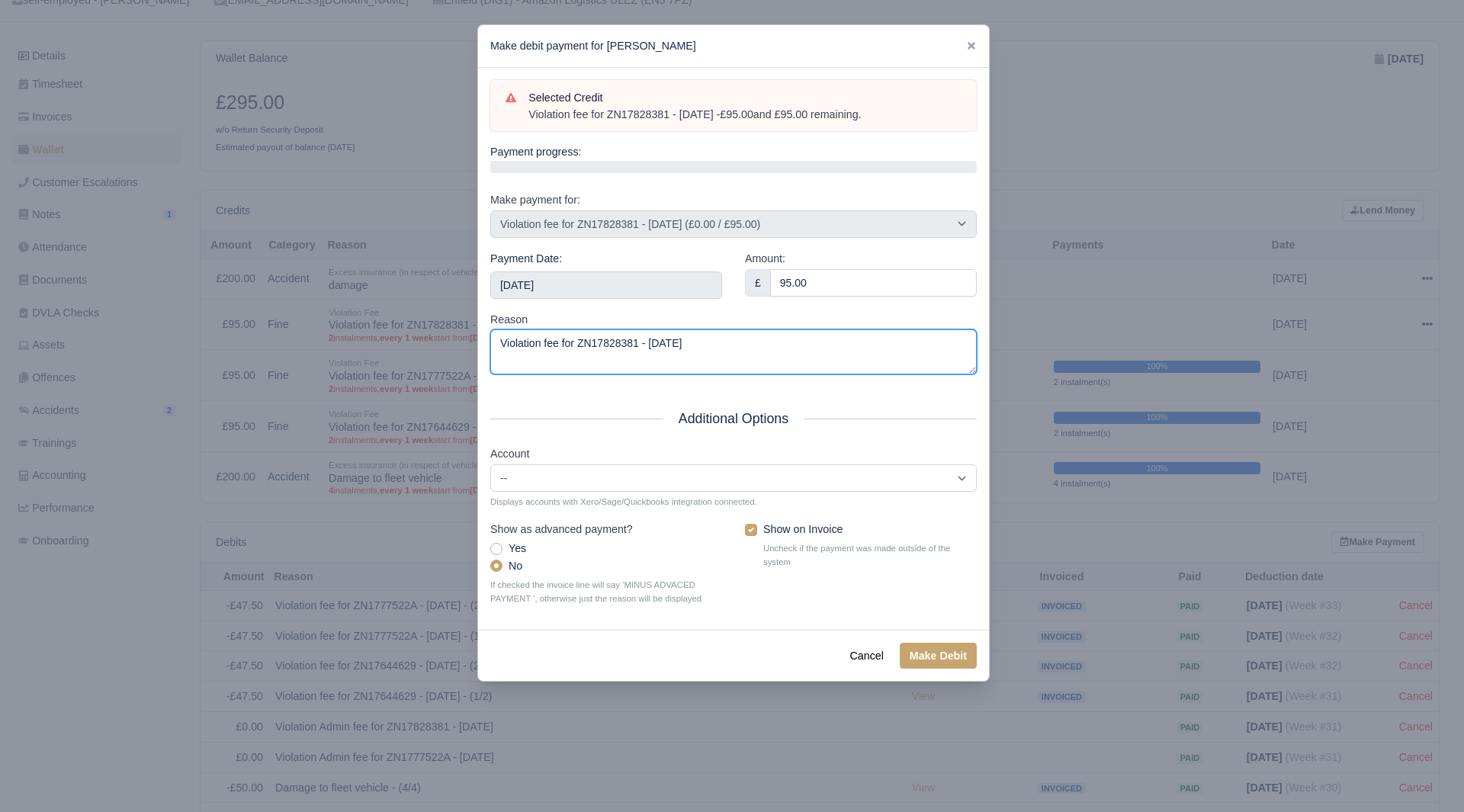
drag, startPoint x: 723, startPoint y: 366, endPoint x: 365, endPoint y: 353, distance: 358.2
click at [365, 353] on div "​ Make debit payment for Albi Biba Selected Credit Violation fee for ZN17828381…" at bounding box center [732, 406] width 1464 height 812
paste textarea "18870201"
type textarea "18870201"
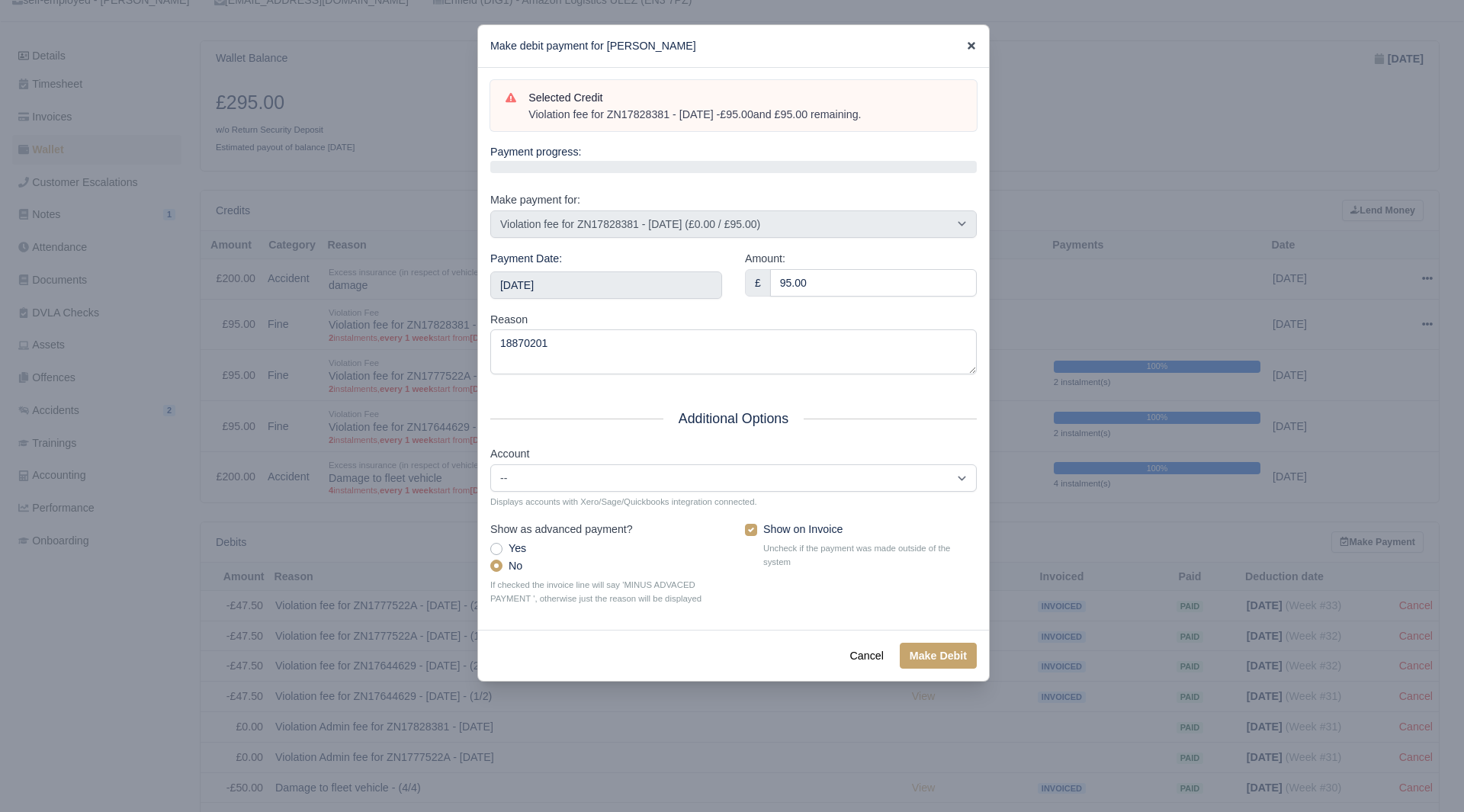
click at [969, 48] on icon at bounding box center [972, 46] width 8 height 8
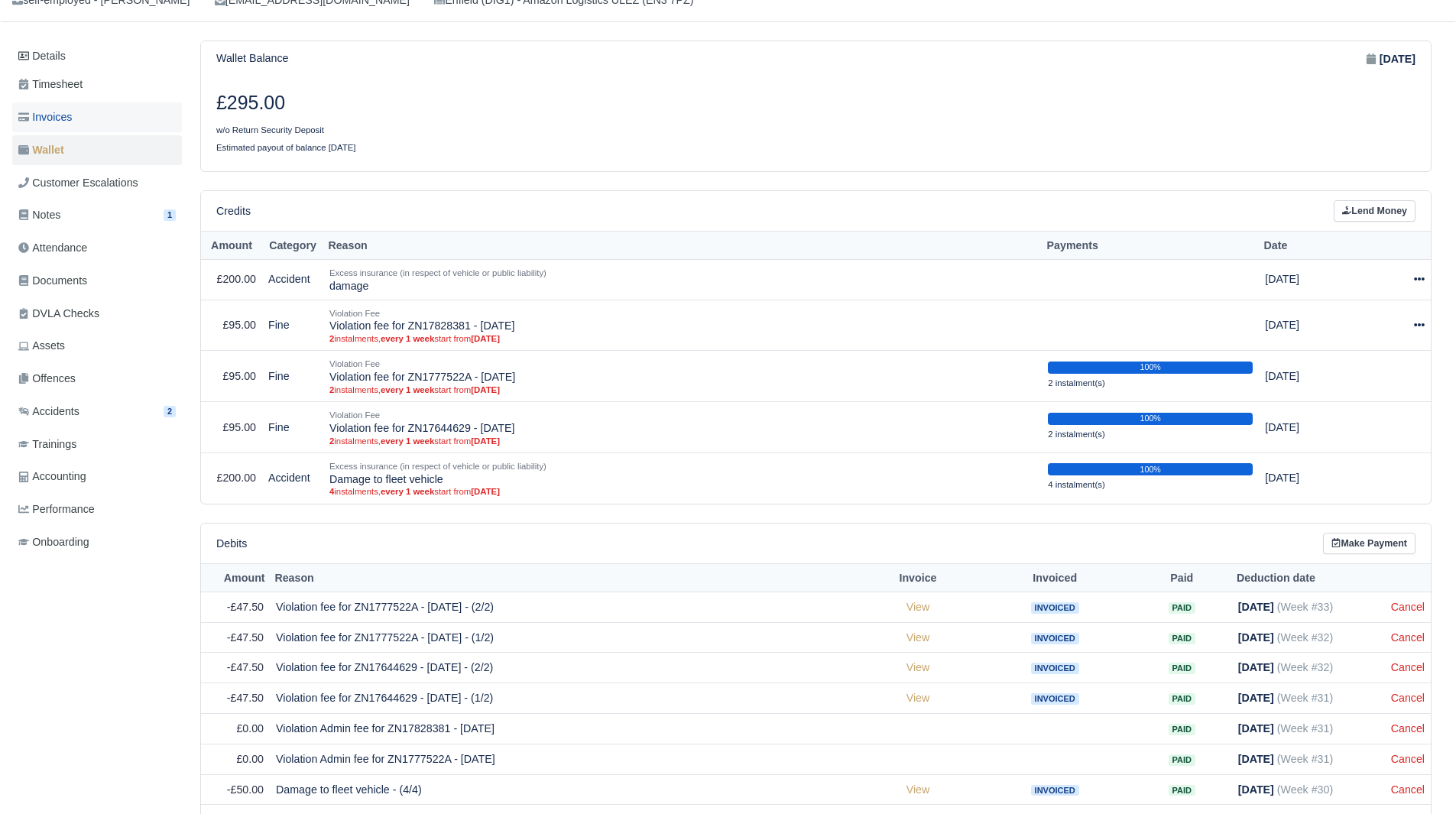
click at [156, 122] on link "Invoices" at bounding box center [97, 118] width 169 height 30
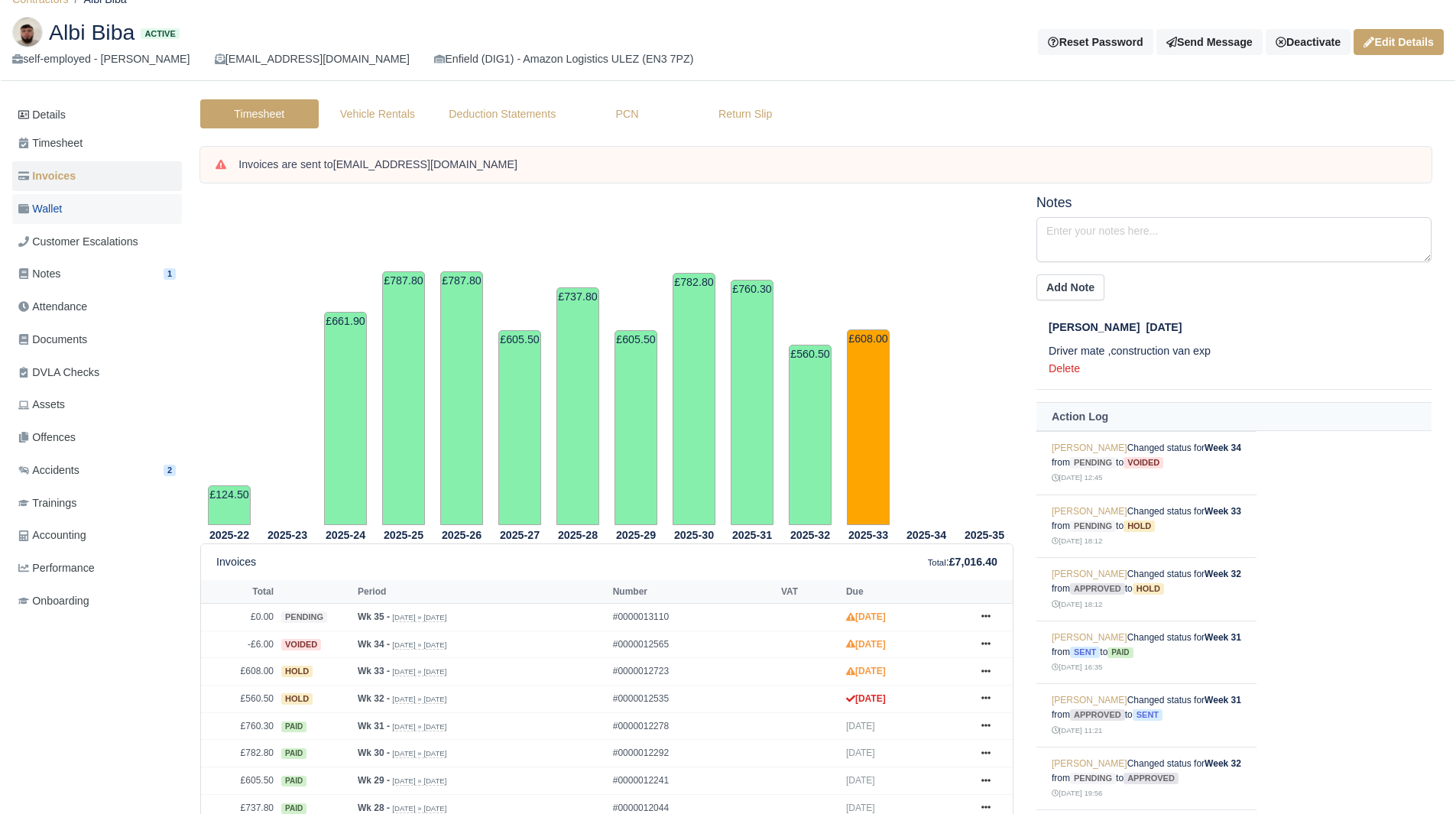
scroll to position [59, 0]
click at [111, 202] on link "Wallet" at bounding box center [97, 210] width 169 height 30
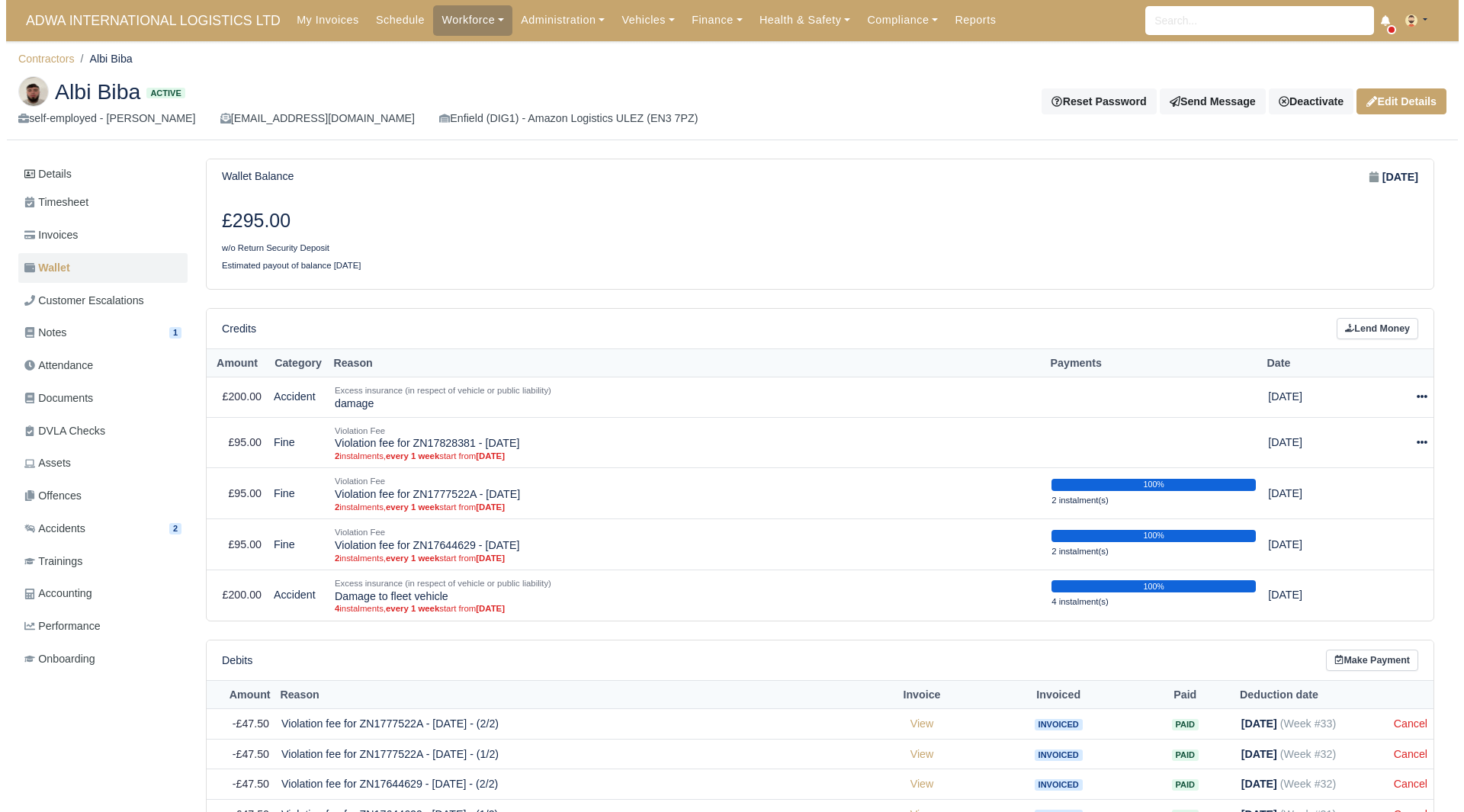
scroll to position [248, 0]
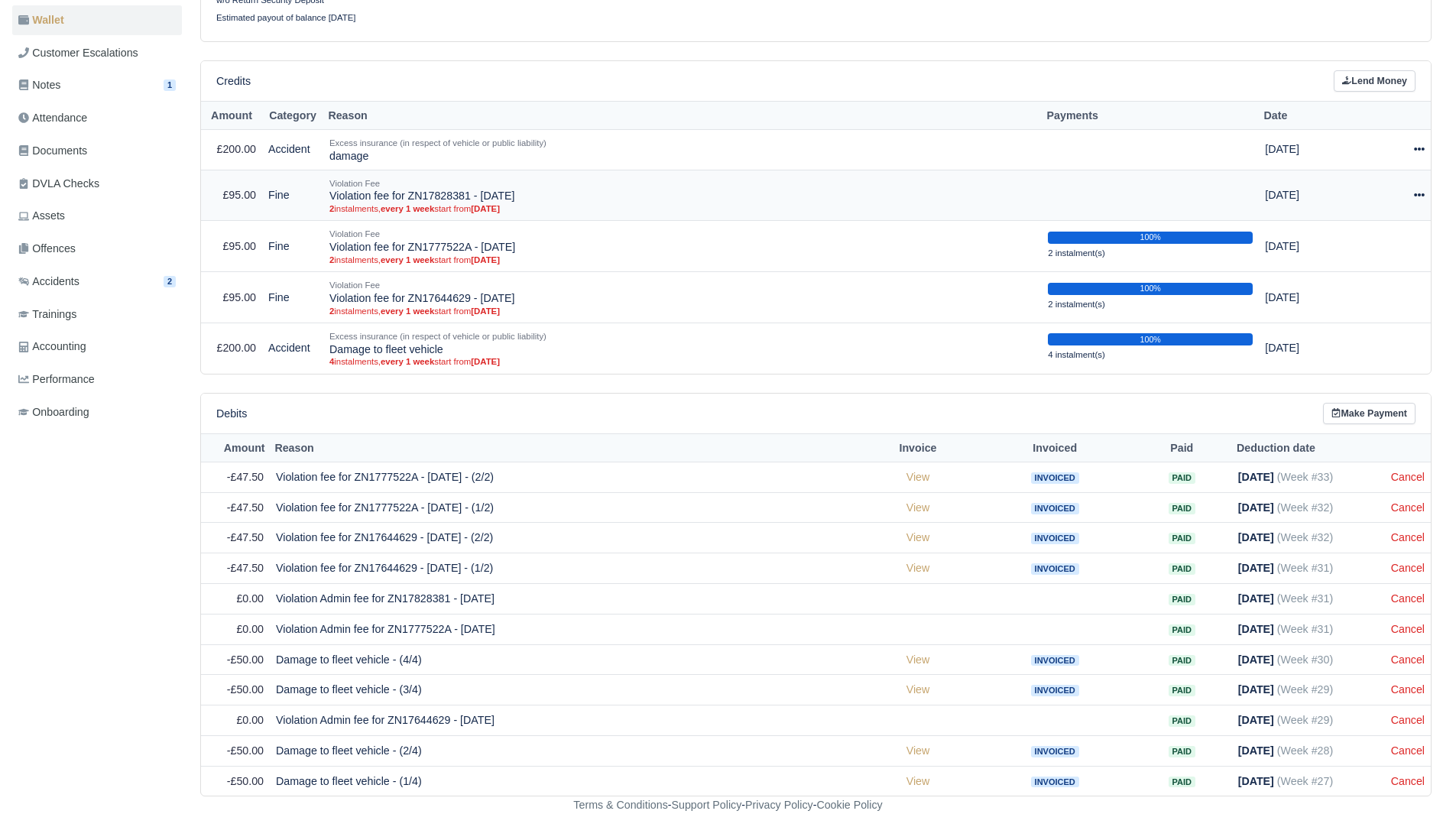
click at [1418, 195] on icon at bounding box center [1419, 195] width 11 height 3
click at [1338, 240] on button "Make Payment" at bounding box center [1356, 242] width 136 height 24
select select "4977"
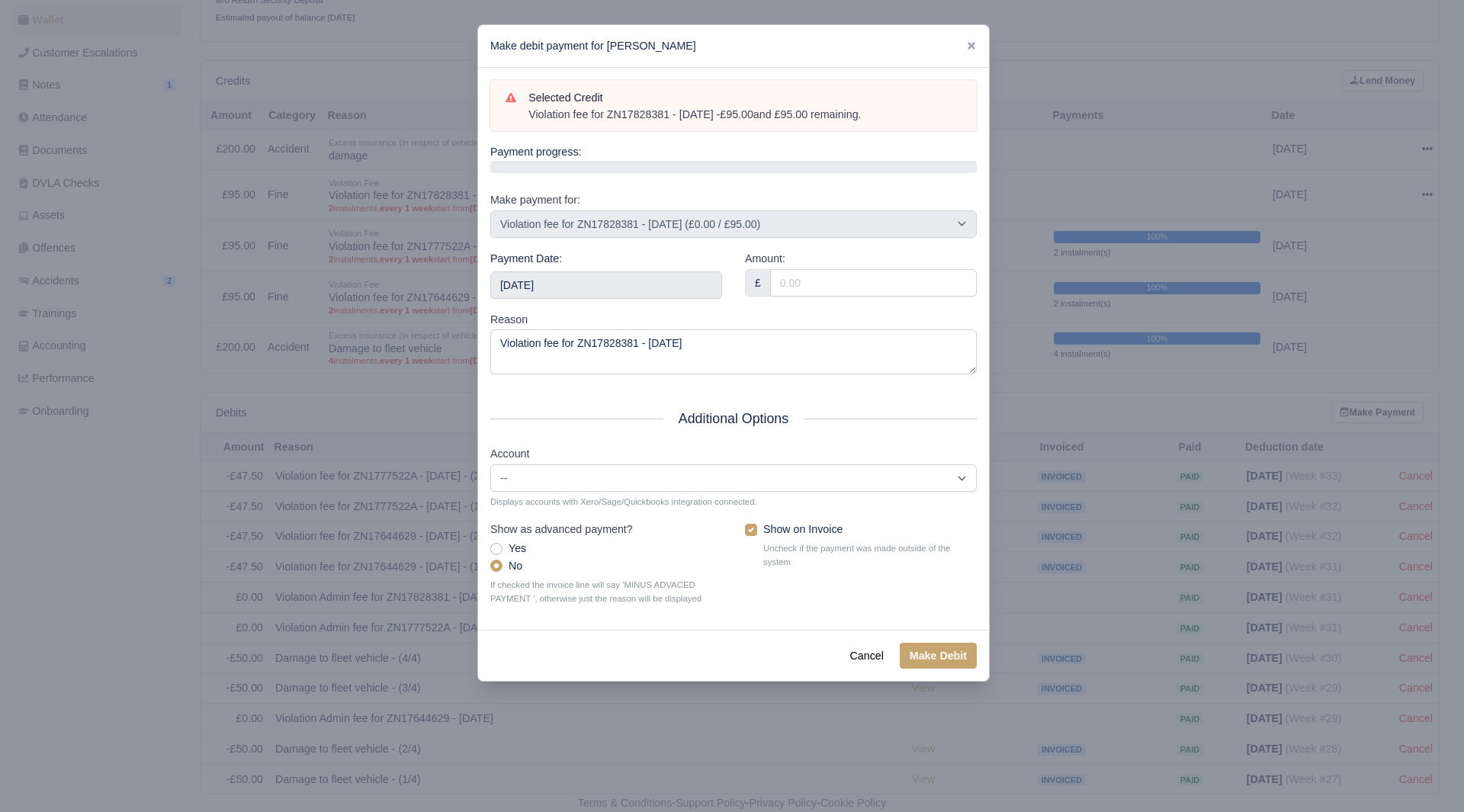
drag, startPoint x: 887, startPoint y: 119, endPoint x: 527, endPoint y: 118, distance: 360.0
click at [528, 118] on div "Violation fee for ZN17828381 - 17/07/2025 - £95.00 and £95.00 remaining." at bounding box center [745, 114] width 433 height 15
copy div "Violation fee for ZN17828381 - 17/07/2025 - £95.00 and £95.00 remaining."
click at [580, 283] on input "2025-08-30" at bounding box center [606, 285] width 232 height 27
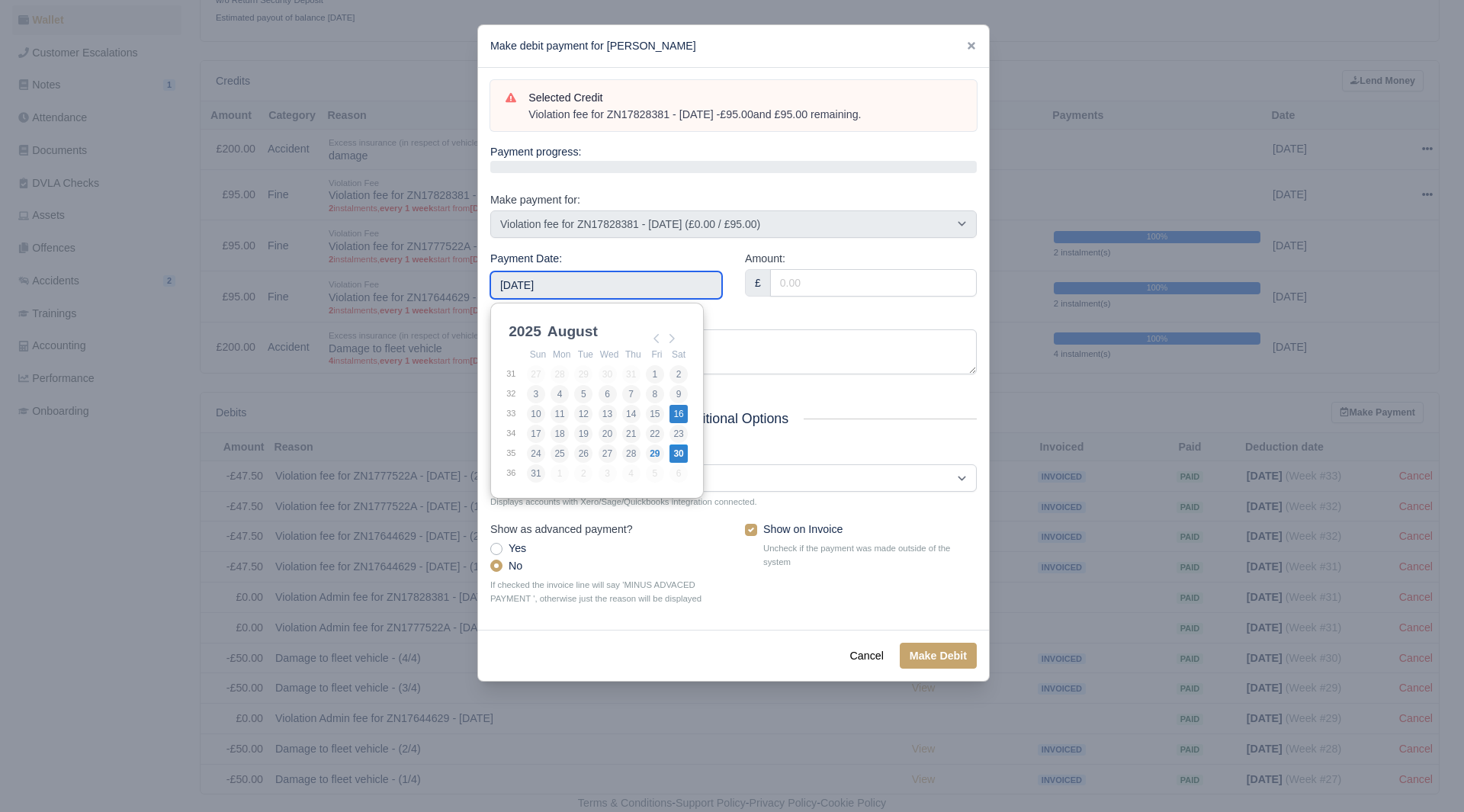
type input "2025-08-16"
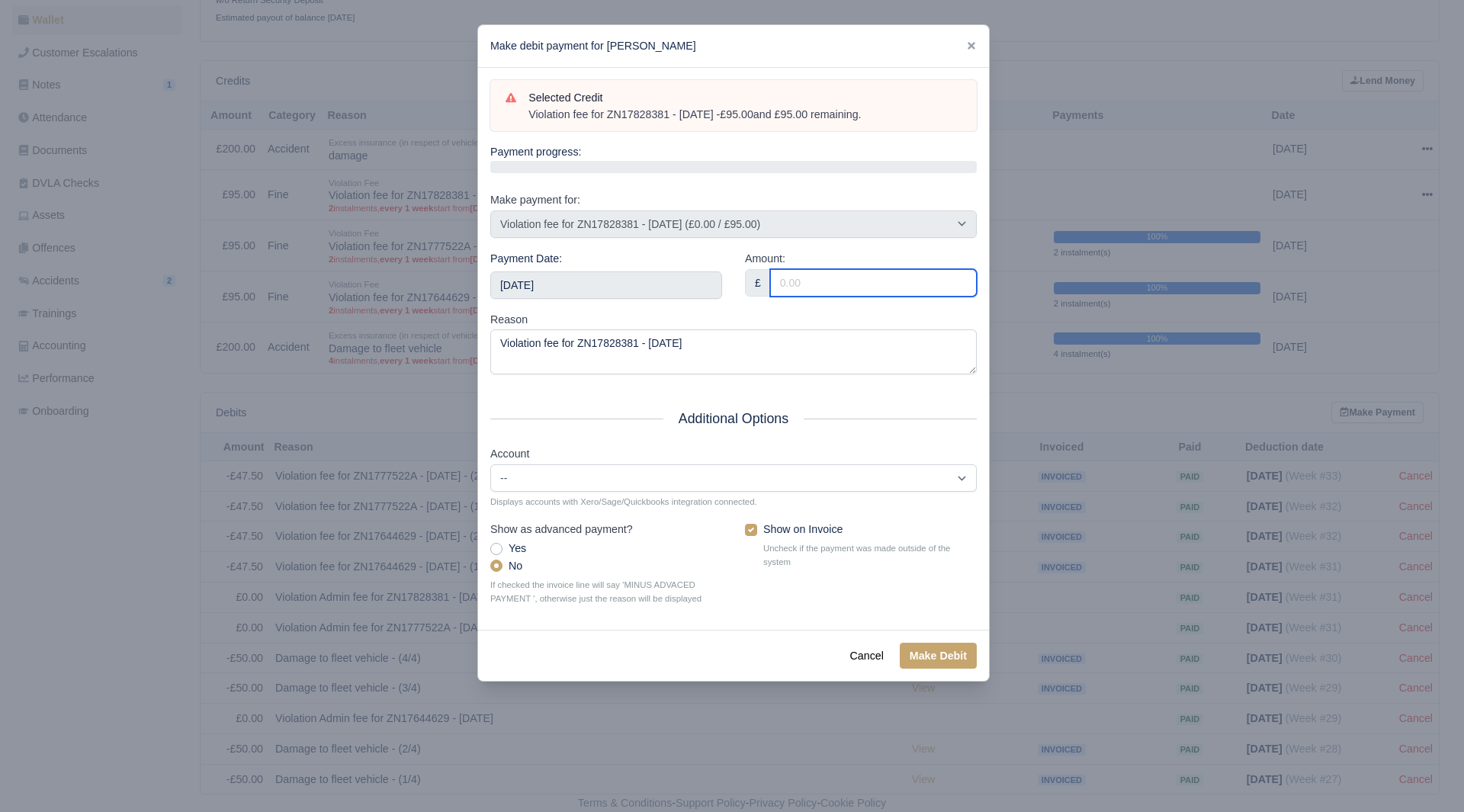
click at [840, 279] on input "Amount:" at bounding box center [873, 282] width 207 height 27
type input "95.00"
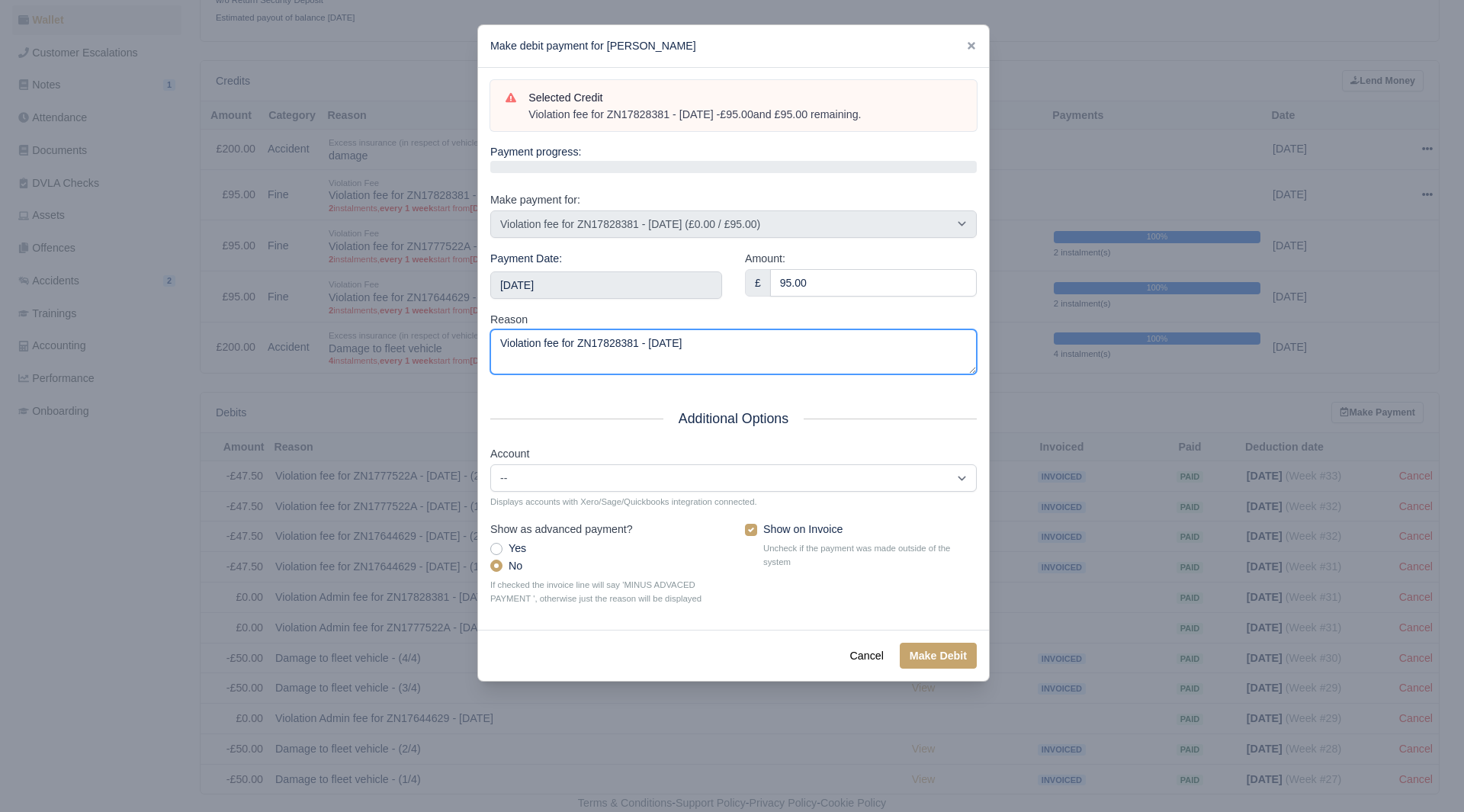
drag, startPoint x: 729, startPoint y: 342, endPoint x: 441, endPoint y: 343, distance: 288.0
click at [441, 343] on div "​ Make debit payment for Albi Biba Selected Credit Violation fee for ZN17828381…" at bounding box center [732, 406] width 1464 height 812
paste textarea "- £95.00 and £95.00 remaining."
type textarea "Violation fee for ZN17828381 - 17/07/2025 - £95.00 and £95.00 remaining."
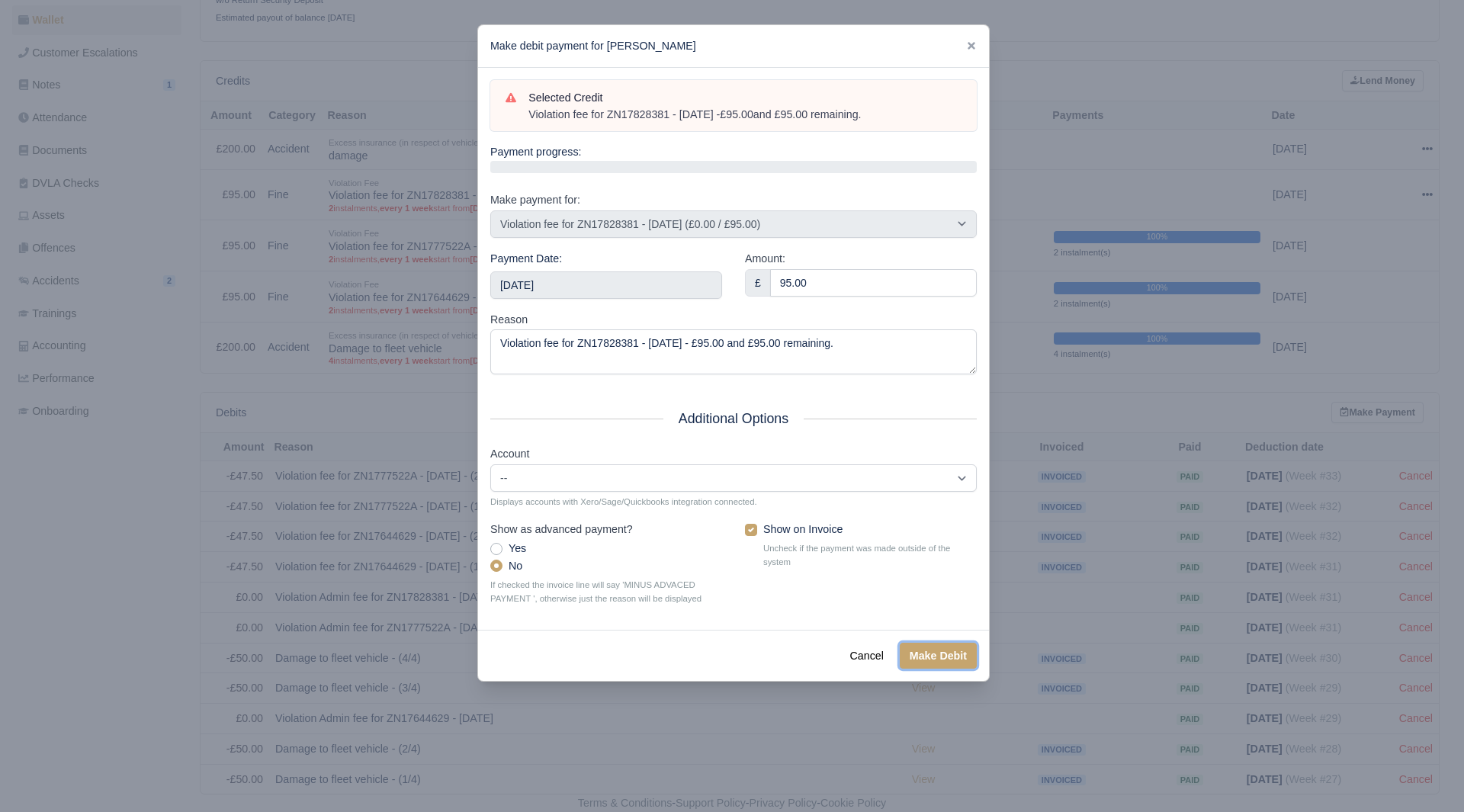
click at [923, 660] on button "Make Debit" at bounding box center [938, 656] width 77 height 26
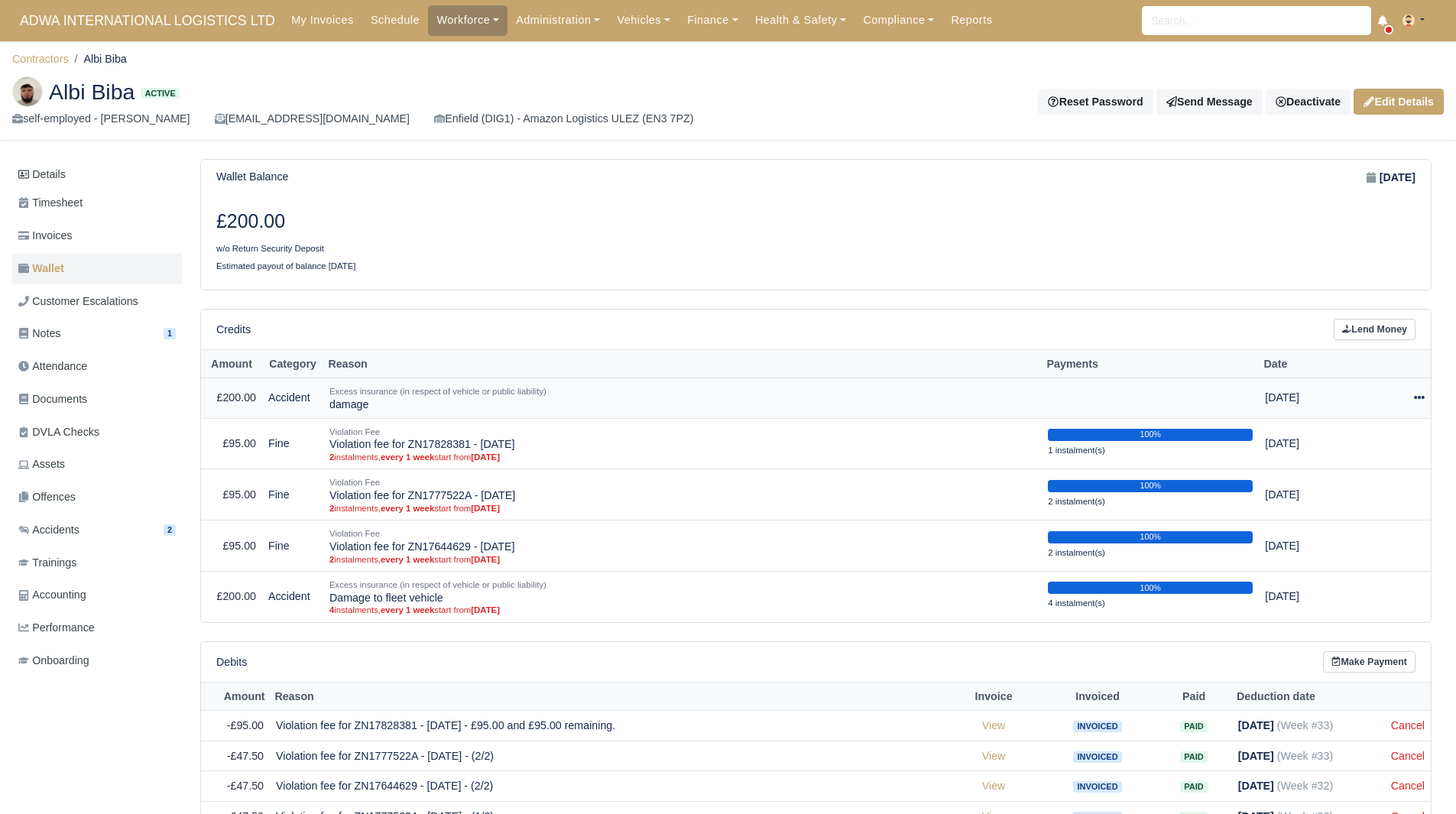
click at [1402, 399] on div at bounding box center [1394, 398] width 60 height 17
click at [1353, 462] on link "Schedule" at bounding box center [1356, 468] width 136 height 24
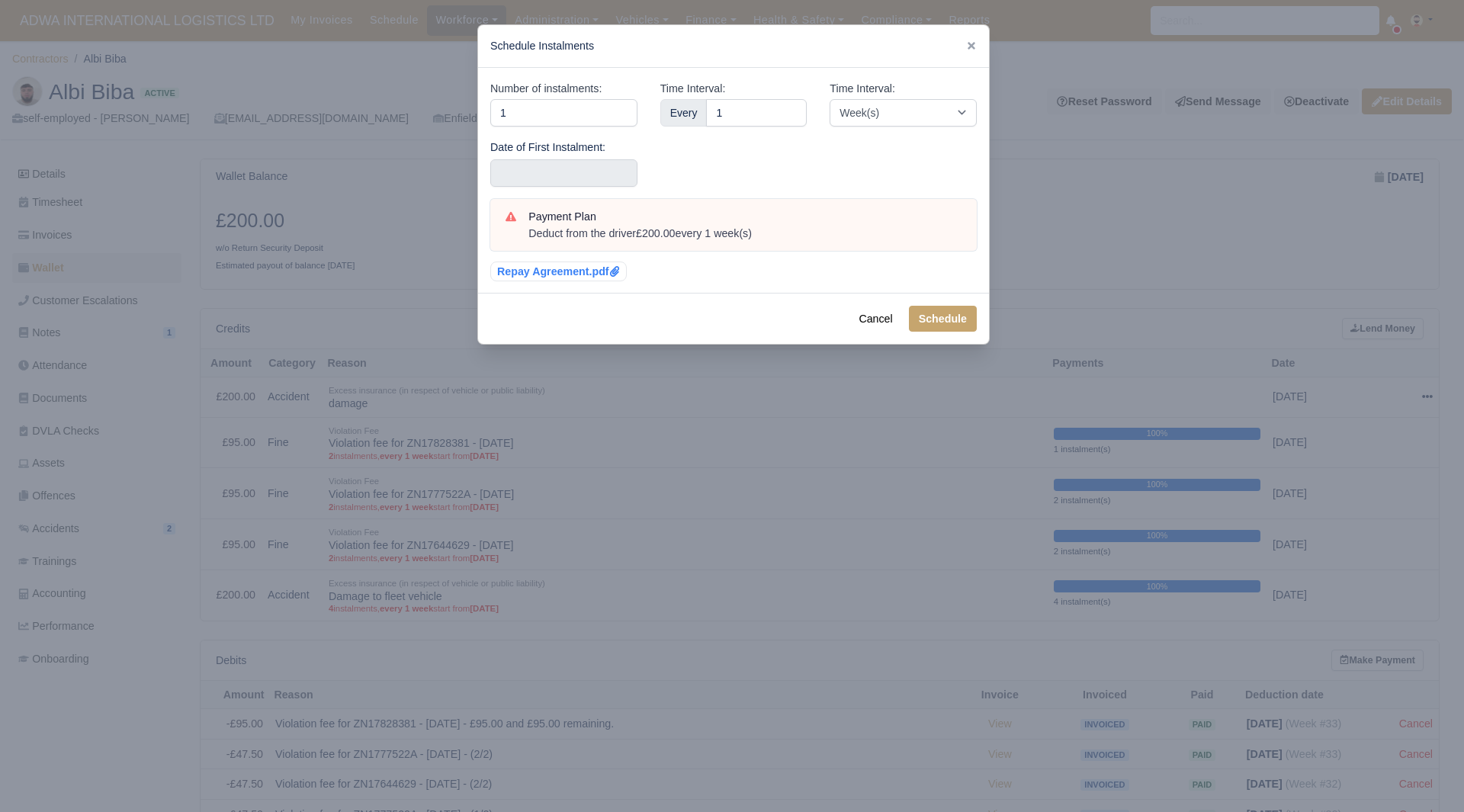
click at [601, 189] on div "Number of instalments: 1 Date of First Instalment:" at bounding box center [563, 139] width 170 height 119
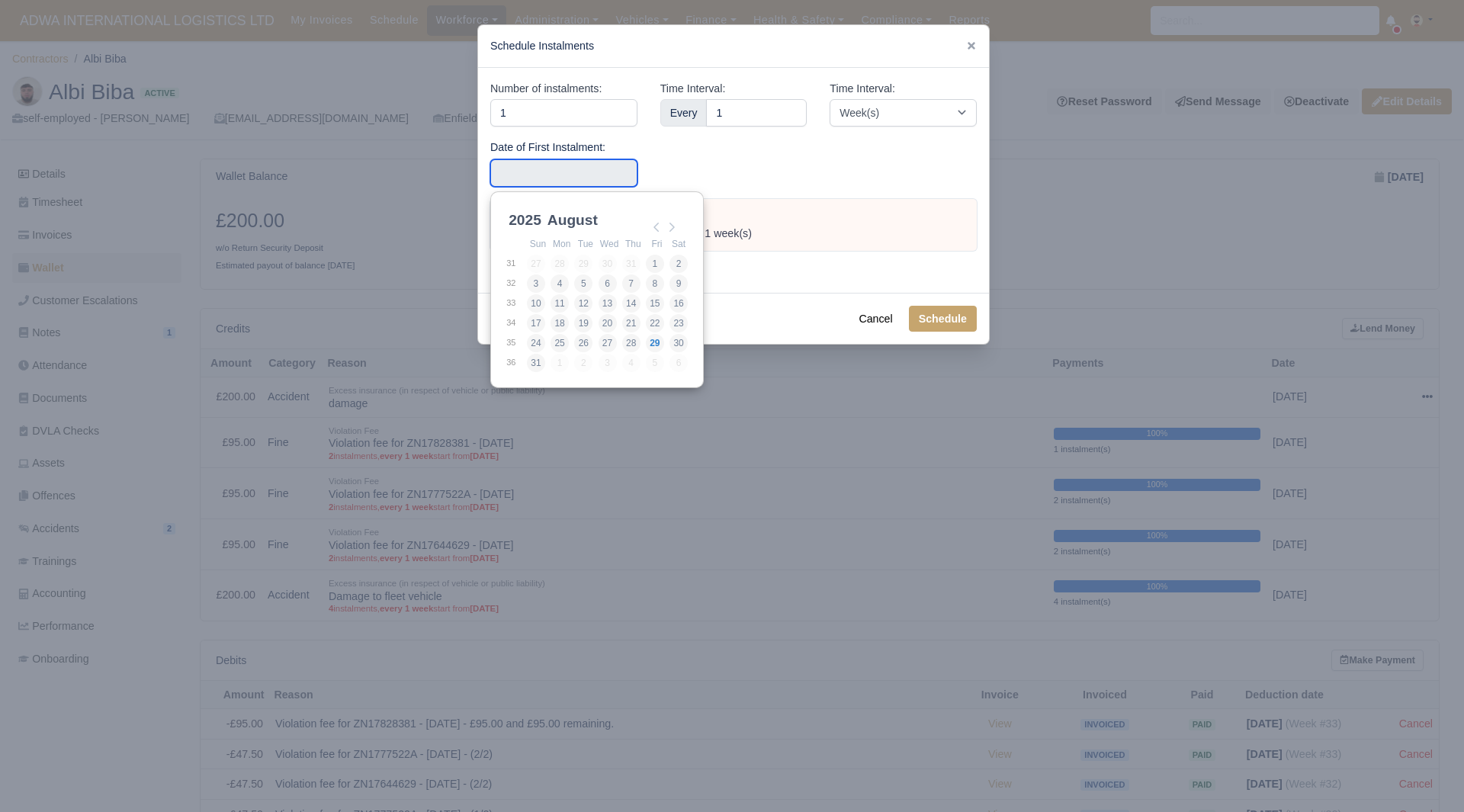
click at [599, 181] on input "Use the arrow keys to pick a date" at bounding box center [564, 173] width 147 height 27
type input "2025-08-16"
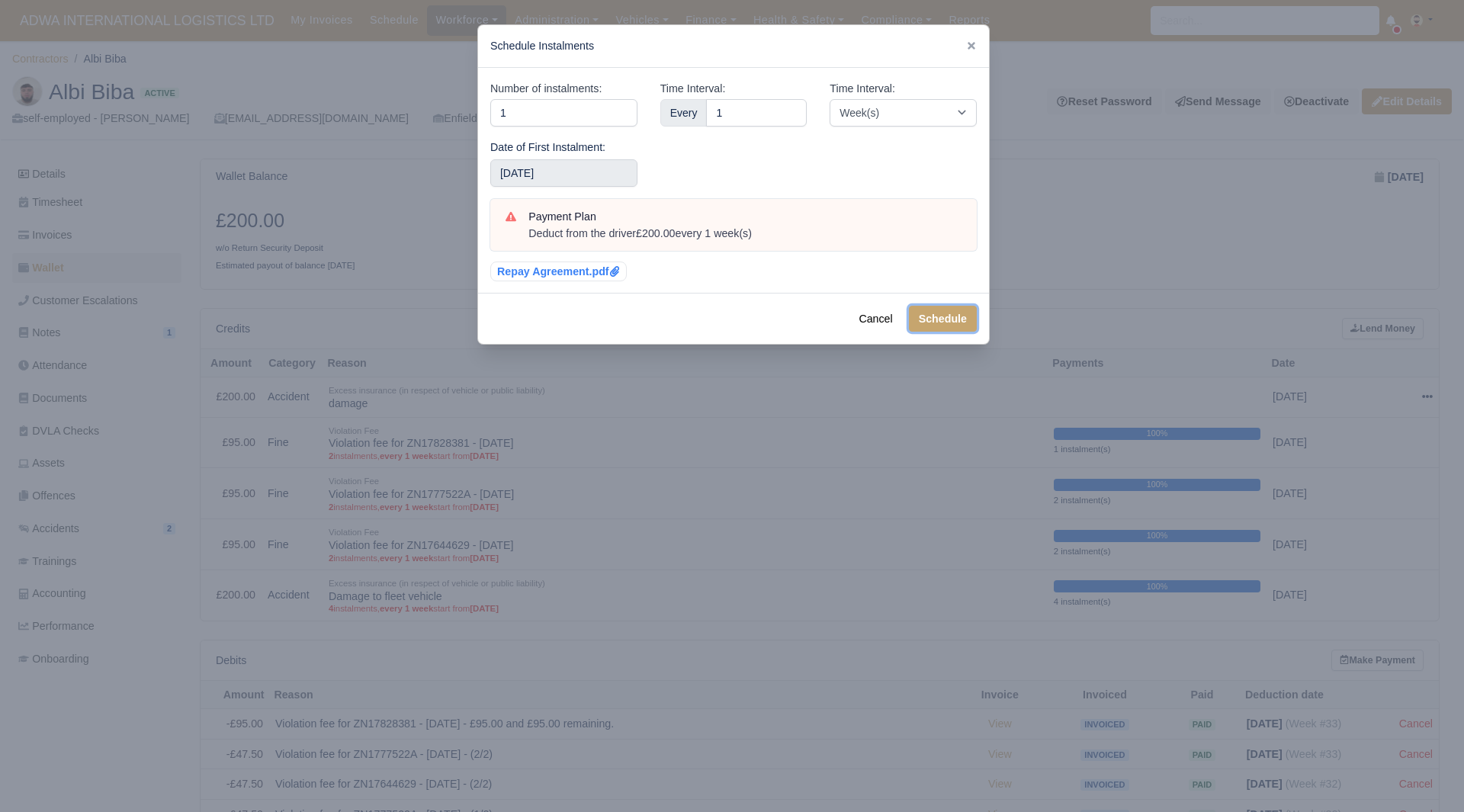
click at [944, 332] on button "Schedule" at bounding box center [943, 318] width 68 height 26
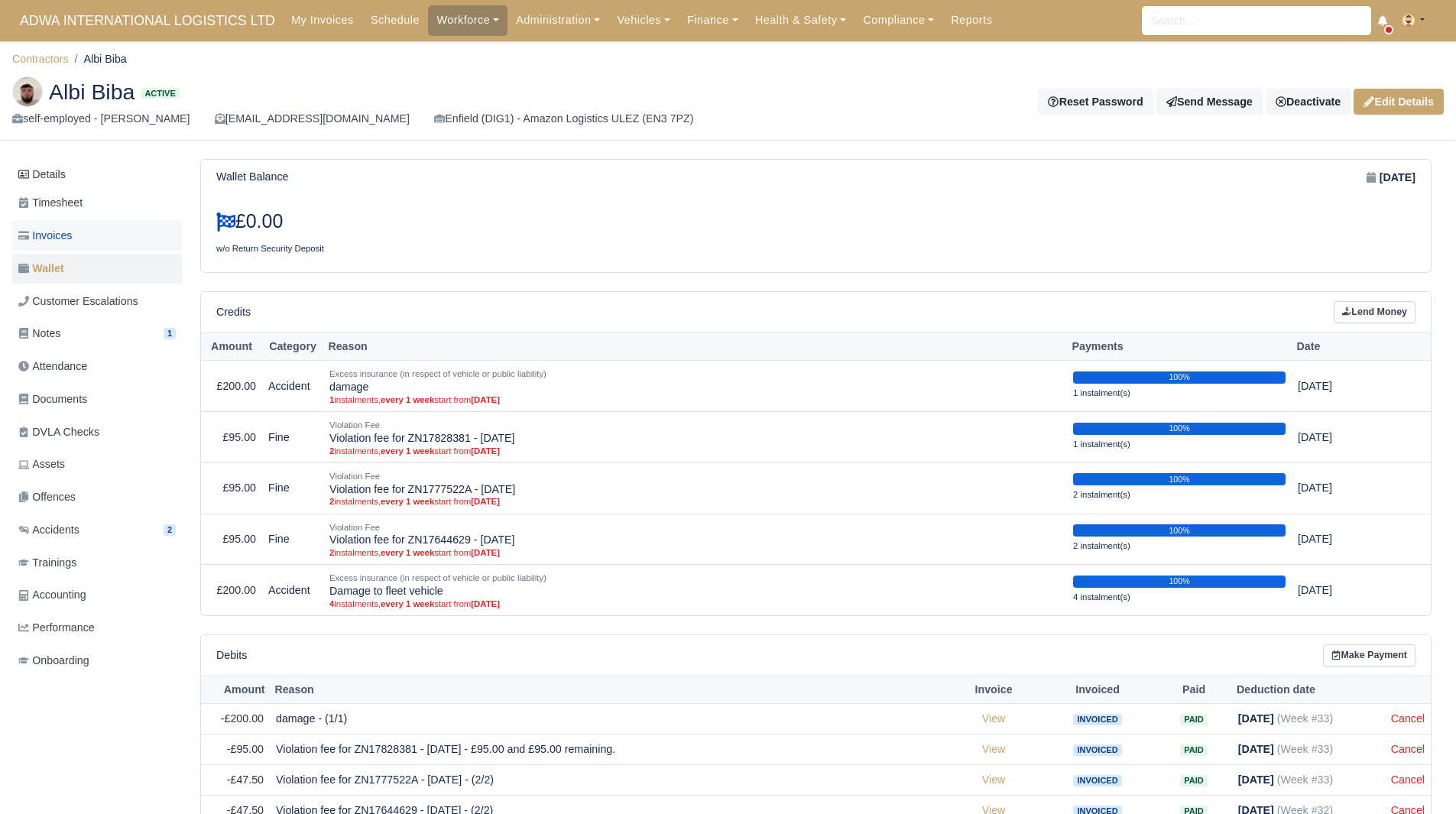
click at [77, 225] on link "Invoices" at bounding box center [97, 236] width 169 height 30
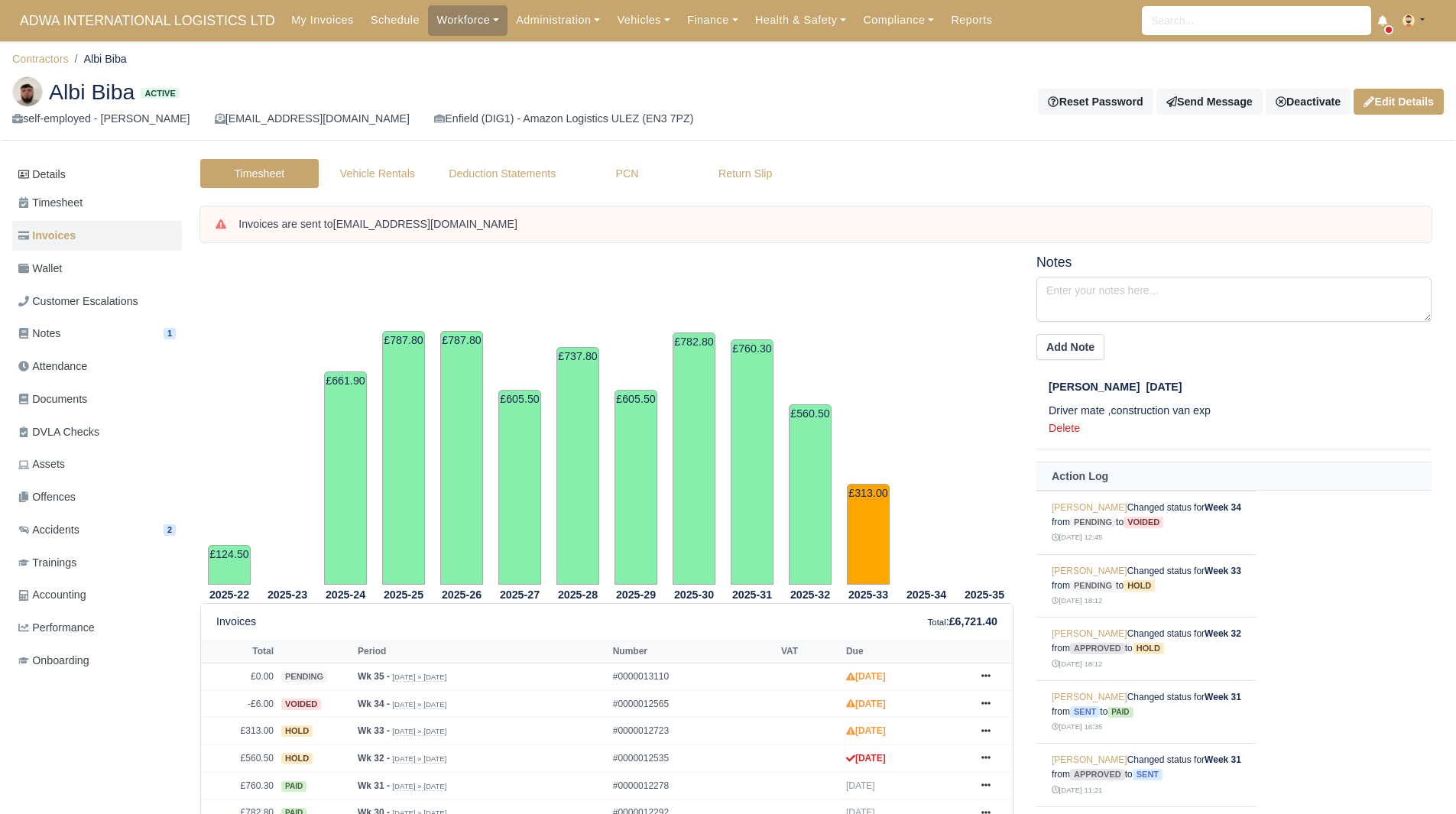
scroll to position [285, 0]
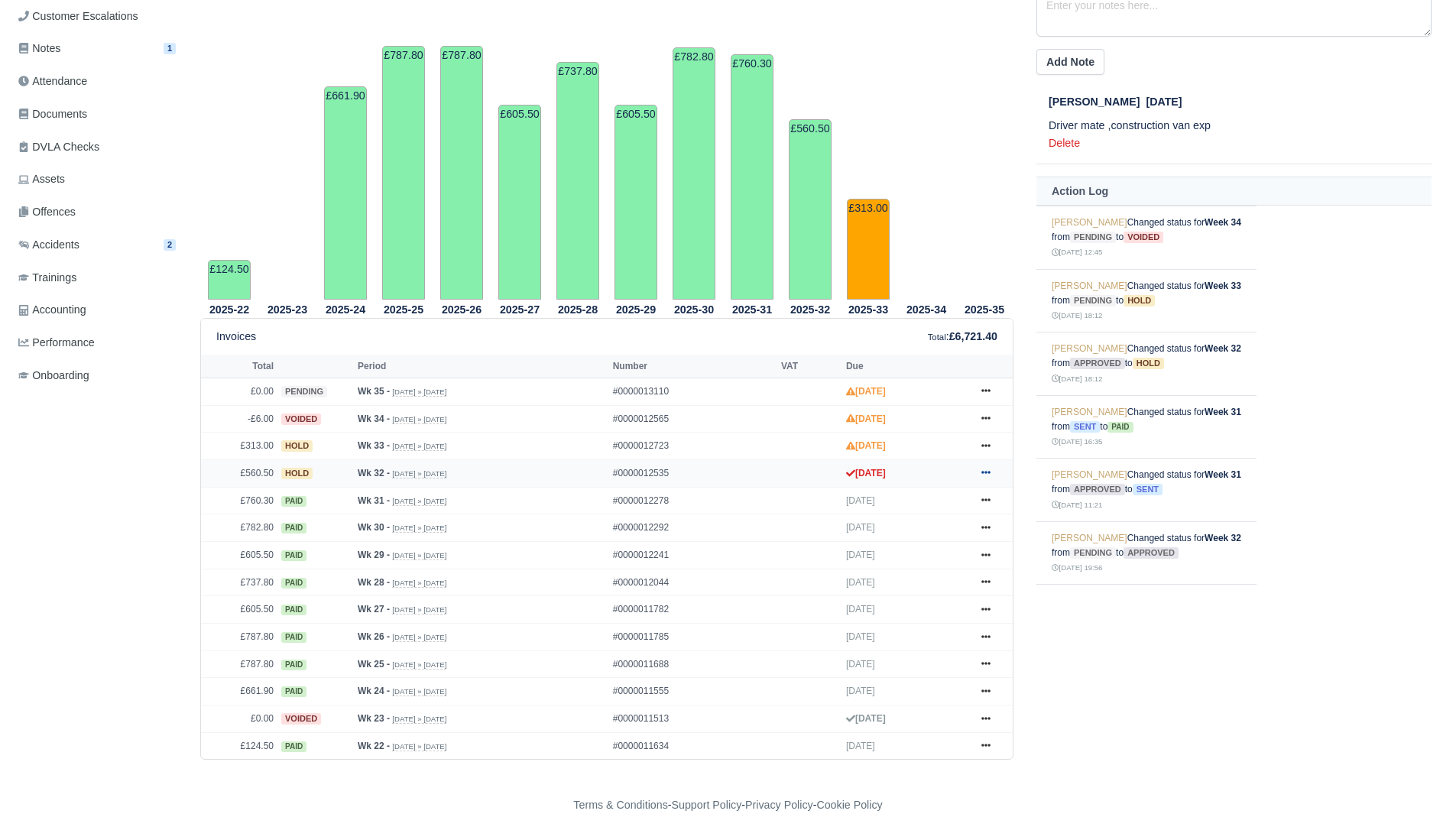
click at [992, 476] on link at bounding box center [986, 474] width 23 height 19
click at [959, 490] on link "Show Invoice" at bounding box center [928, 501] width 136 height 32
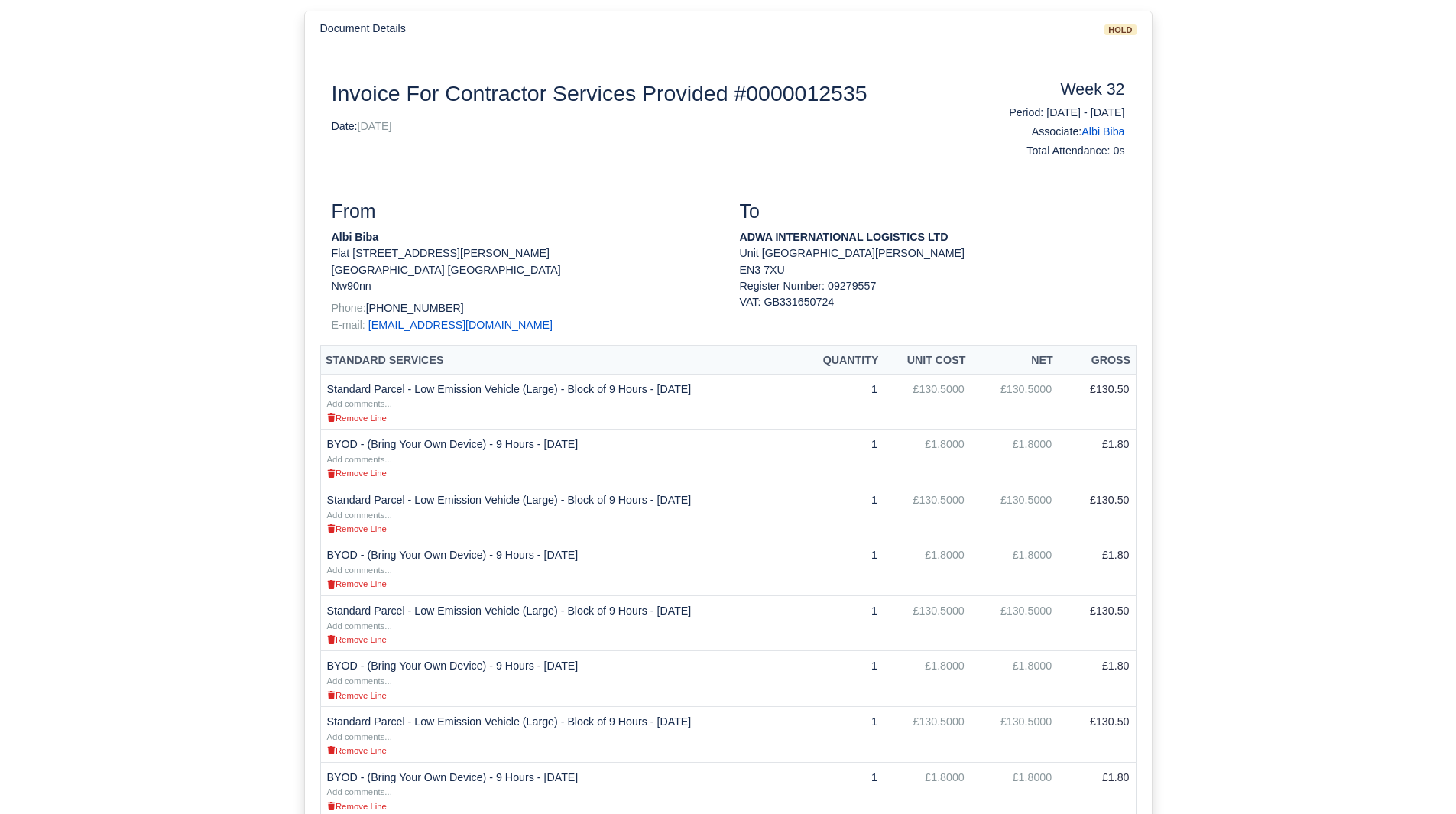
scroll to position [196, 0]
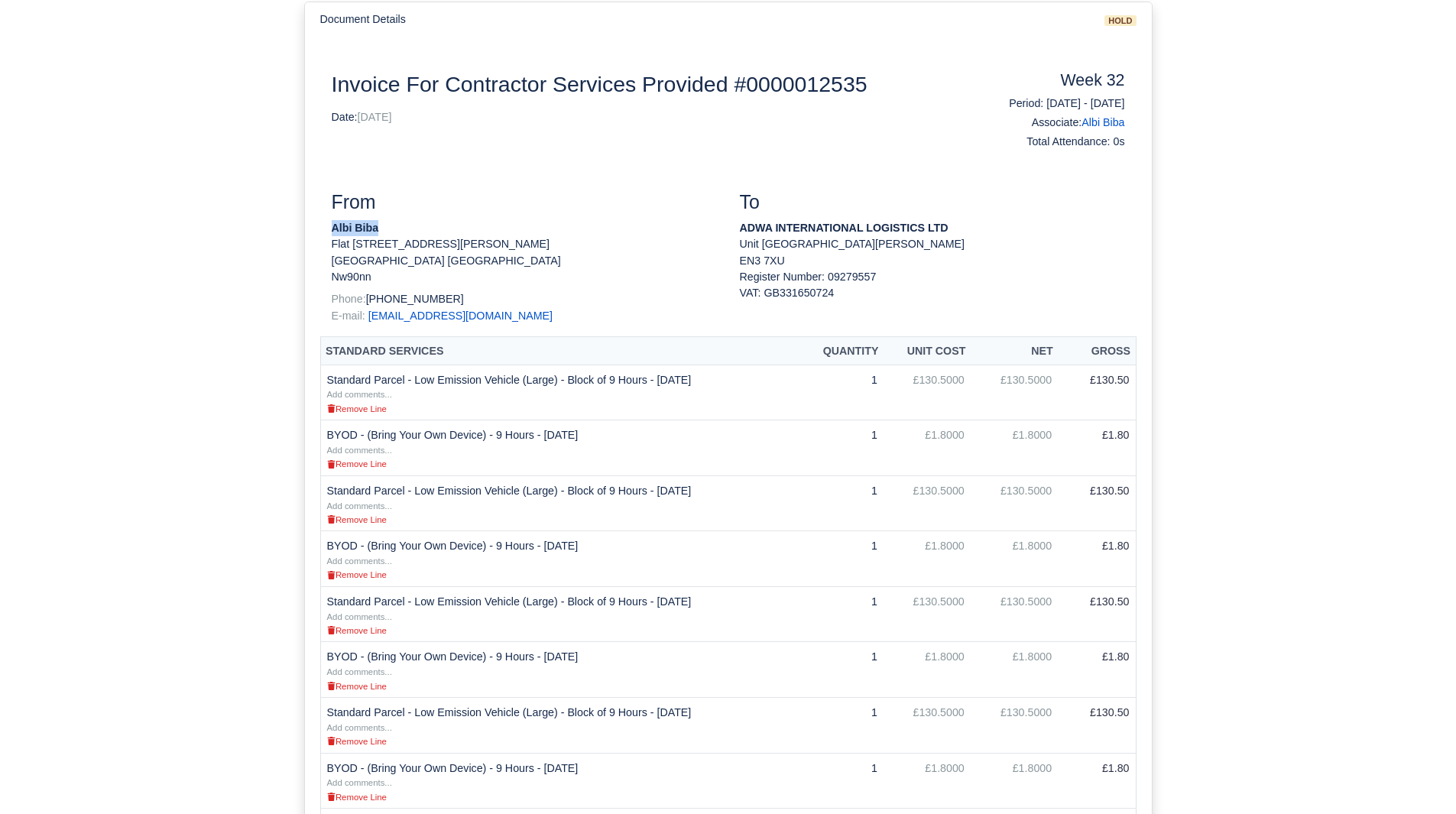
drag, startPoint x: 334, startPoint y: 230, endPoint x: 377, endPoint y: 231, distance: 43.0
click at [377, 231] on p "Albi Biba" at bounding box center [524, 228] width 385 height 16
copy strong "Albi Biba"
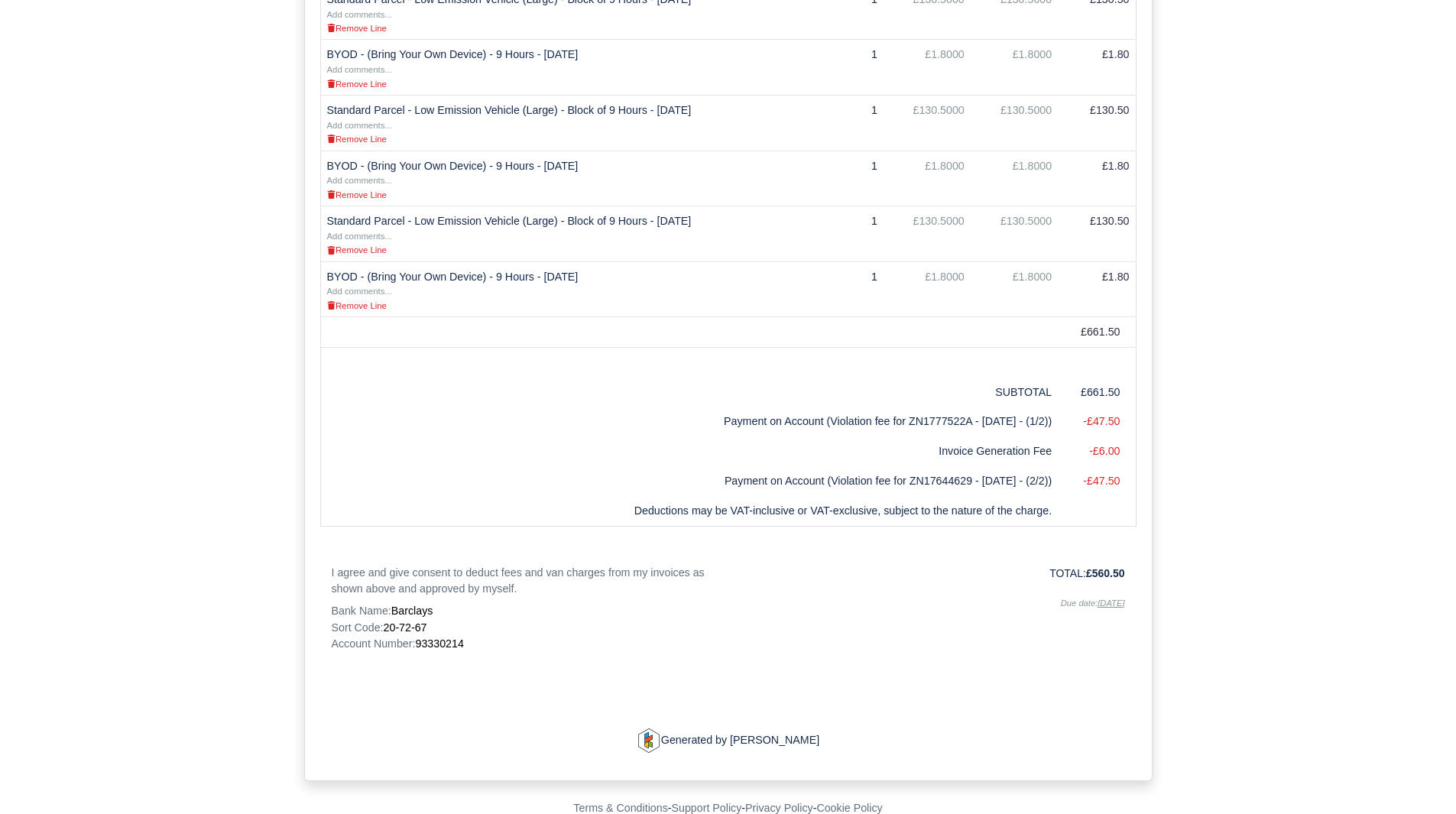
scroll to position [799, 0]
click at [448, 645] on span "93330214" at bounding box center [438, 642] width 48 height 13
copy span "93330214"
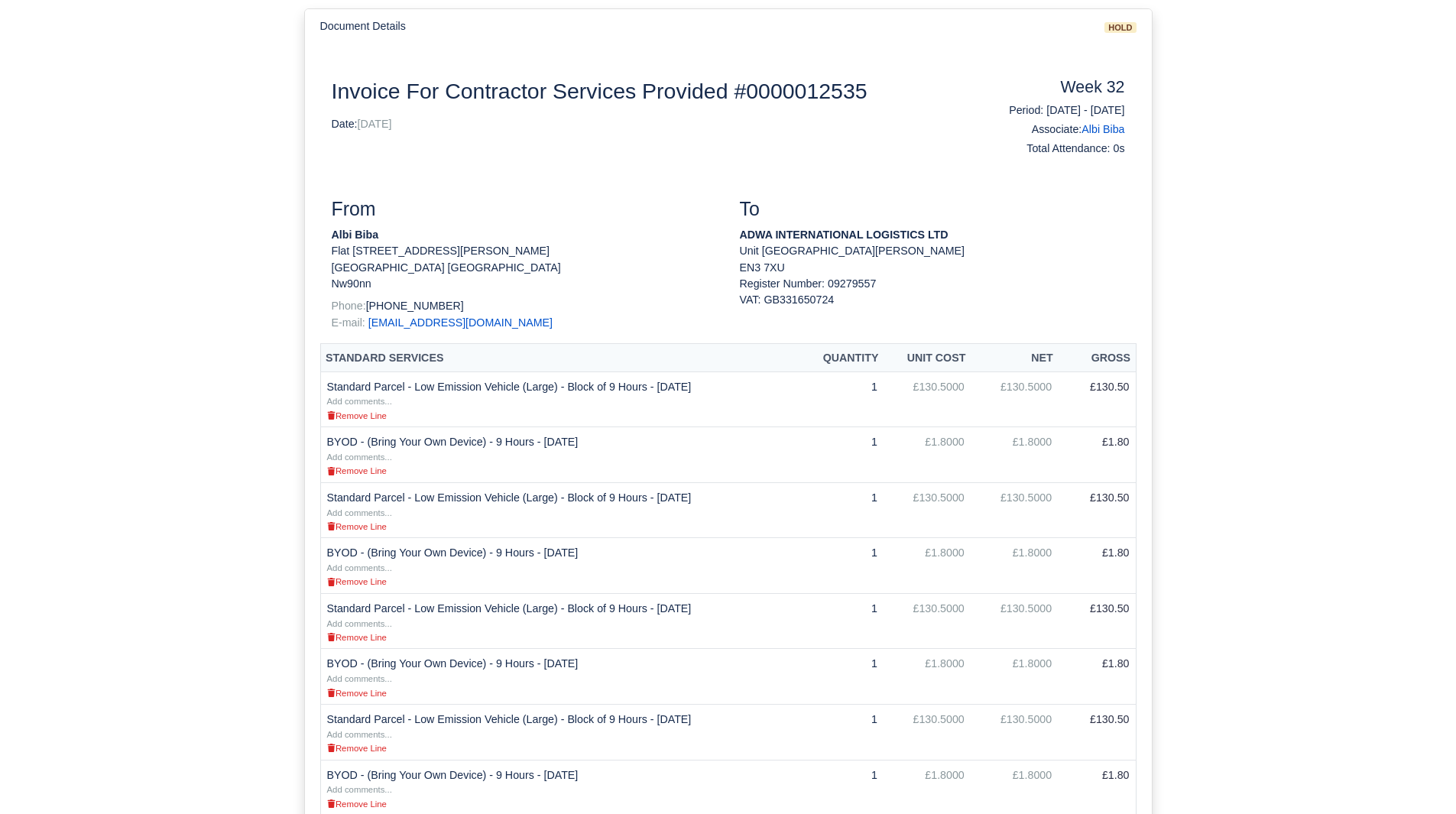
scroll to position [0, 0]
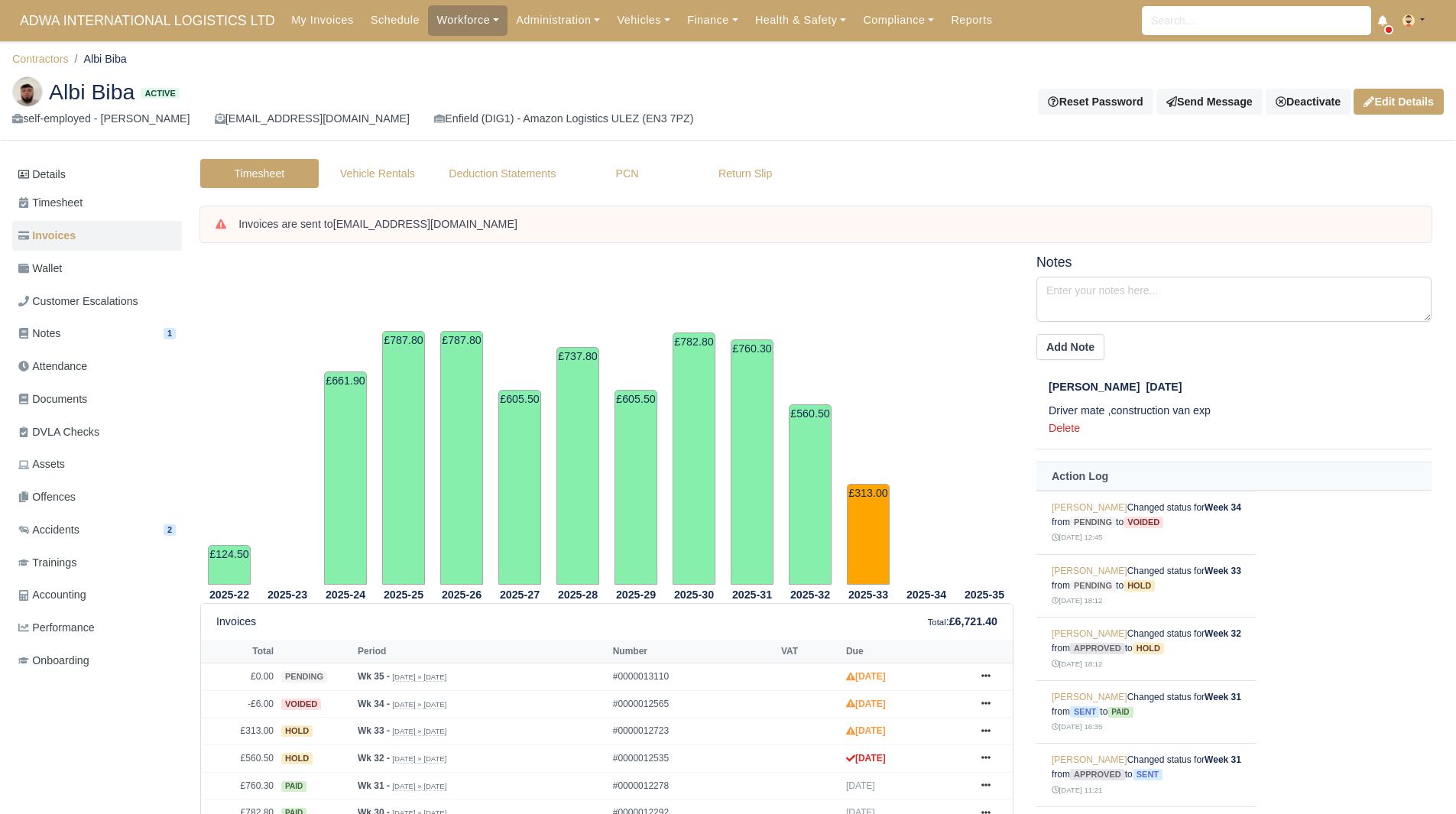
scroll to position [285, 0]
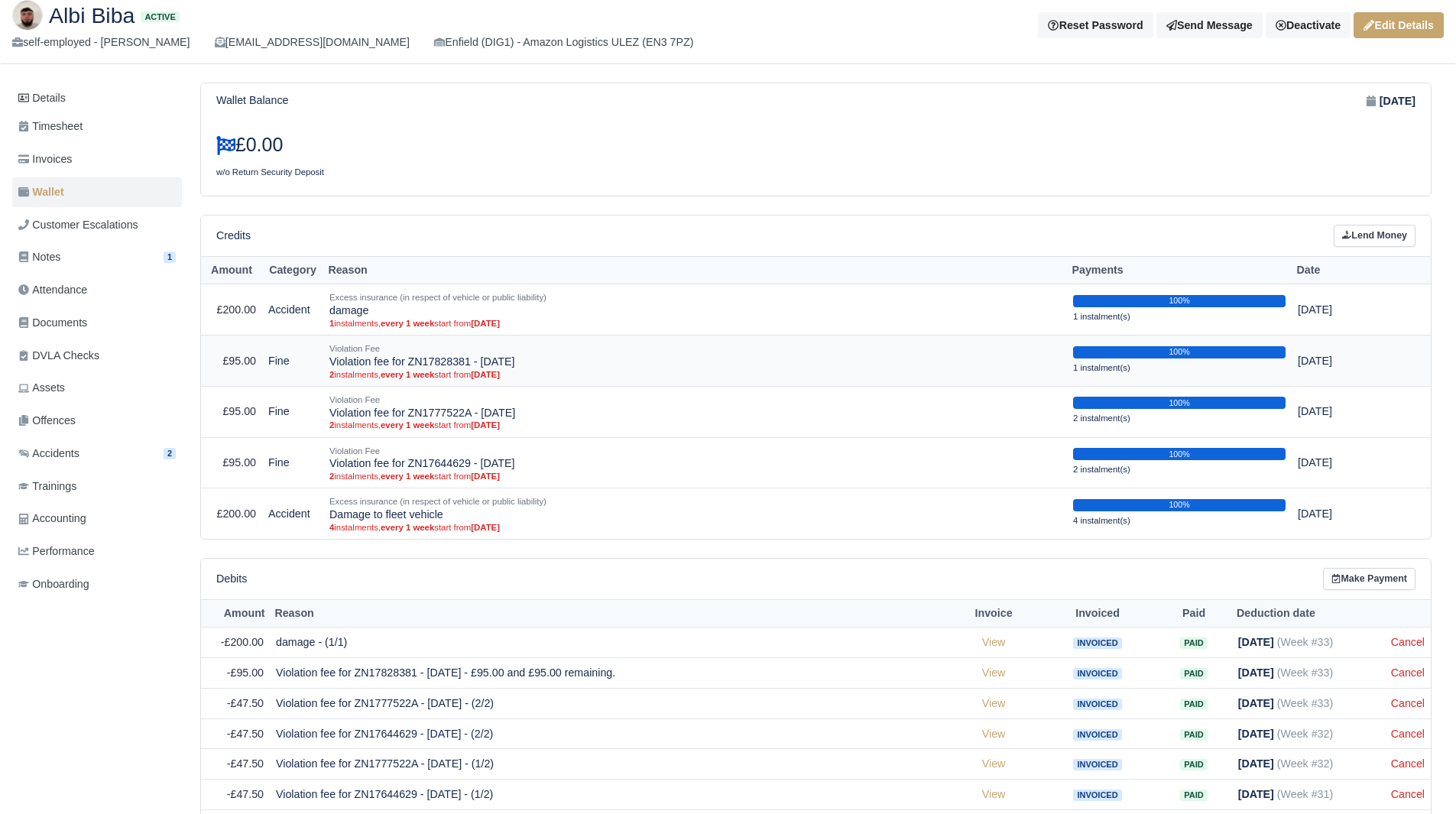
scroll to position [303, 0]
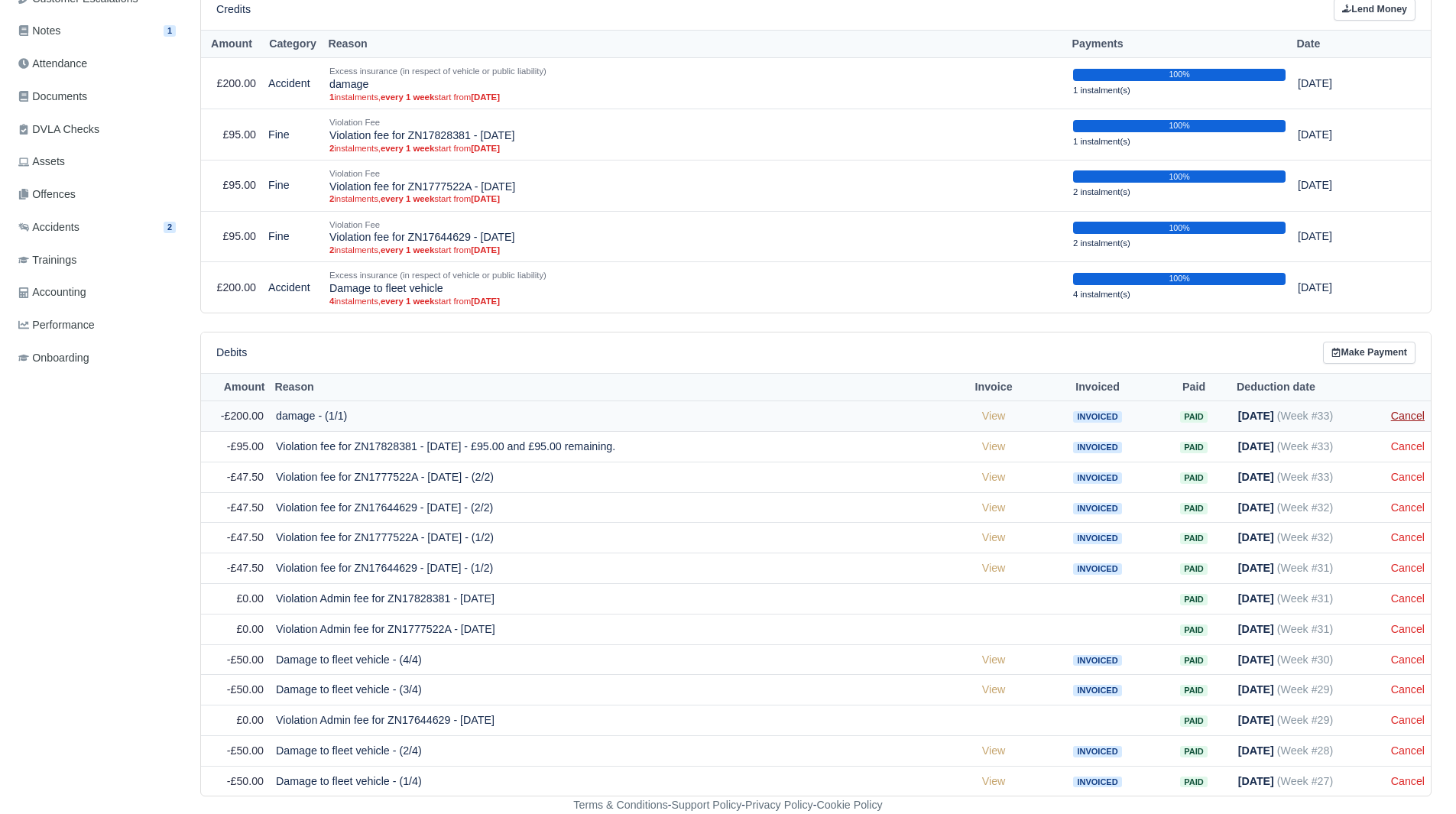
click at [1408, 420] on link "Cancel" at bounding box center [1407, 416] width 34 height 13
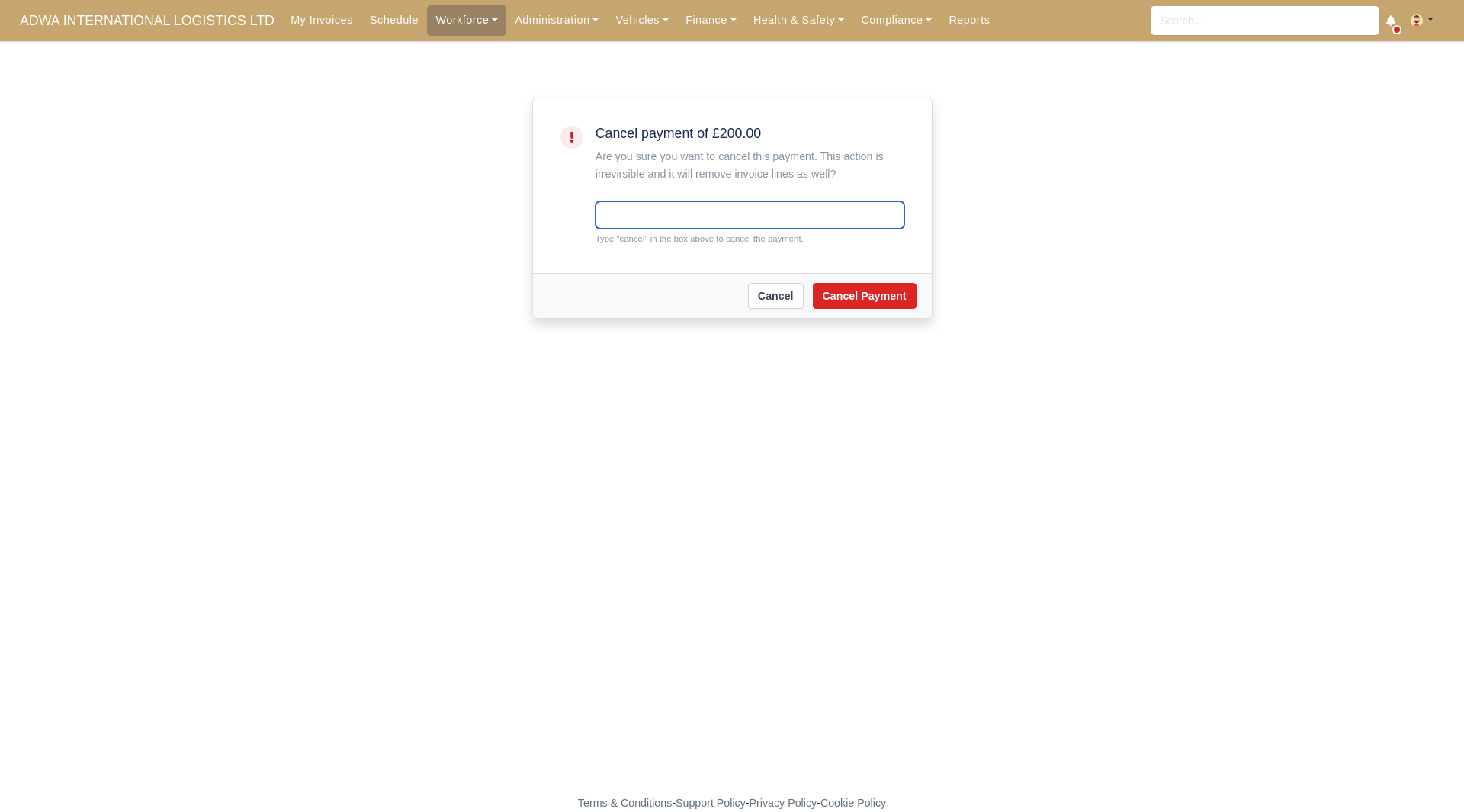
click at [746, 228] on input "text" at bounding box center [750, 214] width 309 height 27
type input "cancel"
click at [836, 286] on button "Cancel Payment" at bounding box center [865, 296] width 104 height 26
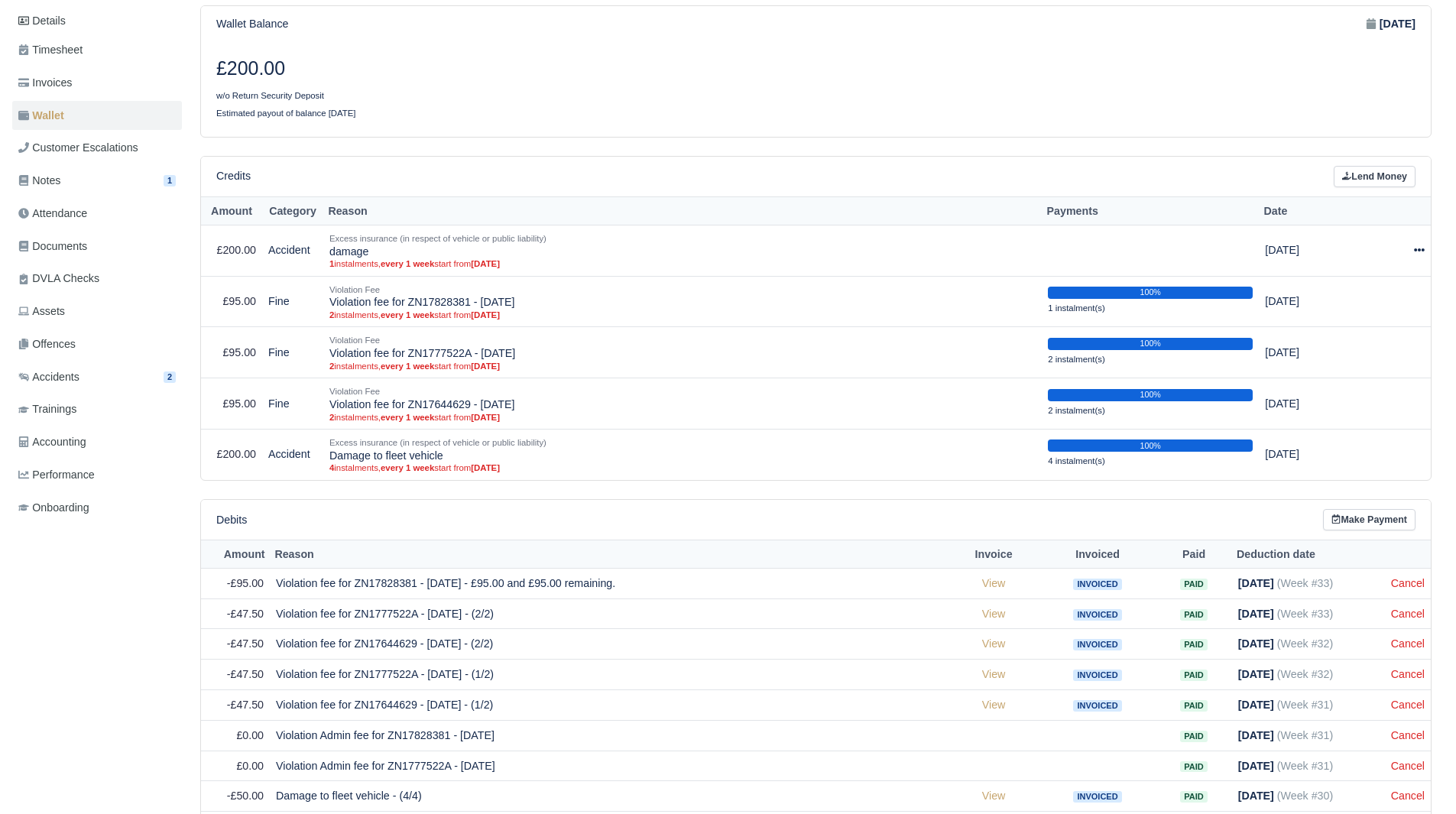
scroll to position [184, 0]
click at [1409, 577] on link "Cancel" at bounding box center [1407, 583] width 34 height 13
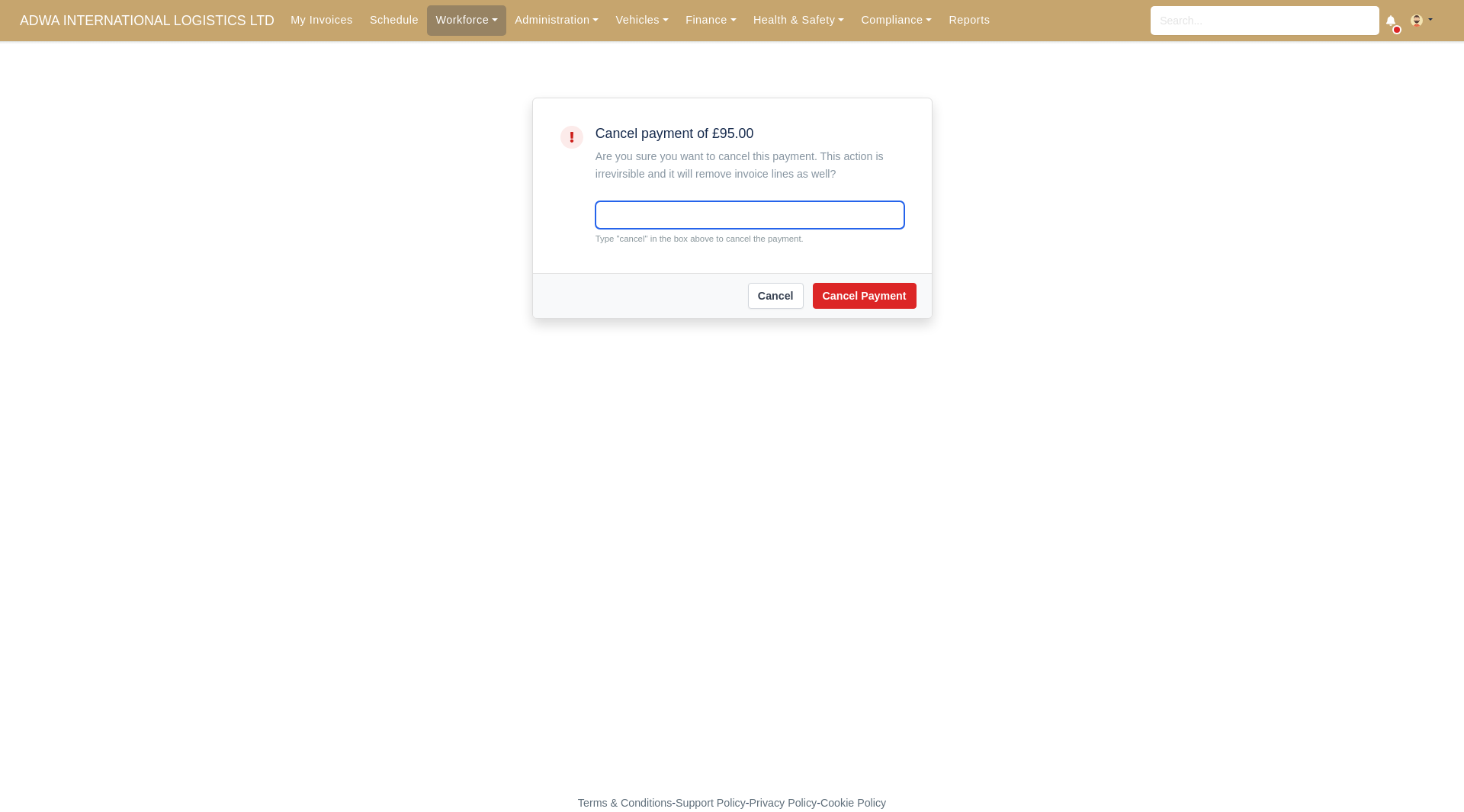
click at [658, 223] on input "text" at bounding box center [750, 214] width 309 height 27
type input "cancel"
click at [847, 281] on div "Cancel Cancel Payment" at bounding box center [732, 296] width 399 height 45
click at [849, 289] on button "Cancel Payment" at bounding box center [865, 296] width 104 height 26
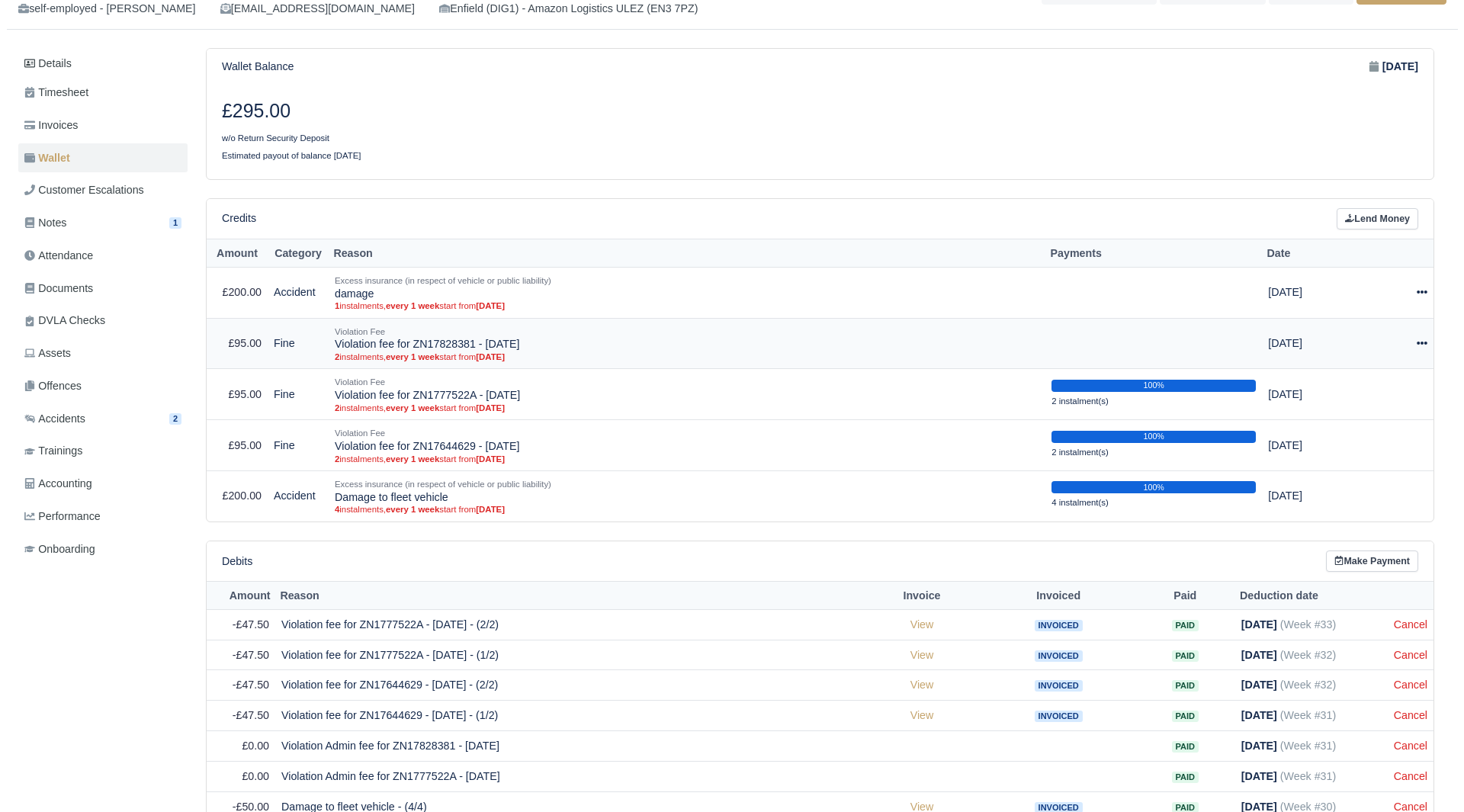
scroll to position [141, 0]
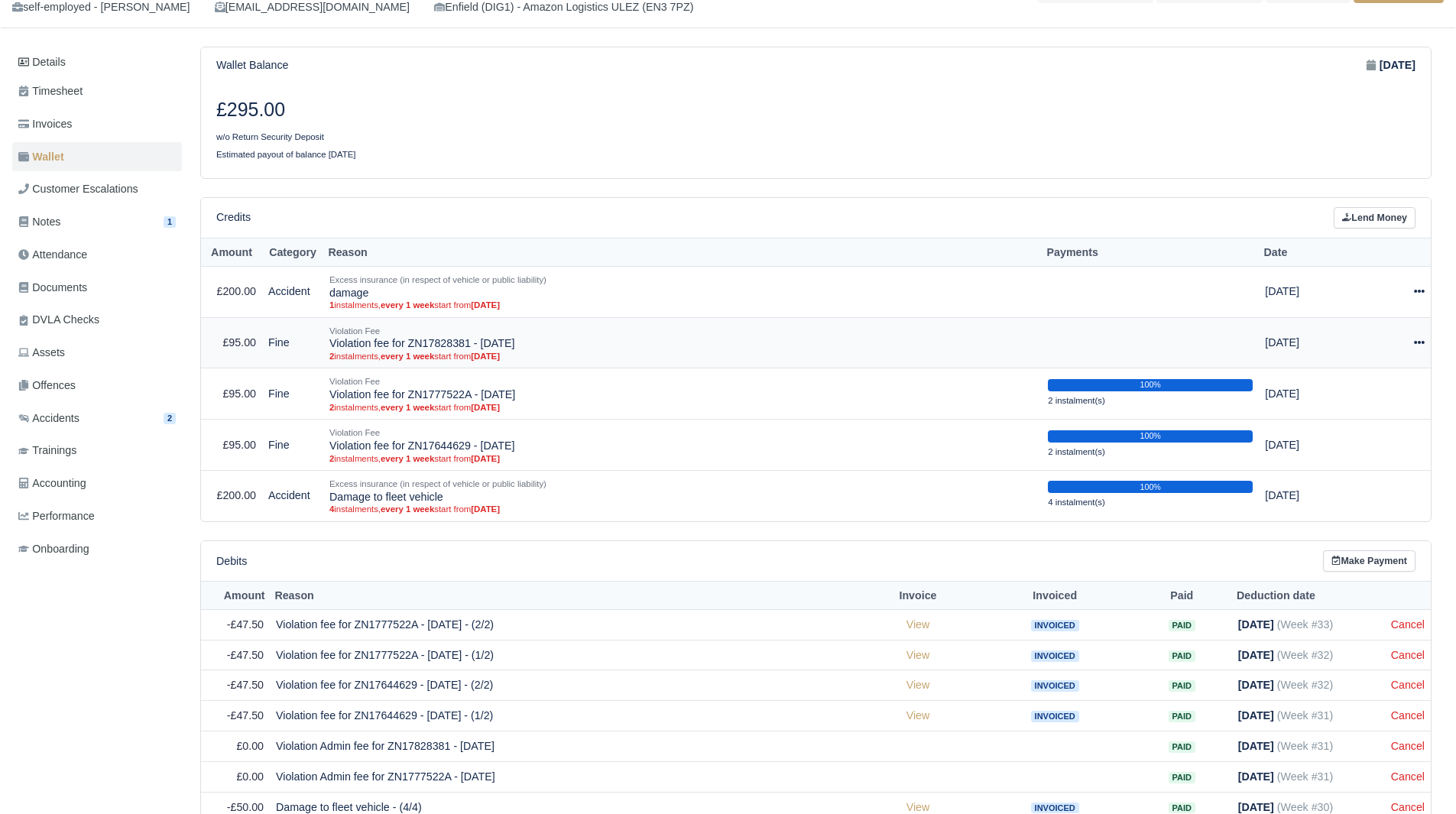
click at [1411, 338] on div at bounding box center [1394, 343] width 60 height 17
click at [1378, 388] on button "Make Payment" at bounding box center [1356, 389] width 136 height 24
select select "4977"
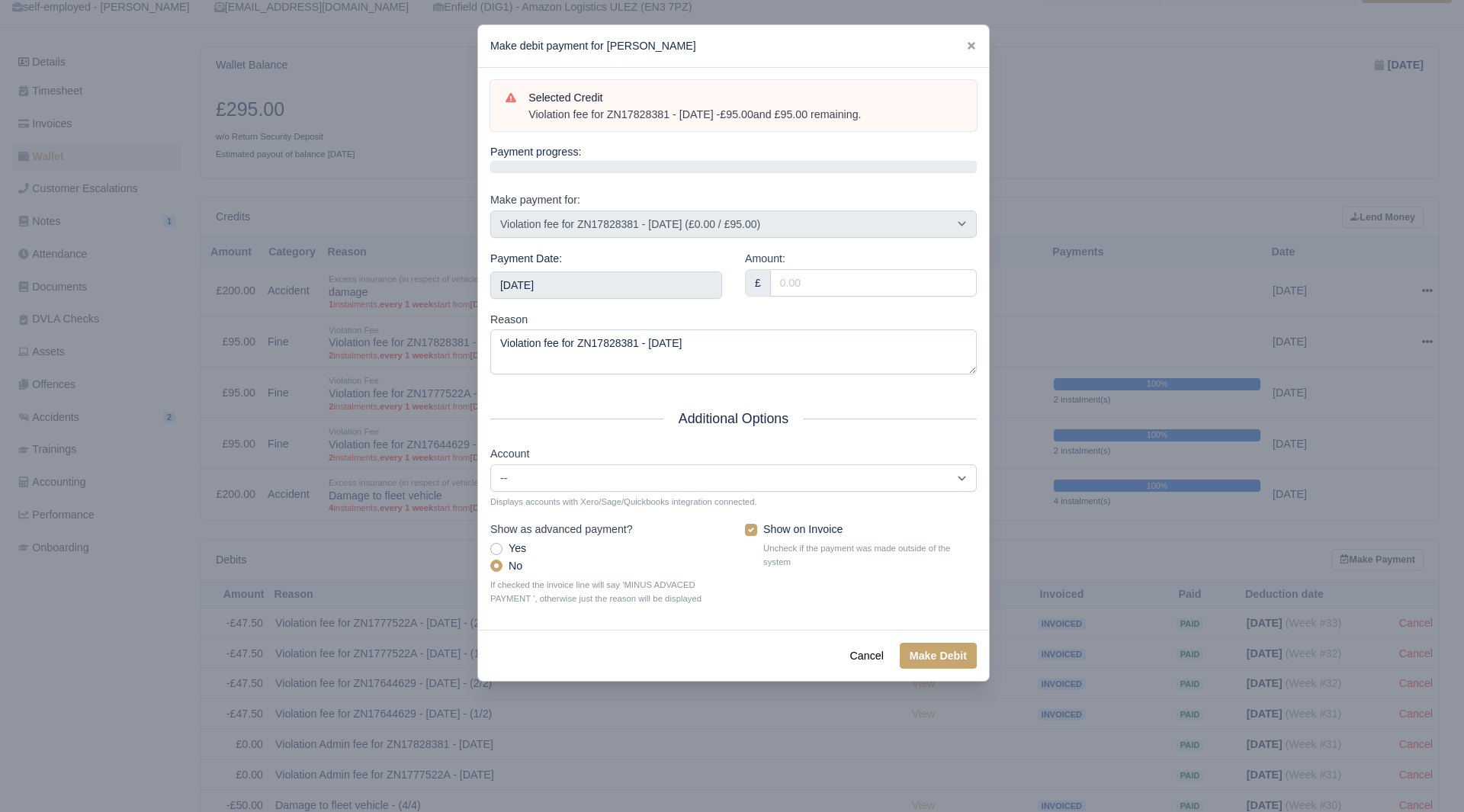
drag, startPoint x: 887, startPoint y: 120, endPoint x: 528, endPoint y: 109, distance: 359.2
click at [528, 109] on div "Violation fee for ZN17828381 - 17/07/2025 - £95.00 and £95.00 remaining." at bounding box center [745, 114] width 433 height 15
copy div "Violation fee for ZN17828381 - 17/07/2025 - £95.00 and £95.00 remaining."
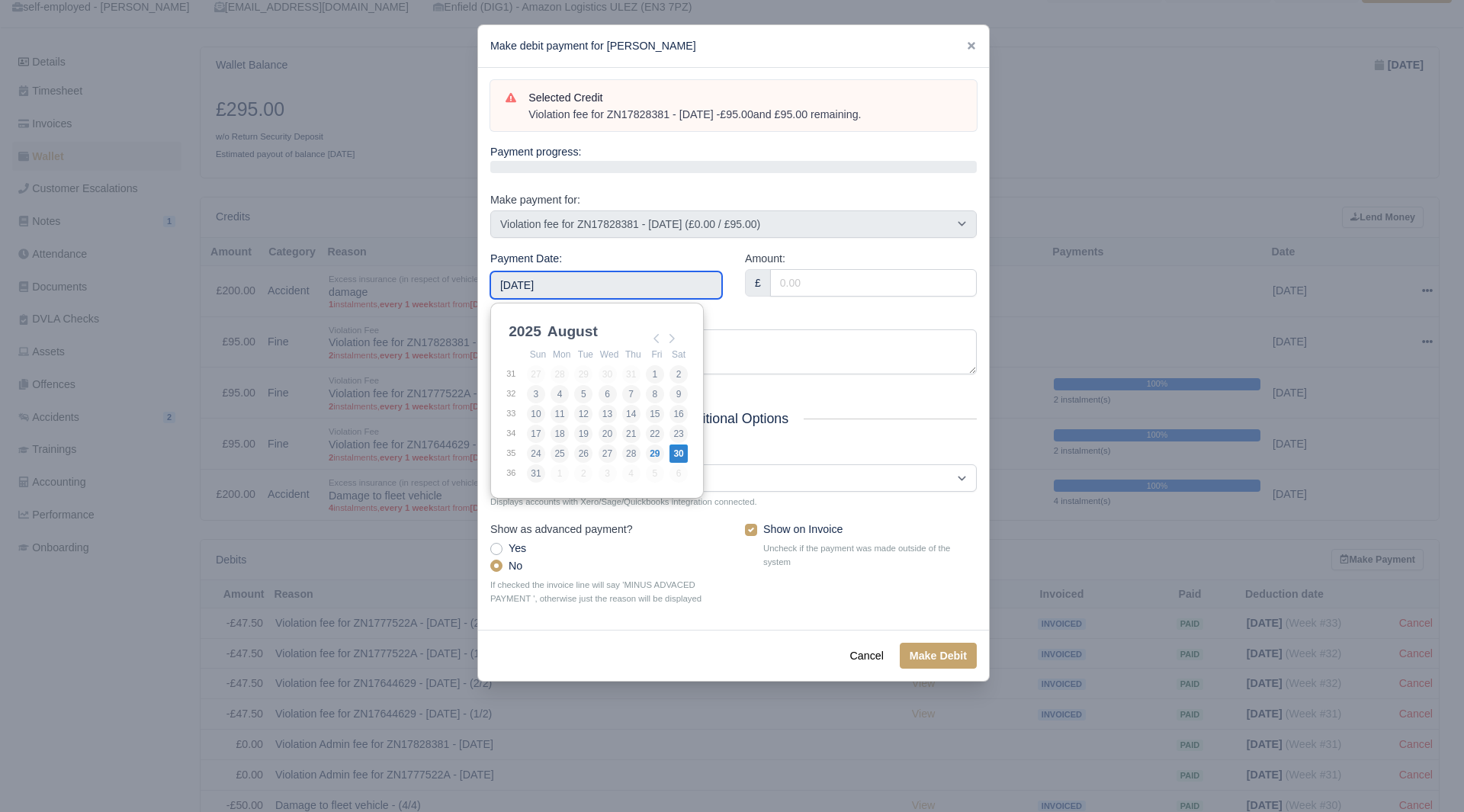
click at [586, 293] on input "2025-08-30" at bounding box center [606, 285] width 232 height 27
type input "2025-08-09"
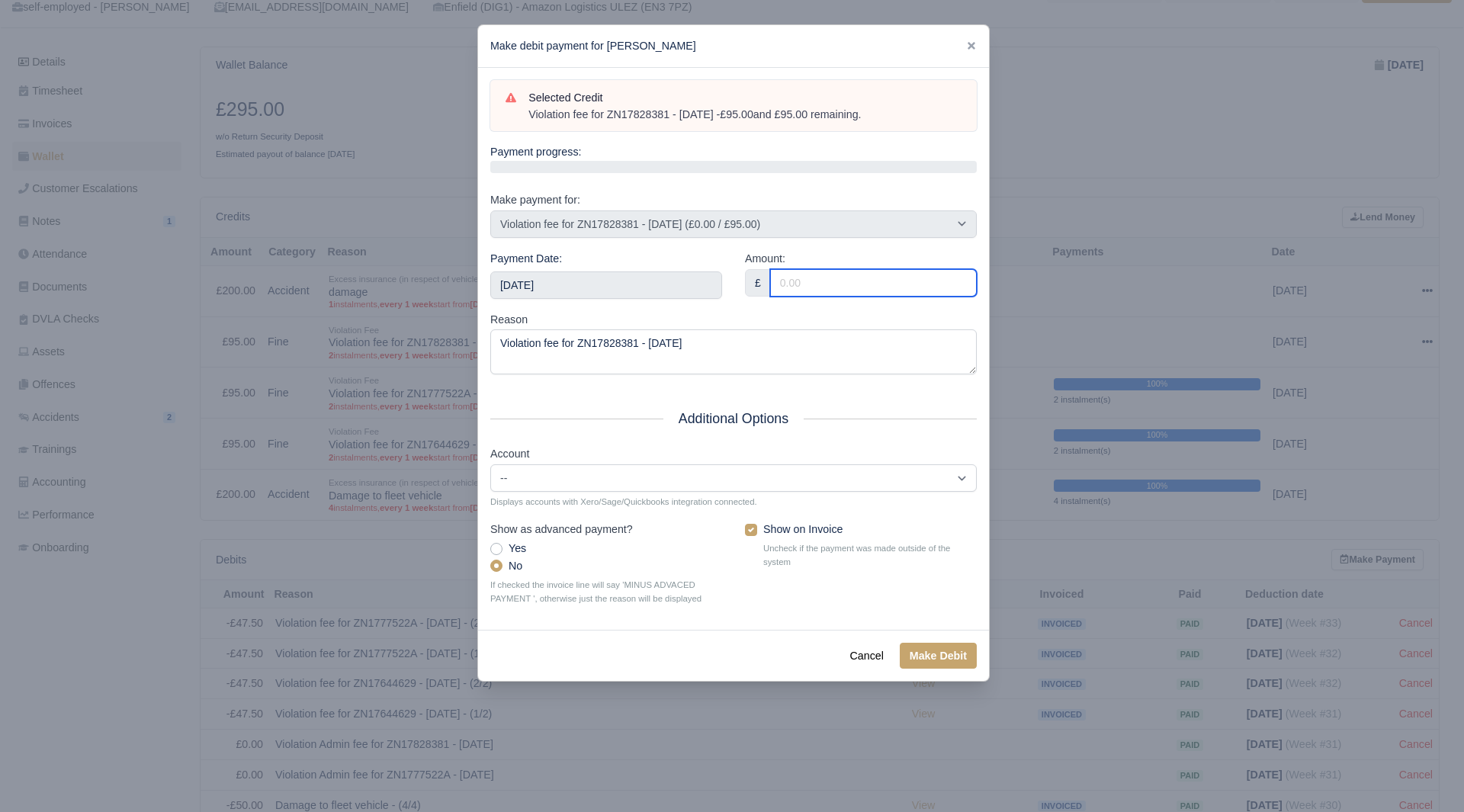
click at [812, 282] on input "Amount:" at bounding box center [873, 282] width 207 height 27
type input "95.00"
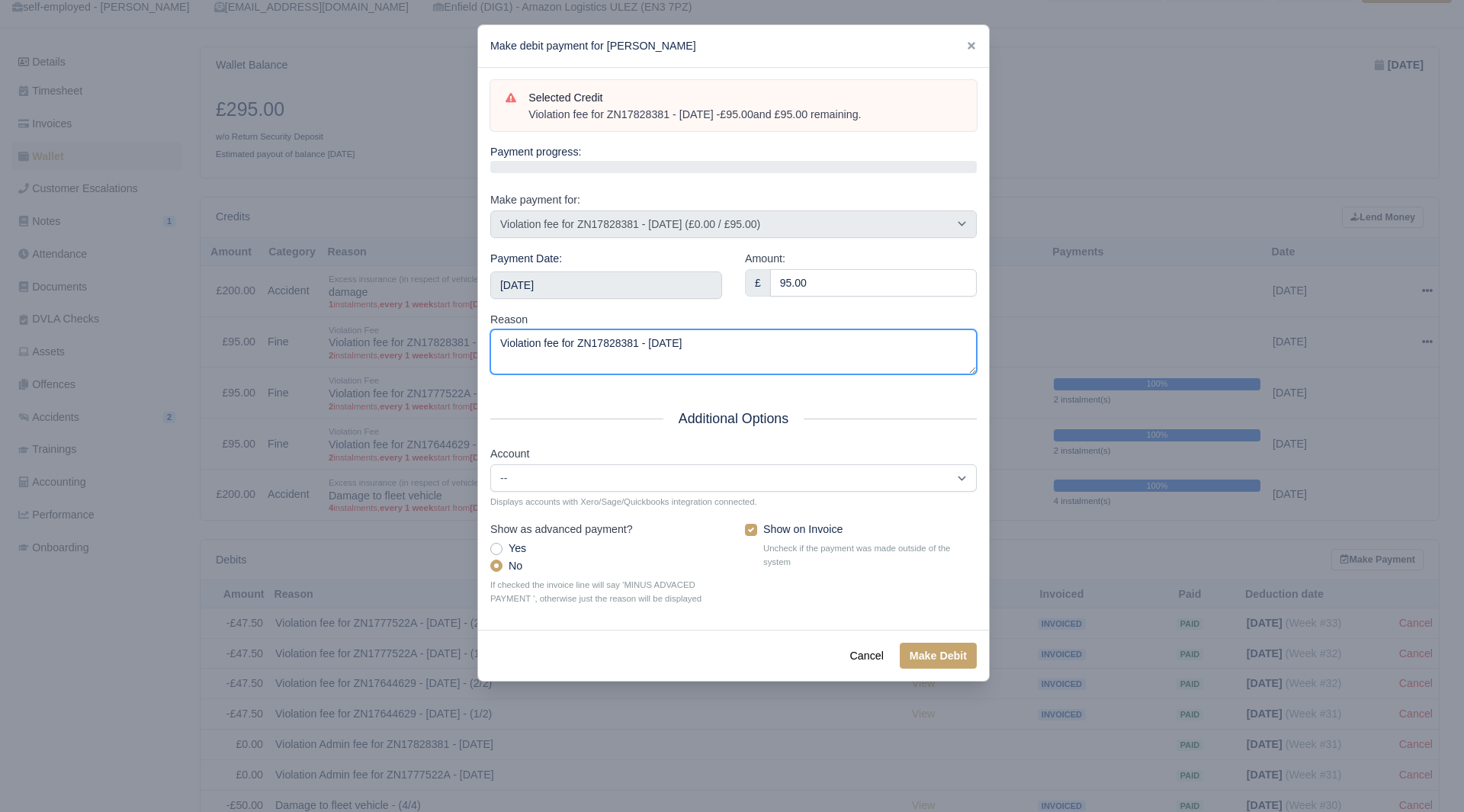
drag, startPoint x: 721, startPoint y: 344, endPoint x: 263, endPoint y: 393, distance: 460.6
click at [269, 395] on div "​ Make debit payment for Albi Biba Selected Credit Violation fee for ZN17828381…" at bounding box center [732, 406] width 1464 height 812
paste textarea "- £95.00 and £95.00 remaining."
type textarea "Violation fee for ZN17828381 - [DATE] - £95.00 and £95.00 remaining."
click at [922, 636] on div "Cancel Make Debit" at bounding box center [733, 655] width 511 height 51
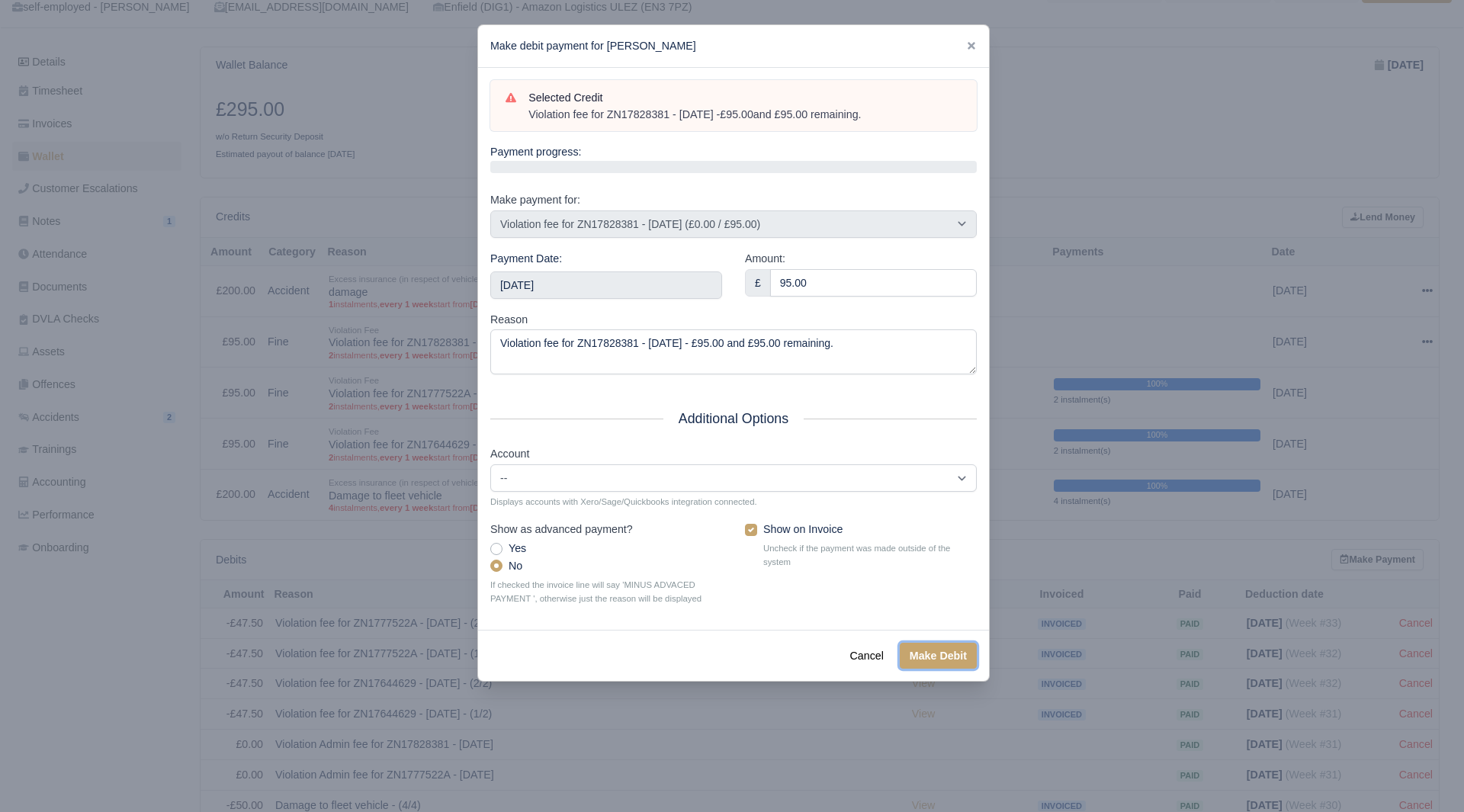
click at [929, 652] on button "Make Debit" at bounding box center [938, 656] width 77 height 26
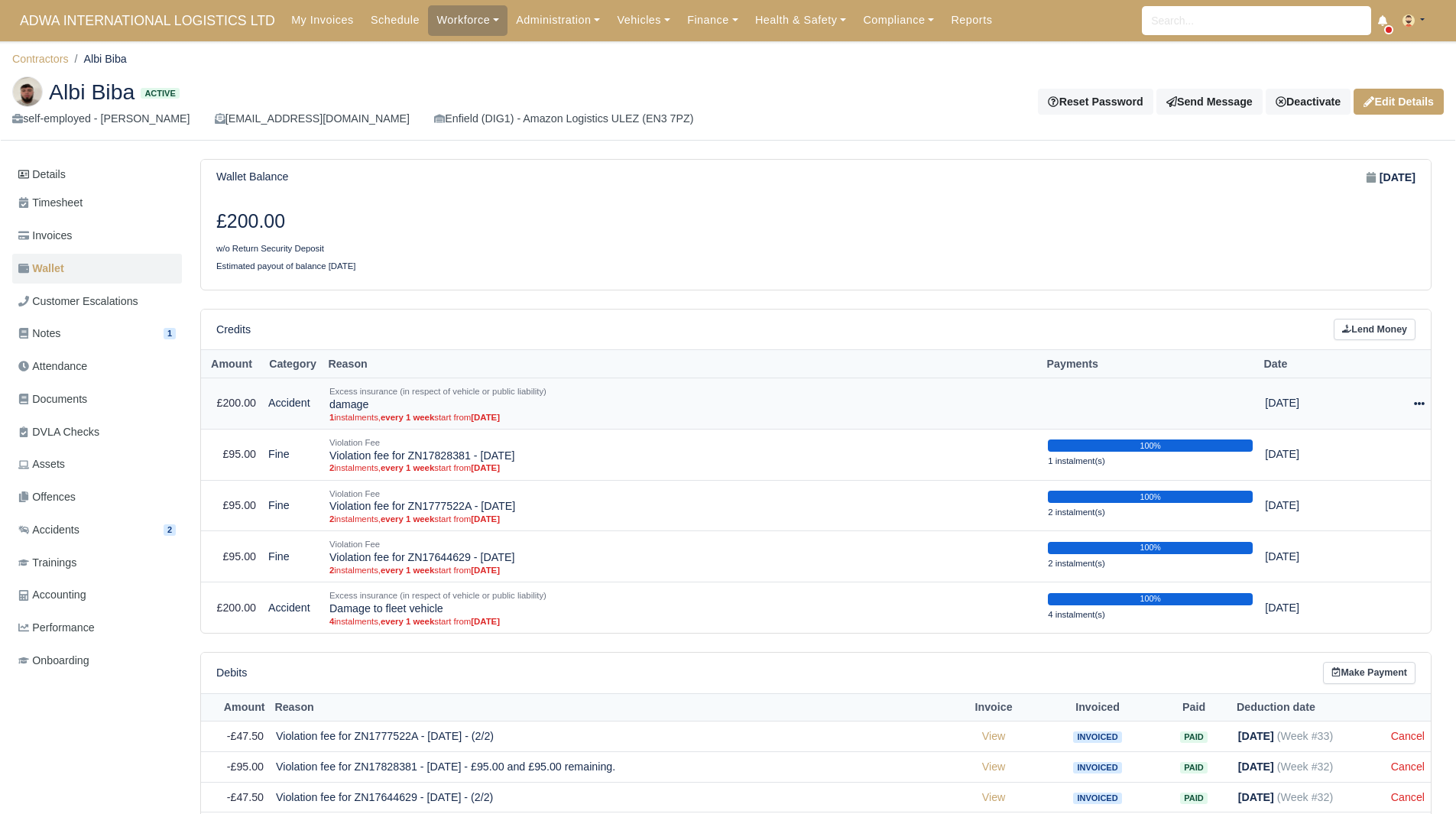
click at [1407, 408] on div at bounding box center [1394, 403] width 60 height 17
click at [1365, 445] on button "Make Payment" at bounding box center [1356, 449] width 136 height 24
select select "5093"
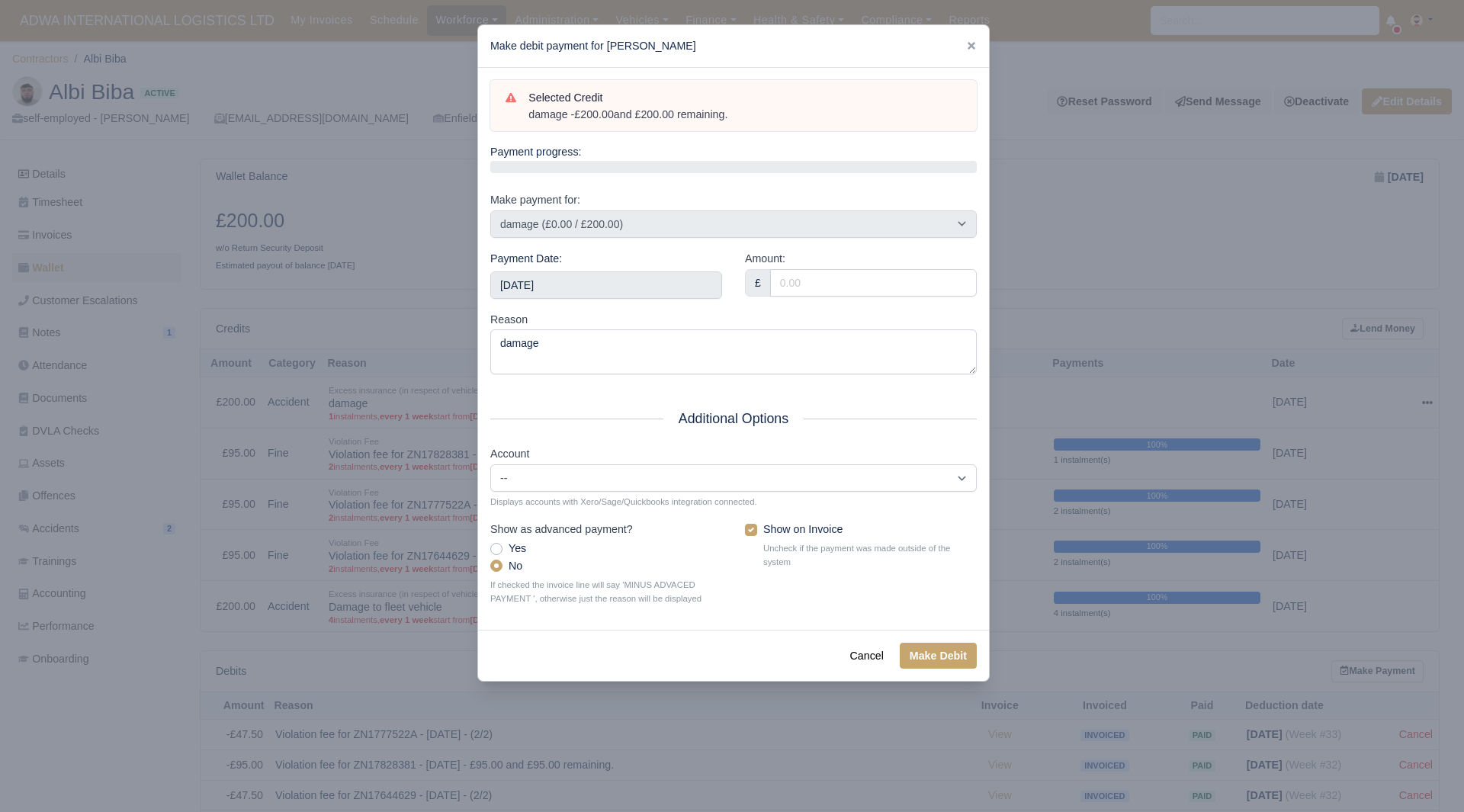
drag, startPoint x: 822, startPoint y: 128, endPoint x: 797, endPoint y: 128, distance: 25.0
click at [797, 128] on div "Selected Credit damage - £200.00 and £200.00 remaining." at bounding box center [734, 106] width 487 height 52
drag, startPoint x: 718, startPoint y: 124, endPoint x: 700, endPoint y: 121, distance: 18.2
click at [700, 121] on div "Selected Credit damage - £200.00 and £200.00 remaining." at bounding box center [734, 106] width 487 height 52
drag, startPoint x: 745, startPoint y: 115, endPoint x: 526, endPoint y: 120, distance: 219.1
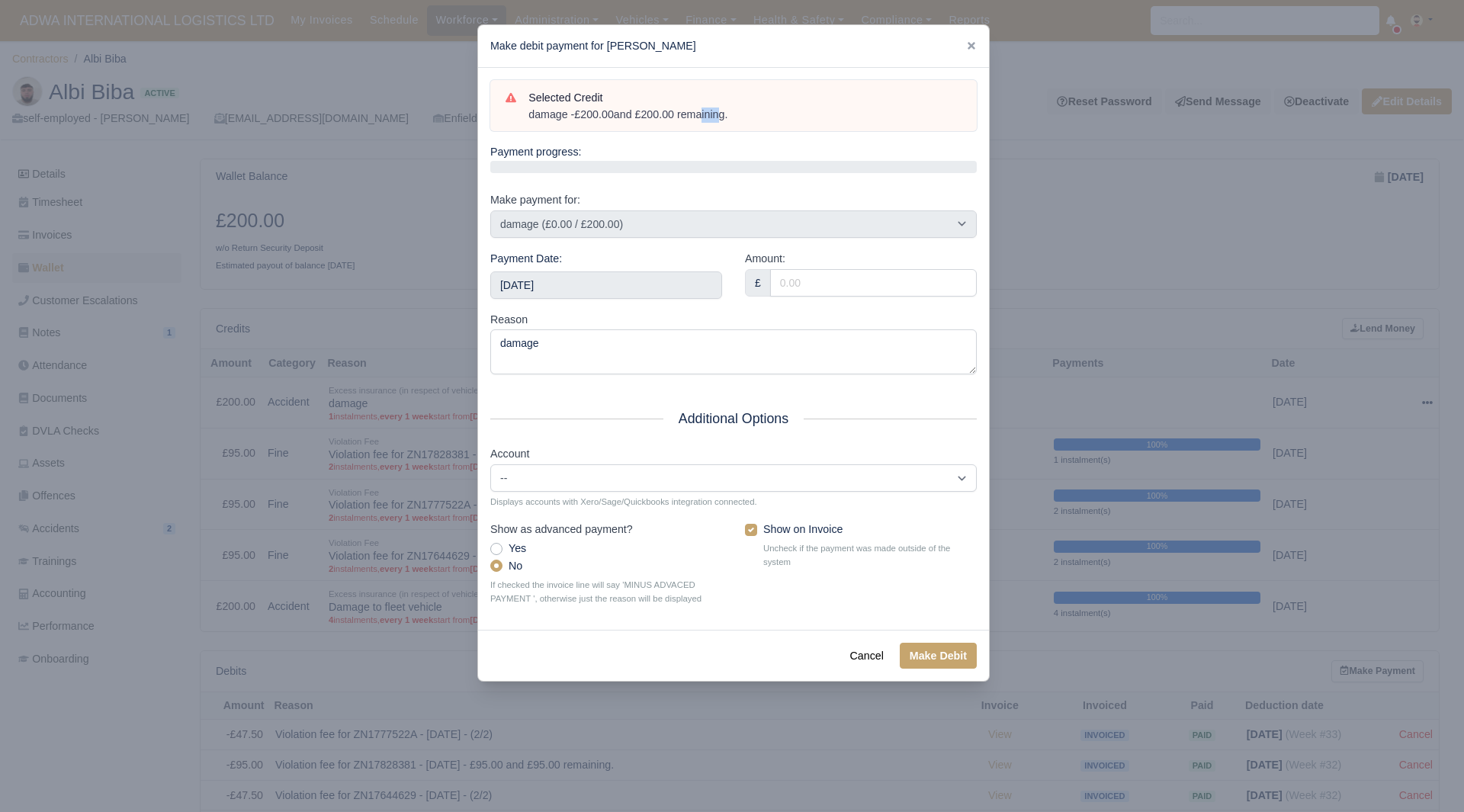
click at [526, 120] on div "Selected Credit damage - £200.00 and £200.00 remaining." at bounding box center [733, 106] width 456 height 34
copy div "damage - £200.00 and £200.00 remaining."
click at [597, 278] on input "2025-08-30" at bounding box center [606, 285] width 232 height 27
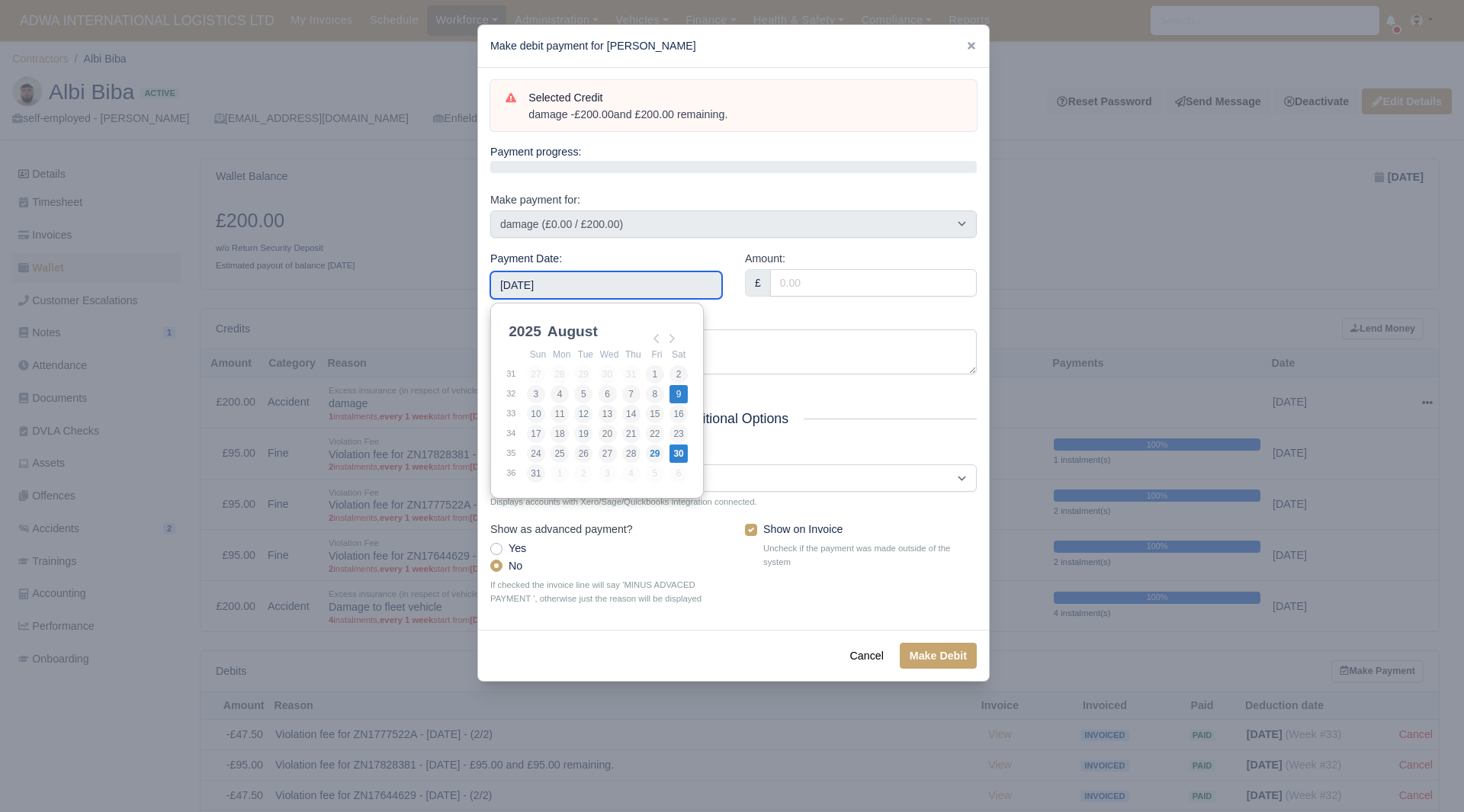
type input "2025-08-09"
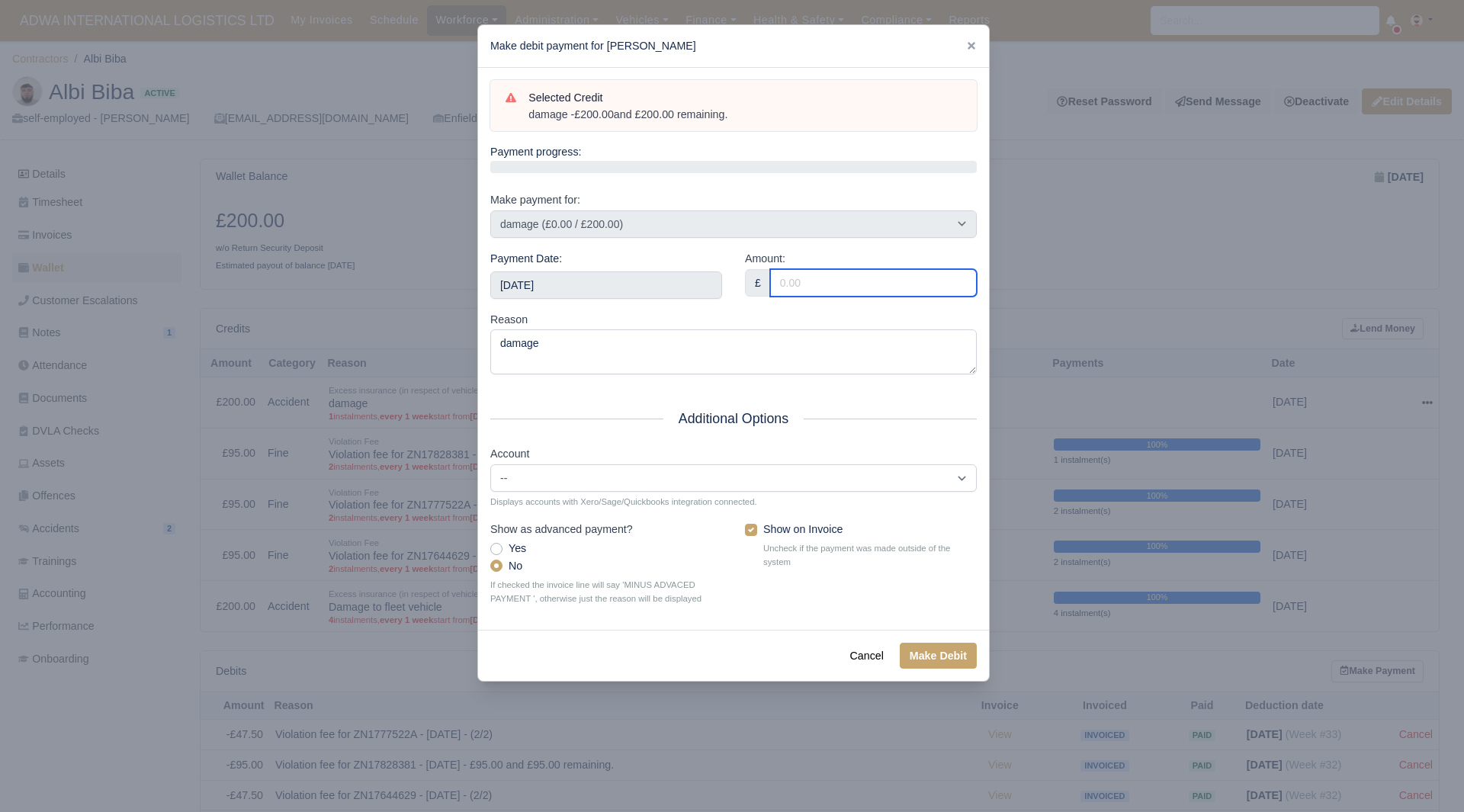
click at [832, 281] on input "Amount:" at bounding box center [873, 282] width 207 height 27
type input "200.00"
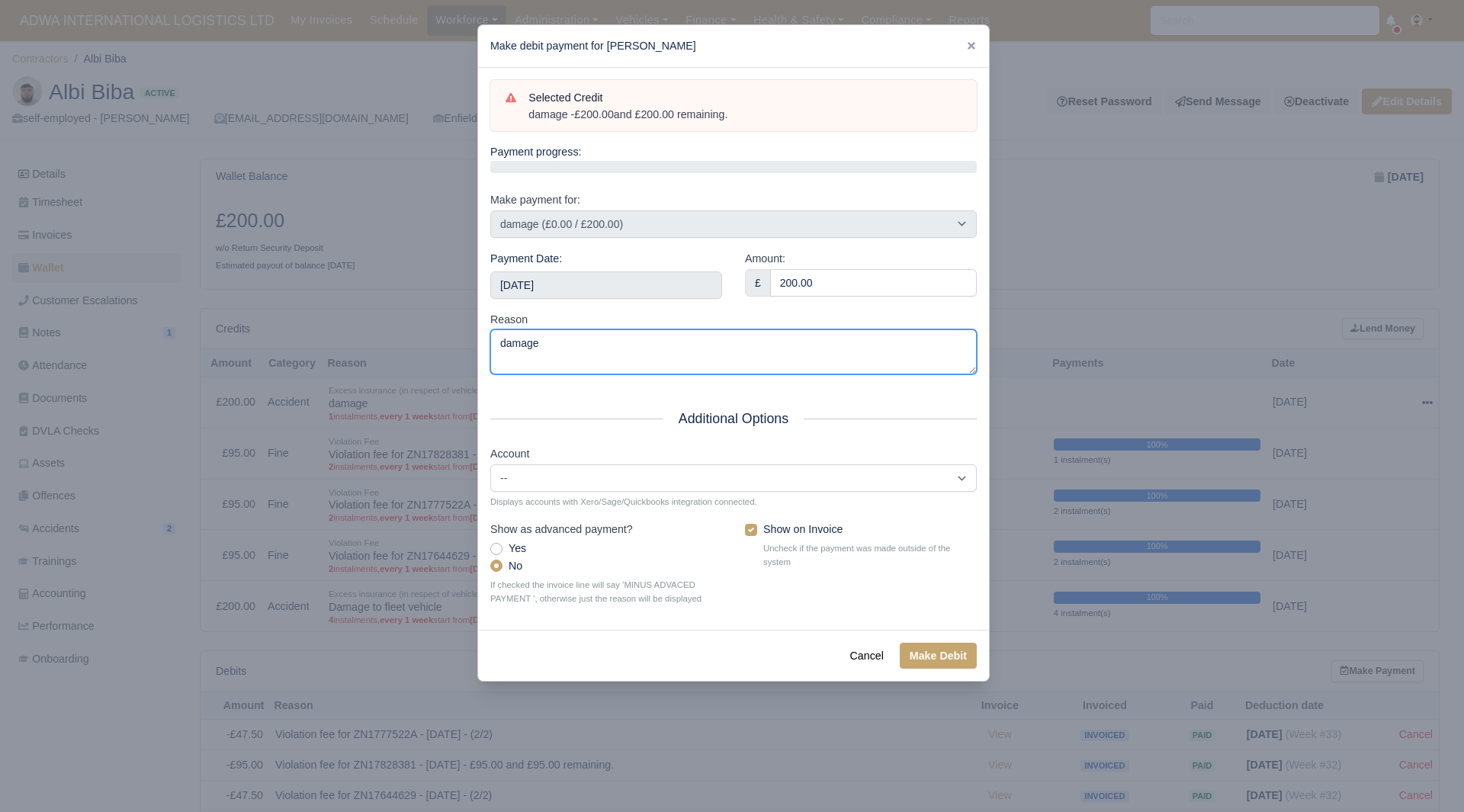
drag, startPoint x: 496, startPoint y: 361, endPoint x: 376, endPoint y: 376, distance: 120.9
click at [376, 376] on div "​ Make debit payment for Albi Biba Selected Credit damage - £200.00 and £200.00…" at bounding box center [732, 406] width 1464 height 812
drag, startPoint x: 573, startPoint y: 347, endPoint x: 436, endPoint y: 330, distance: 138.1
click at [436, 330] on div "​ Make debit payment for Albi Biba Selected Credit damage - £200.00 and £200.00…" at bounding box center [732, 406] width 1464 height 812
paste textarea "- £200.00 and £200.00 remaining."
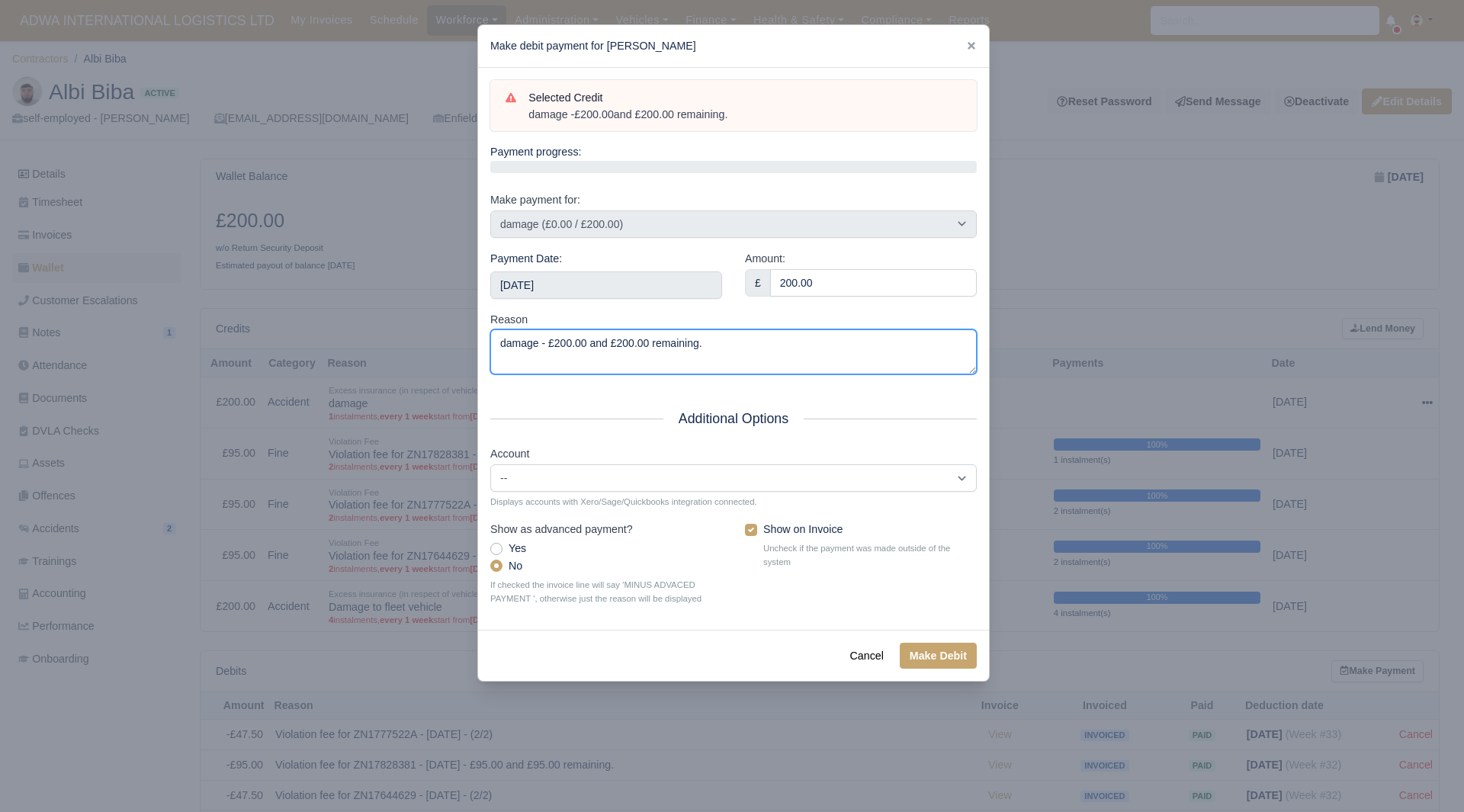
type textarea "damage - £200.00 and £200.00 remaining."
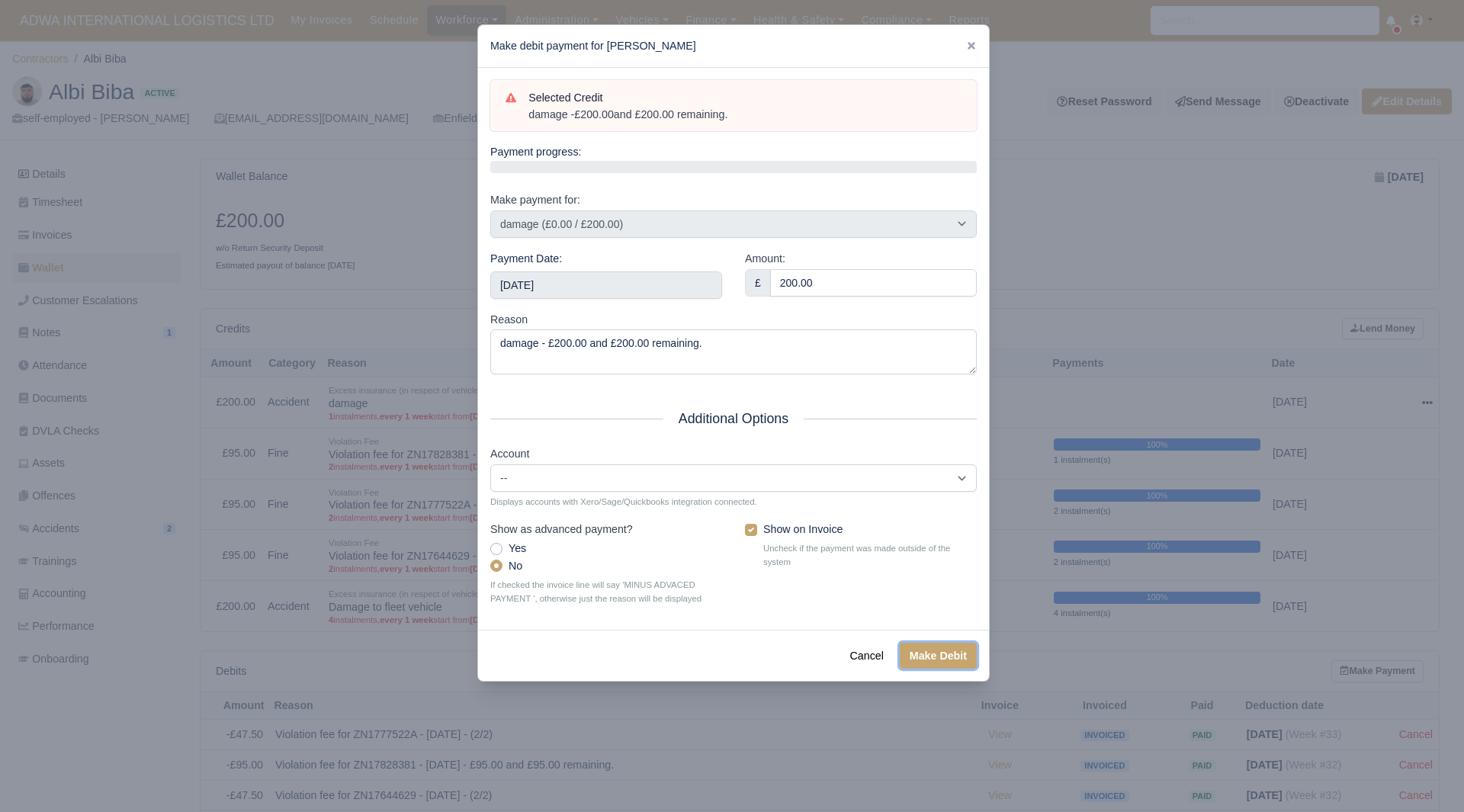
click at [934, 659] on button "Make Debit" at bounding box center [938, 656] width 77 height 26
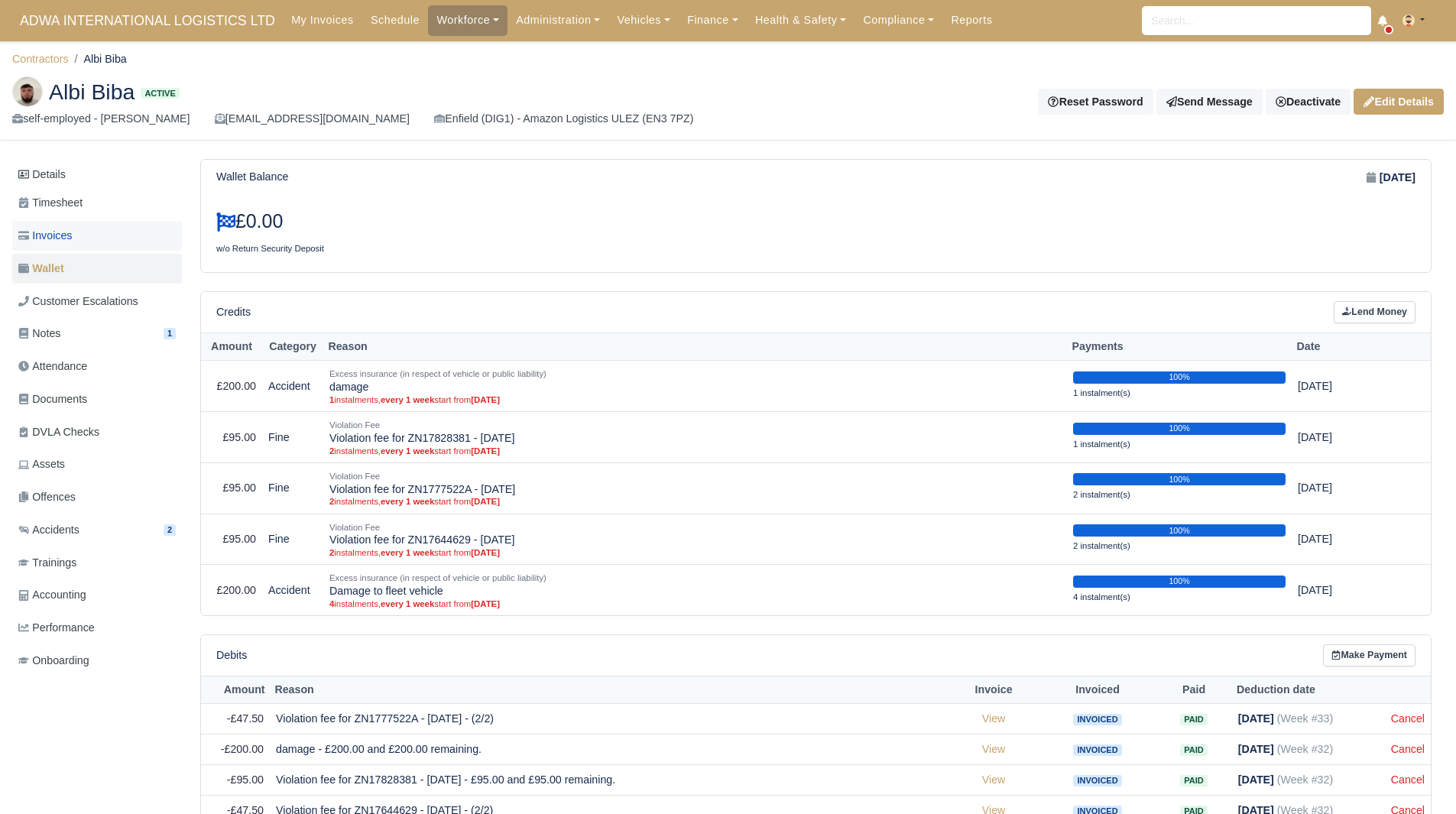
click at [101, 239] on link "Invoices" at bounding box center [97, 236] width 169 height 30
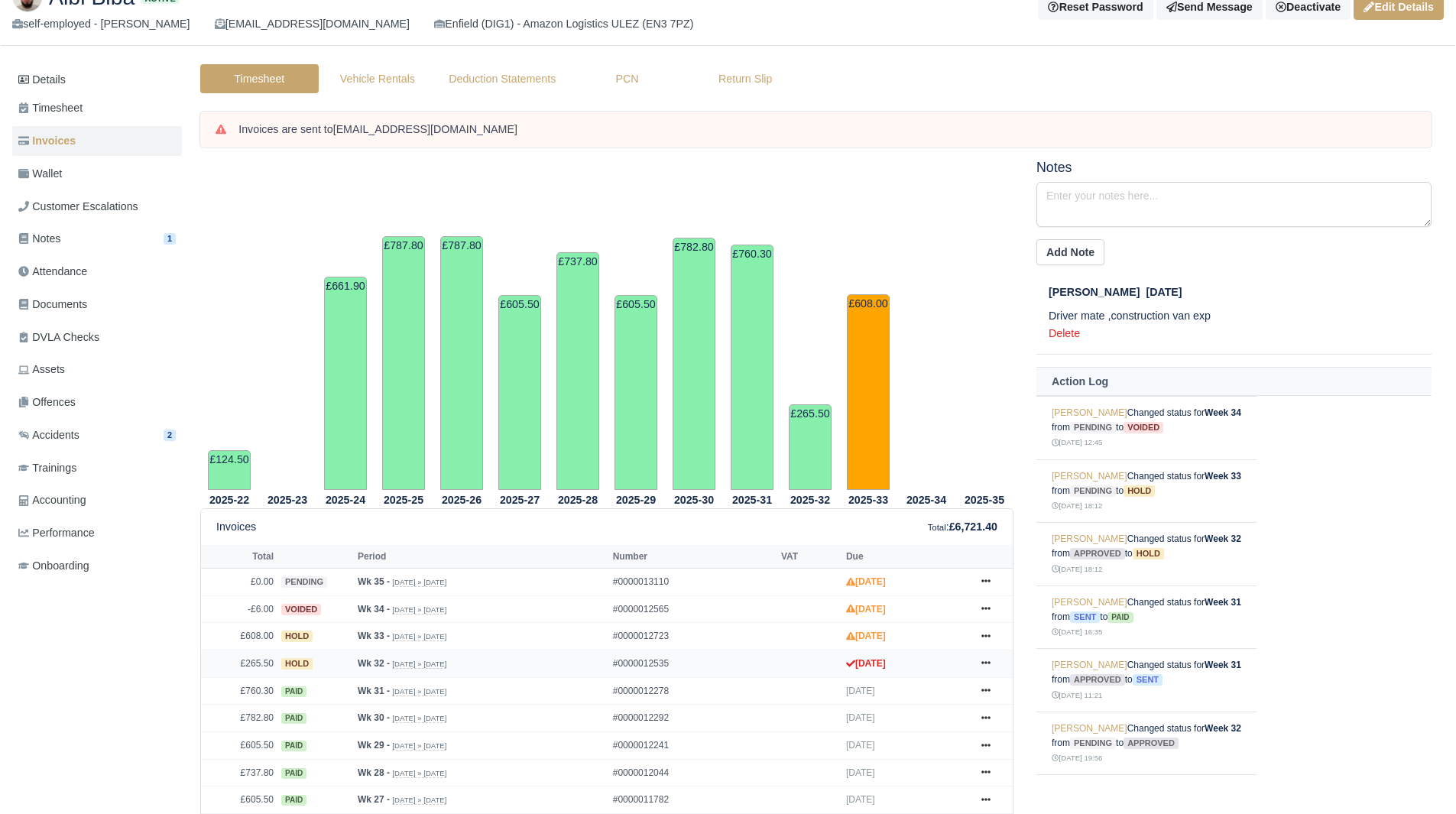
scroll to position [96, 0]
click at [987, 667] on icon at bounding box center [986, 662] width 9 height 9
click at [924, 485] on link "Show Invoice" at bounding box center [928, 474] width 136 height 32
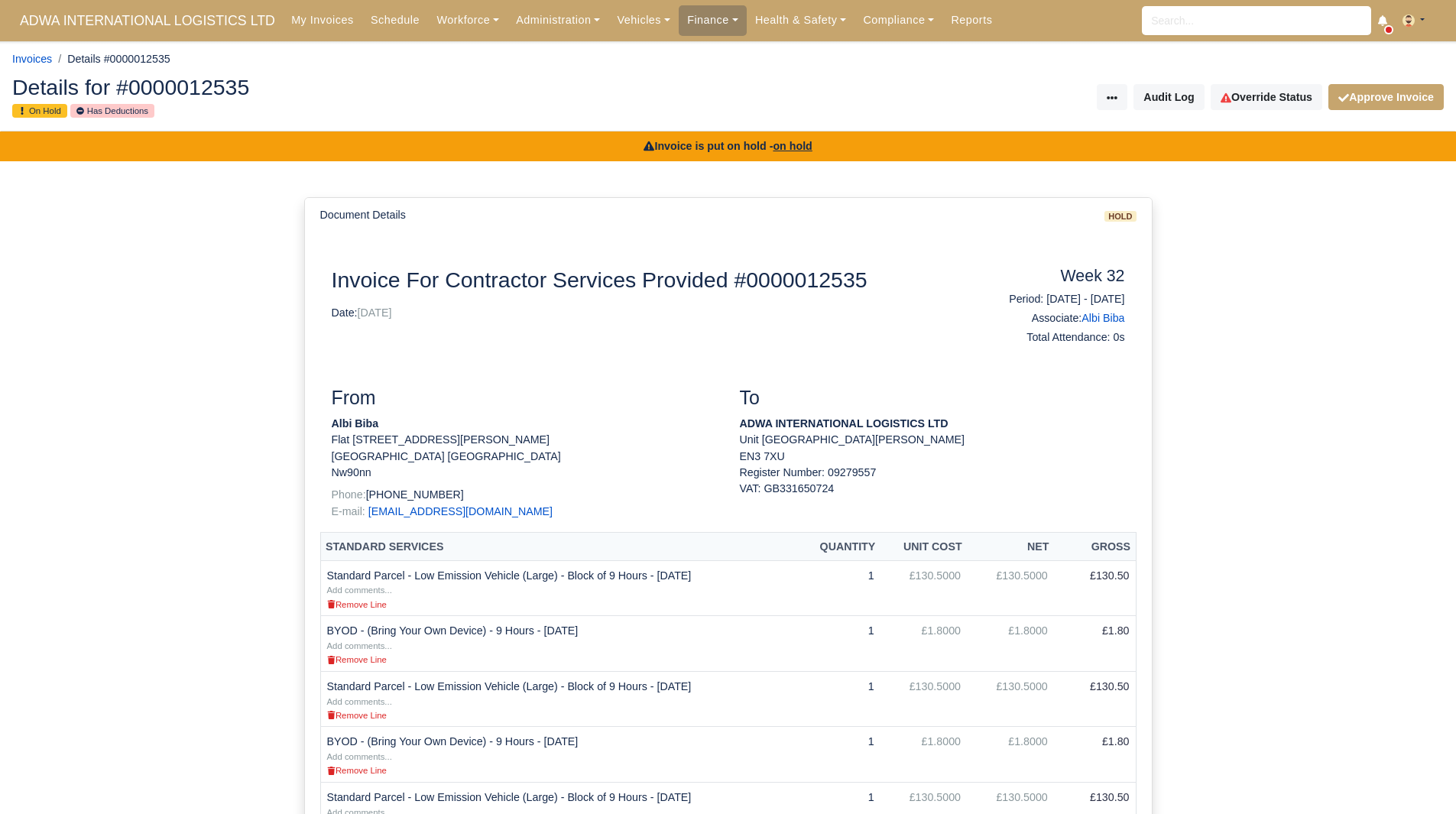
click at [1264, 118] on div "Details for #0000012535 On Hold Has Deductions Invoice Actions Resend Invoice V…" at bounding box center [728, 98] width 1454 height 67
click at [1265, 97] on link "Override Status" at bounding box center [1266, 96] width 111 height 26
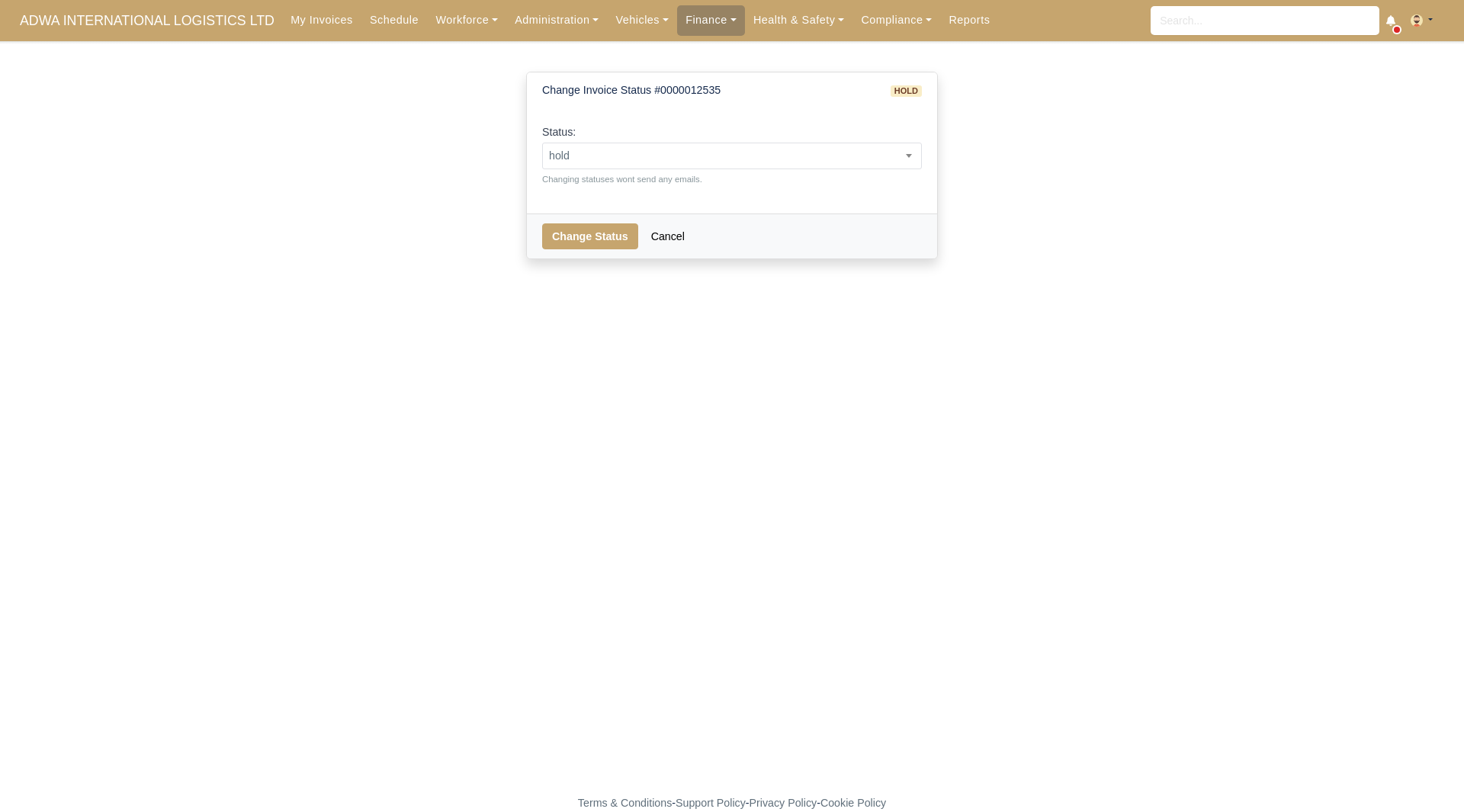
click at [884, 135] on div "Status: pending approved hold sent paid voided deducted disputed transferred ho…" at bounding box center [732, 155] width 379 height 63
click at [862, 162] on span "hold" at bounding box center [732, 156] width 378 height 19
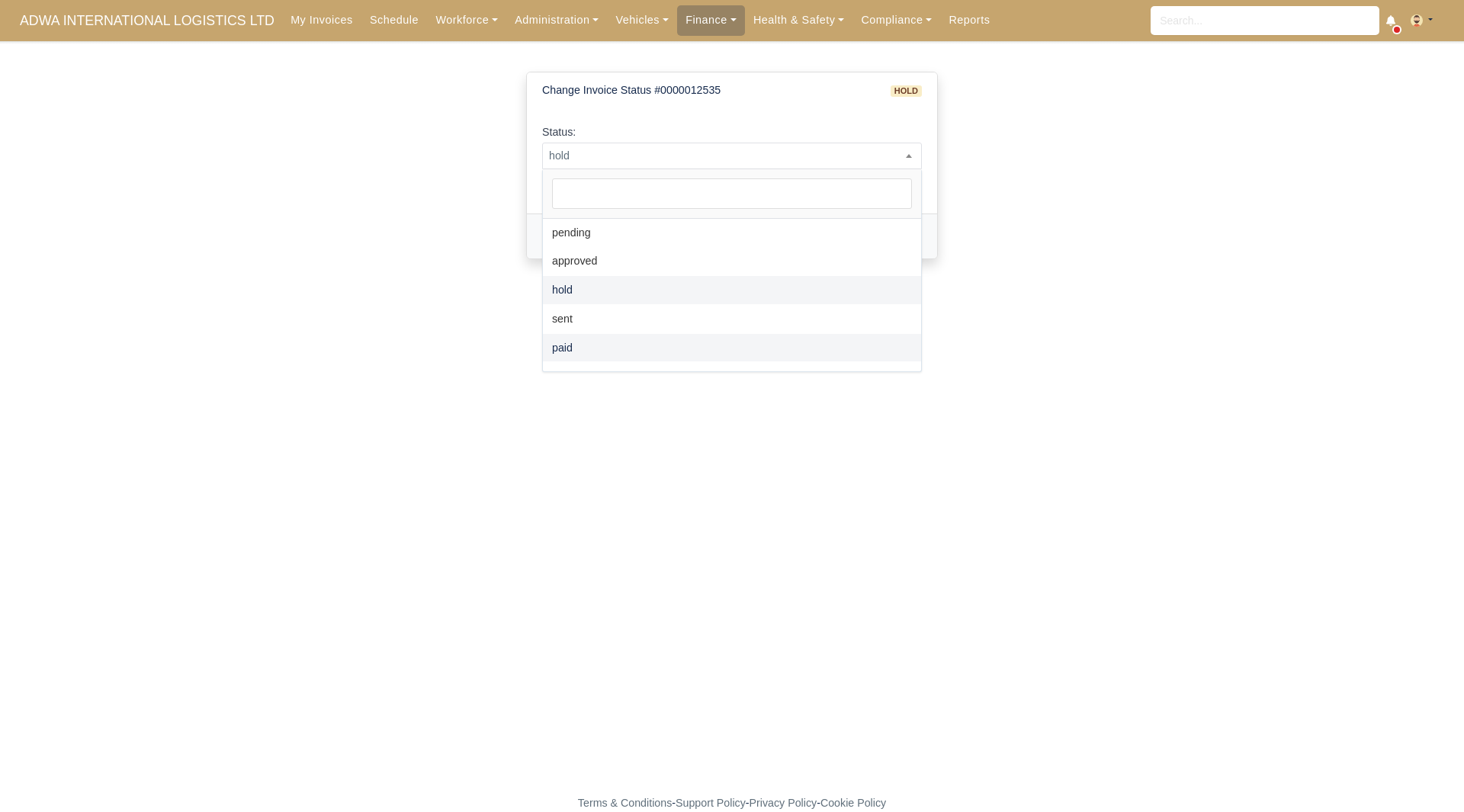
select select "paid"
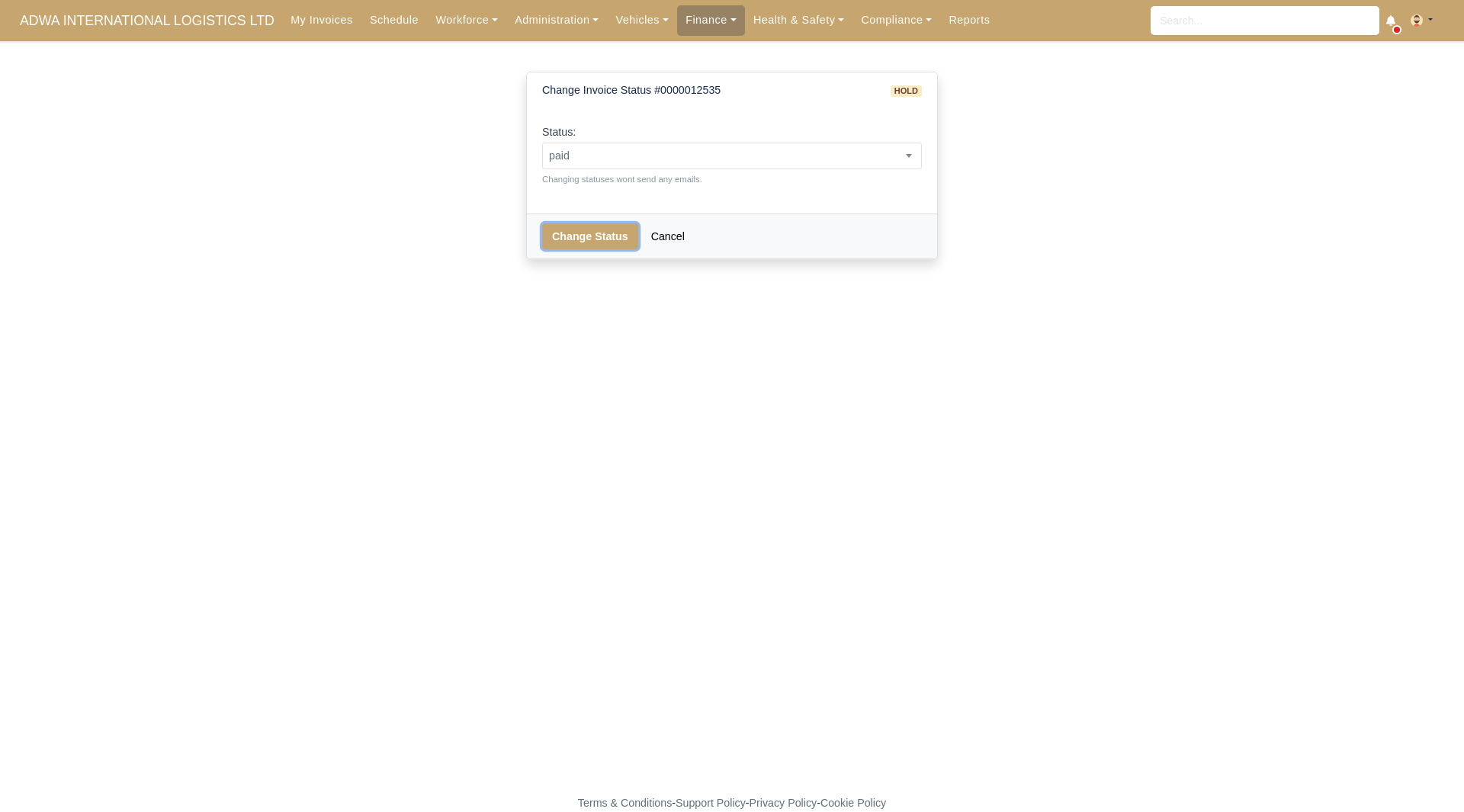
click at [582, 235] on button "Change Status" at bounding box center [590, 236] width 96 height 26
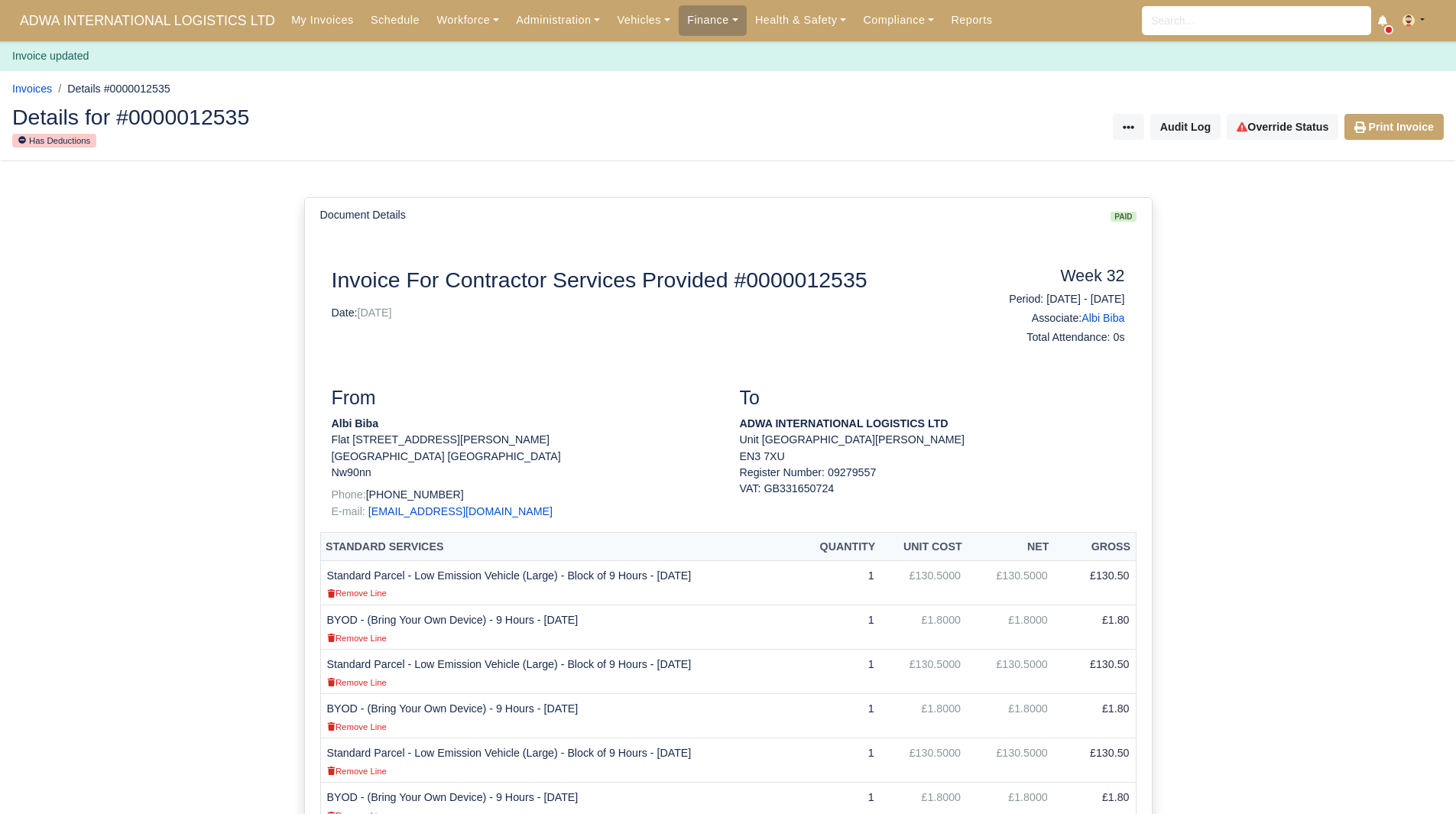
click at [1397, 145] on div "Details for #0000012535 Has Deductions Invoice Actions Resend Invoice Audit Log…" at bounding box center [728, 128] width 1454 height 67
click at [1395, 136] on link "Print Invoice" at bounding box center [1393, 126] width 100 height 26
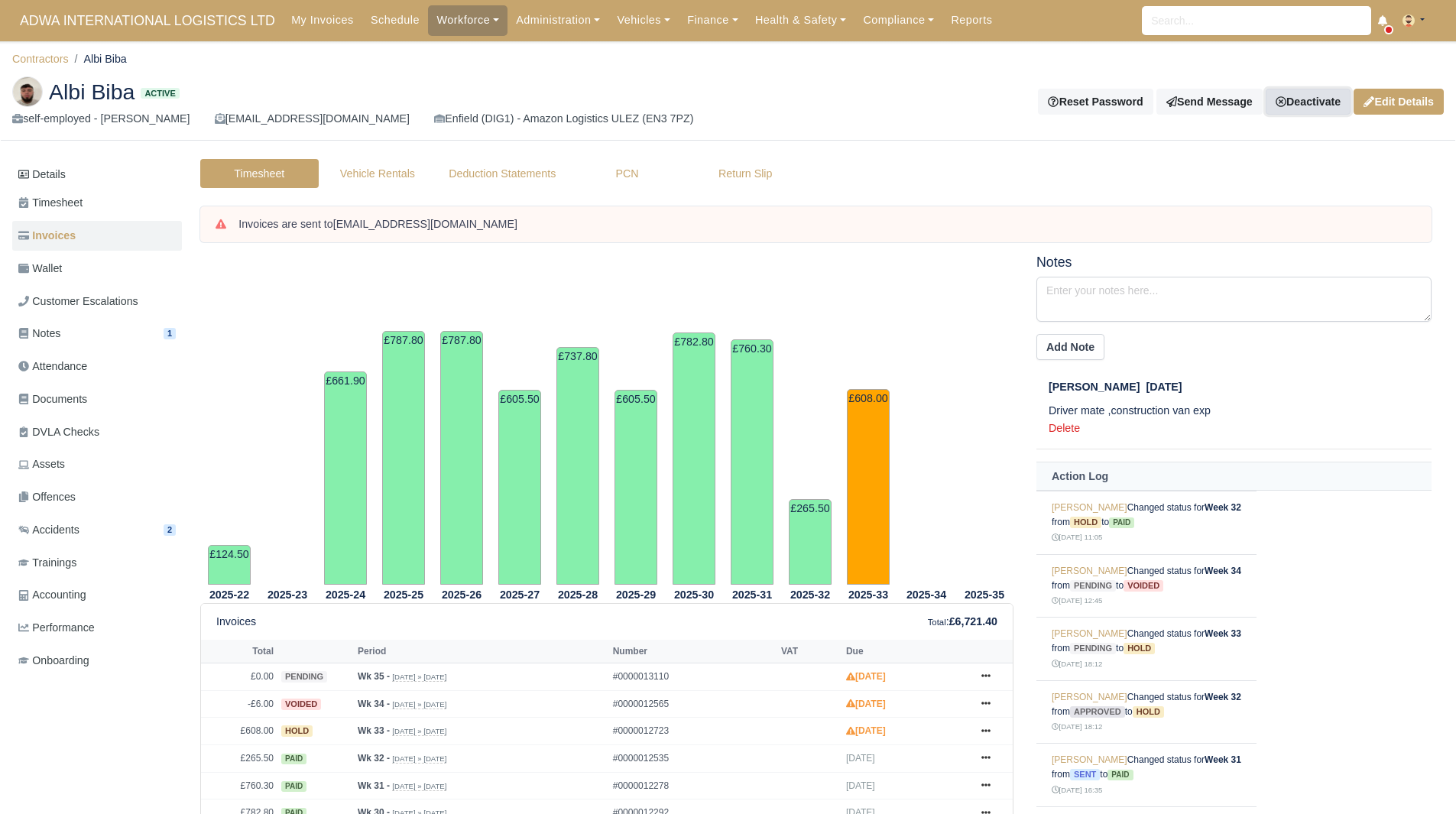
click at [1281, 109] on link "Deactivate" at bounding box center [1308, 101] width 85 height 26
click at [1265, 175] on link "Off-board" at bounding box center [1282, 178] width 136 height 24
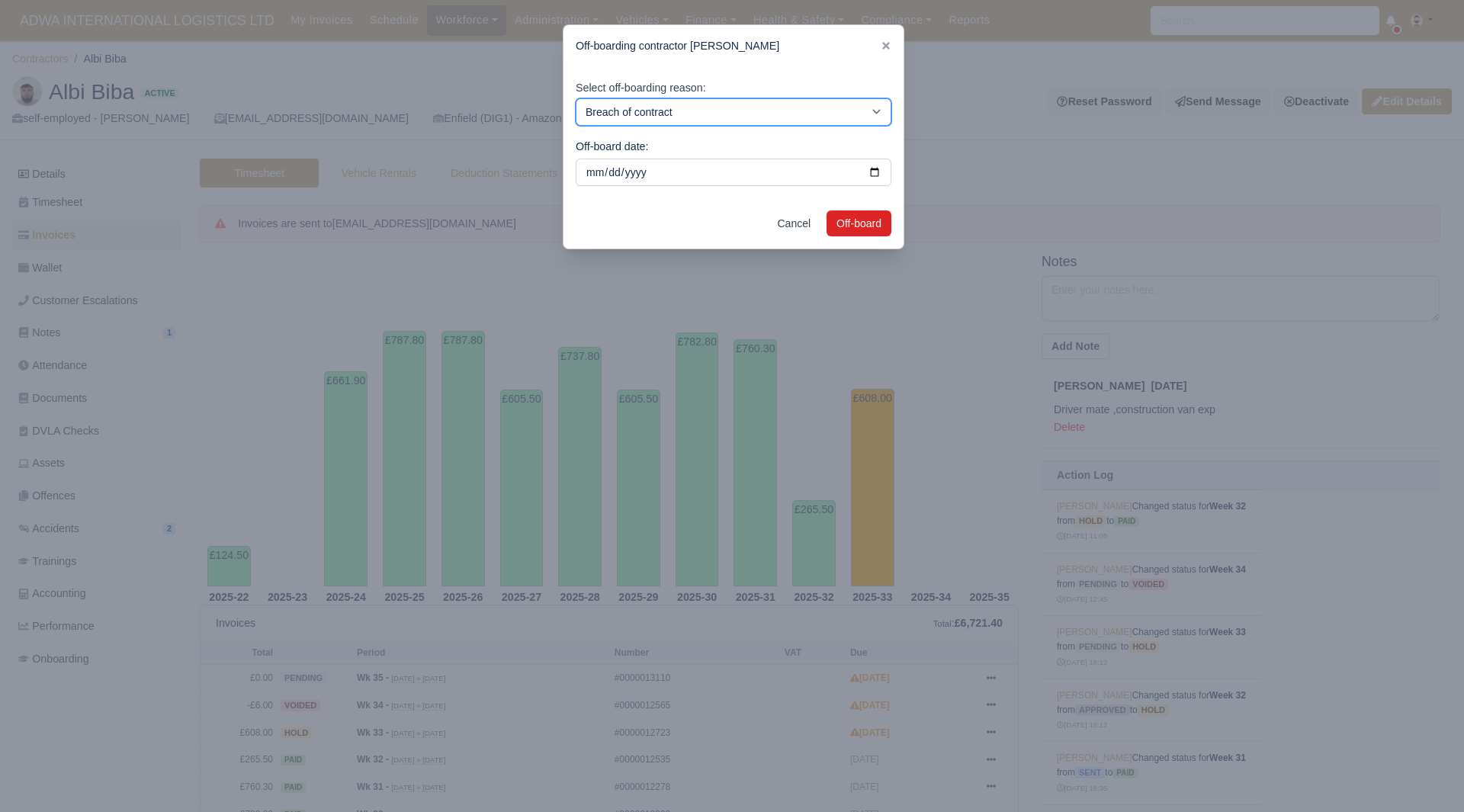
click at [720, 120] on select "Breach of contract Personal decision Too many parcels Heavy routes Another comp…" at bounding box center [733, 112] width 315 height 27
select select "personal-decision"
click at [576, 99] on select "Breach of contract Personal decision Too many parcels Heavy routes Another comp…" at bounding box center [733, 112] width 315 height 27
click at [878, 225] on button "Off-board" at bounding box center [858, 223] width 65 height 26
